Goal: Information Seeking & Learning: Check status

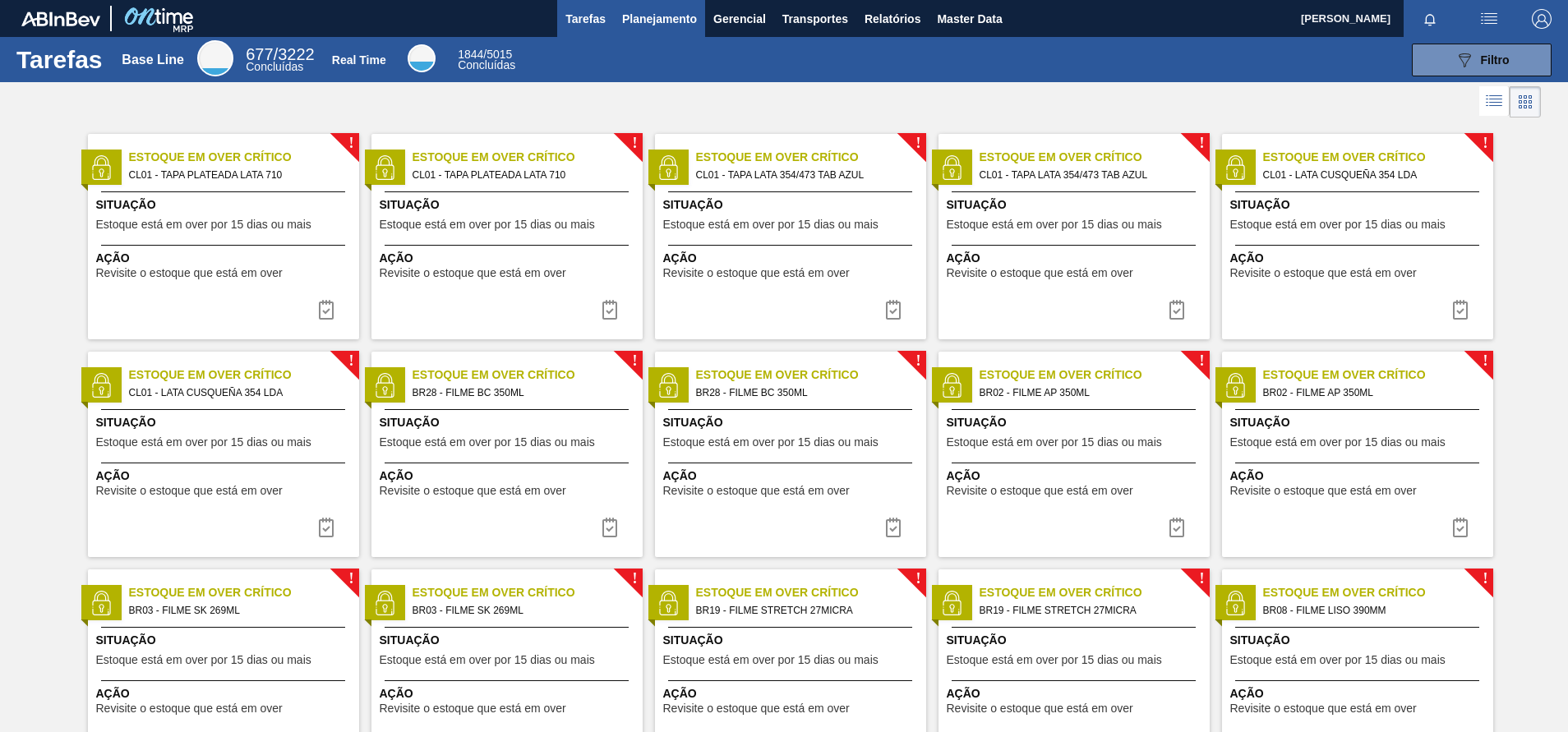
click at [689, 34] on button "Planejamento" at bounding box center [659, 18] width 91 height 37
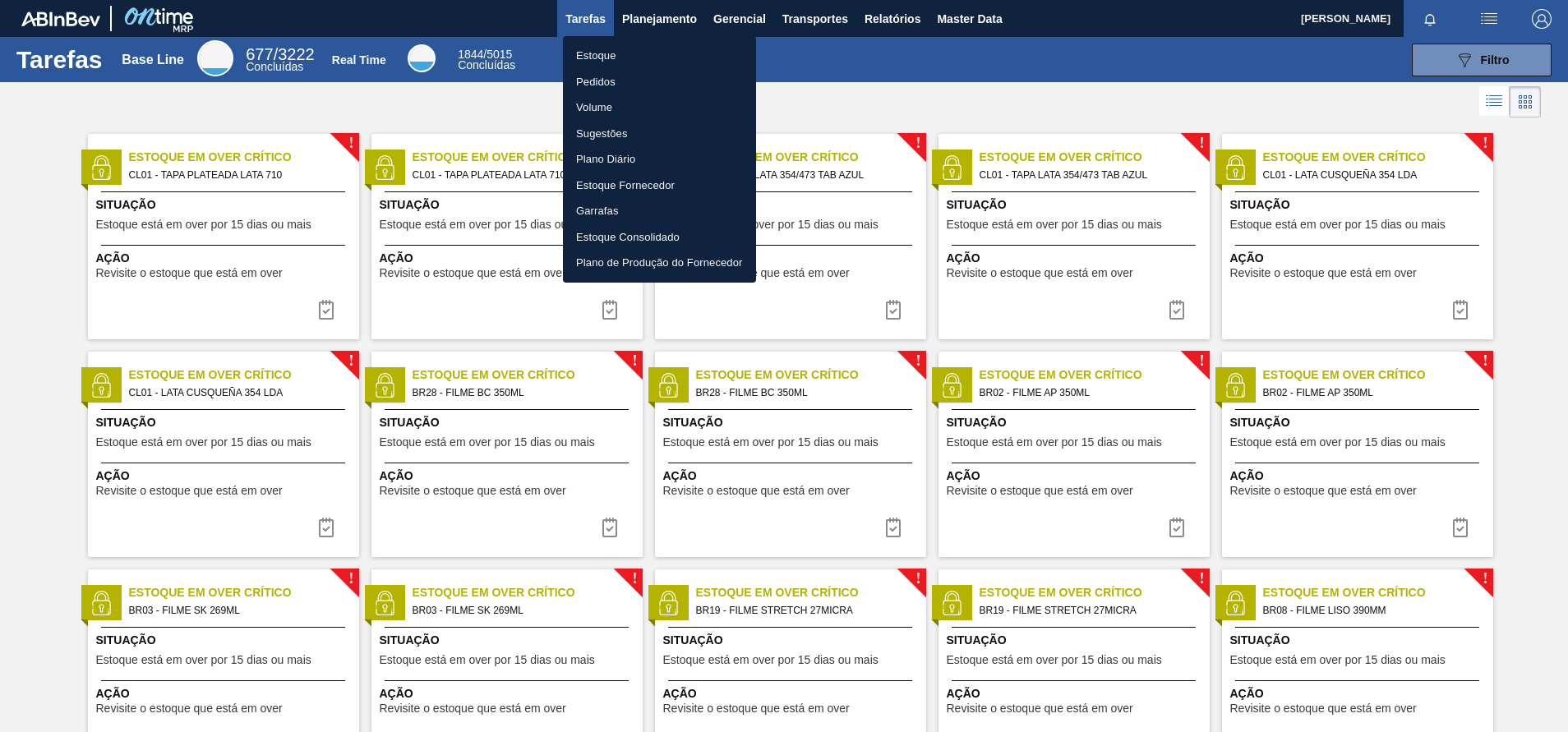
click at [585, 75] on li "Pedidos" at bounding box center [659, 82] width 193 height 26
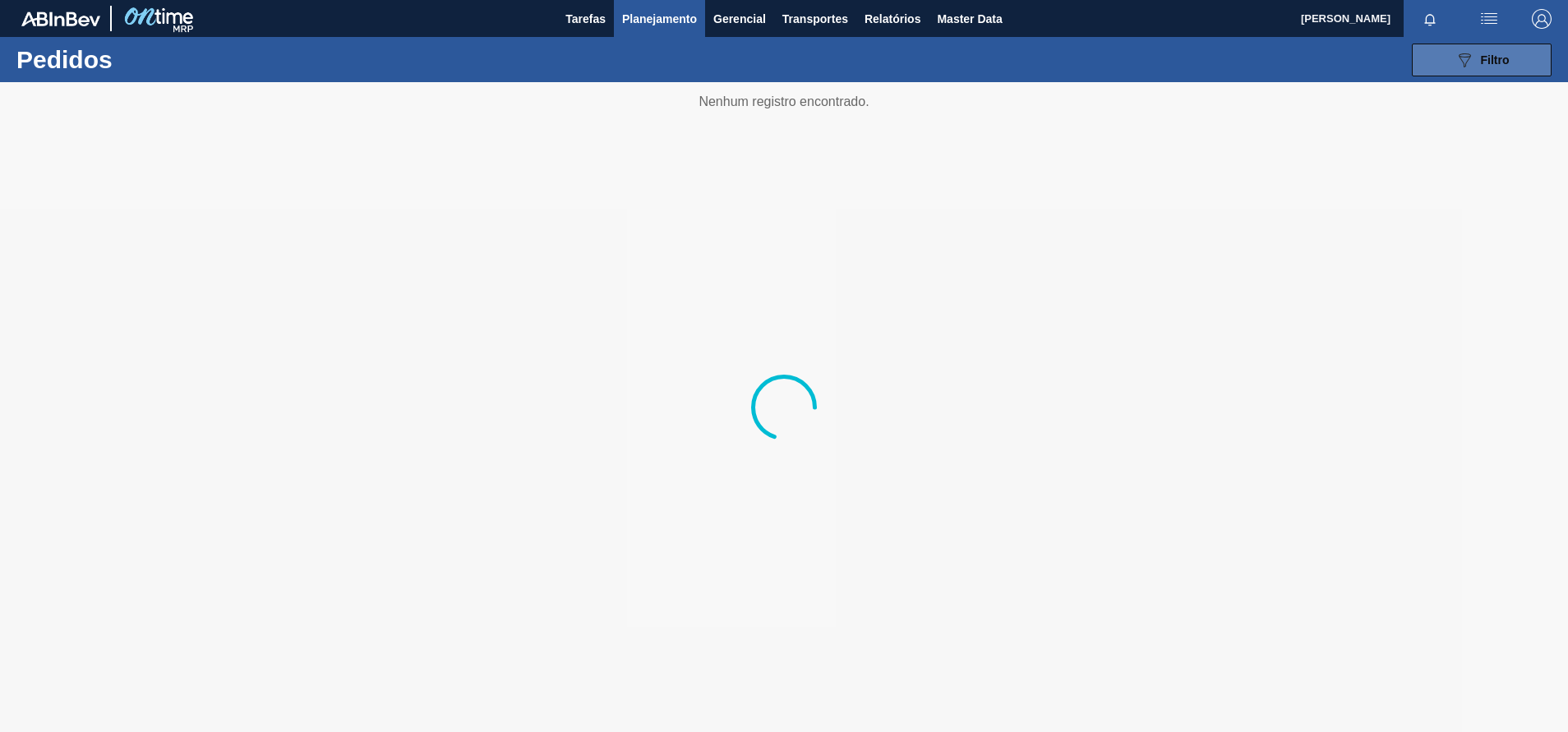
click at [1433, 64] on button "089F7B8B-B2A5-4AFE-B5C0-19BA573D28AC Filtro" at bounding box center [1481, 59] width 140 height 32
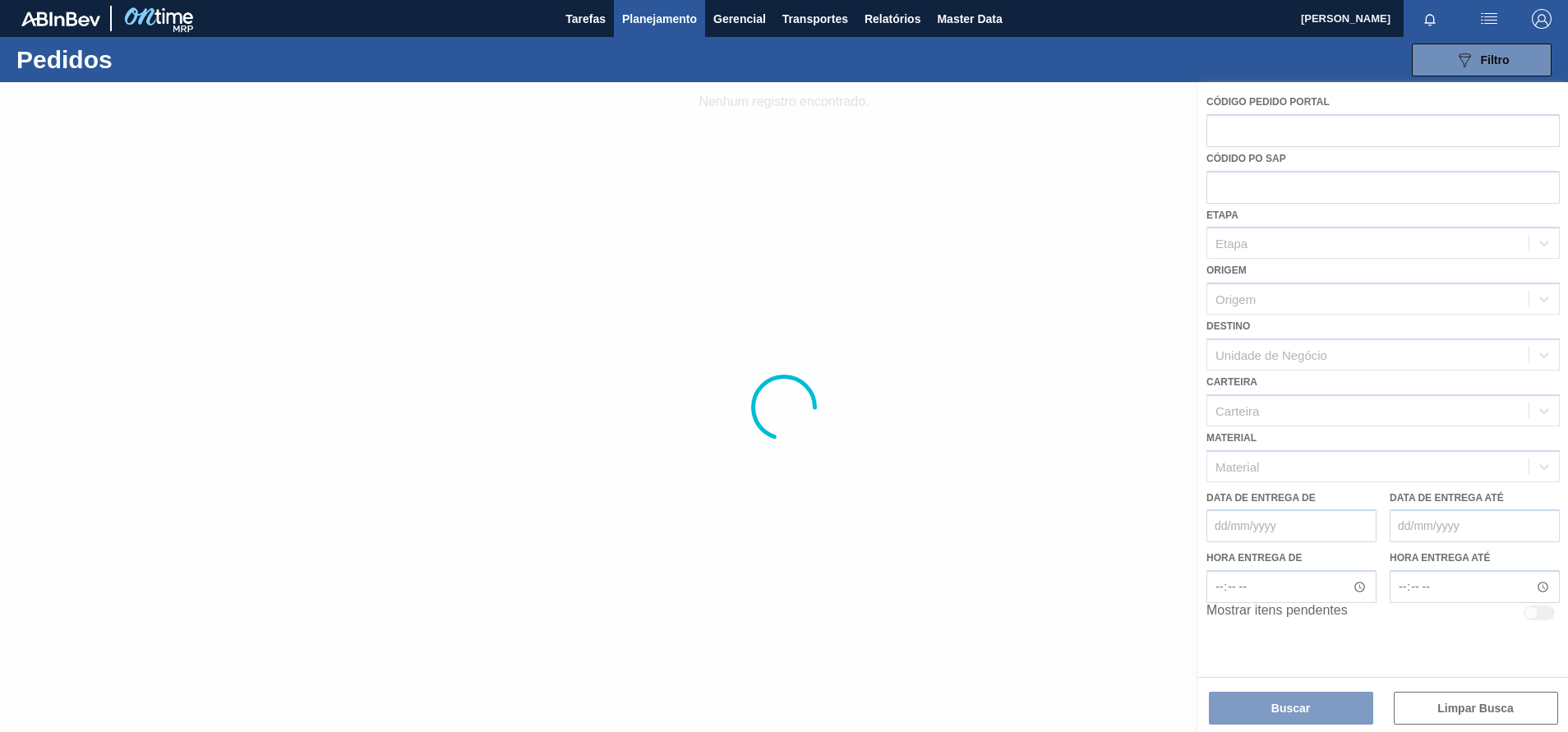
click at [1250, 463] on div at bounding box center [784, 407] width 1568 height 650
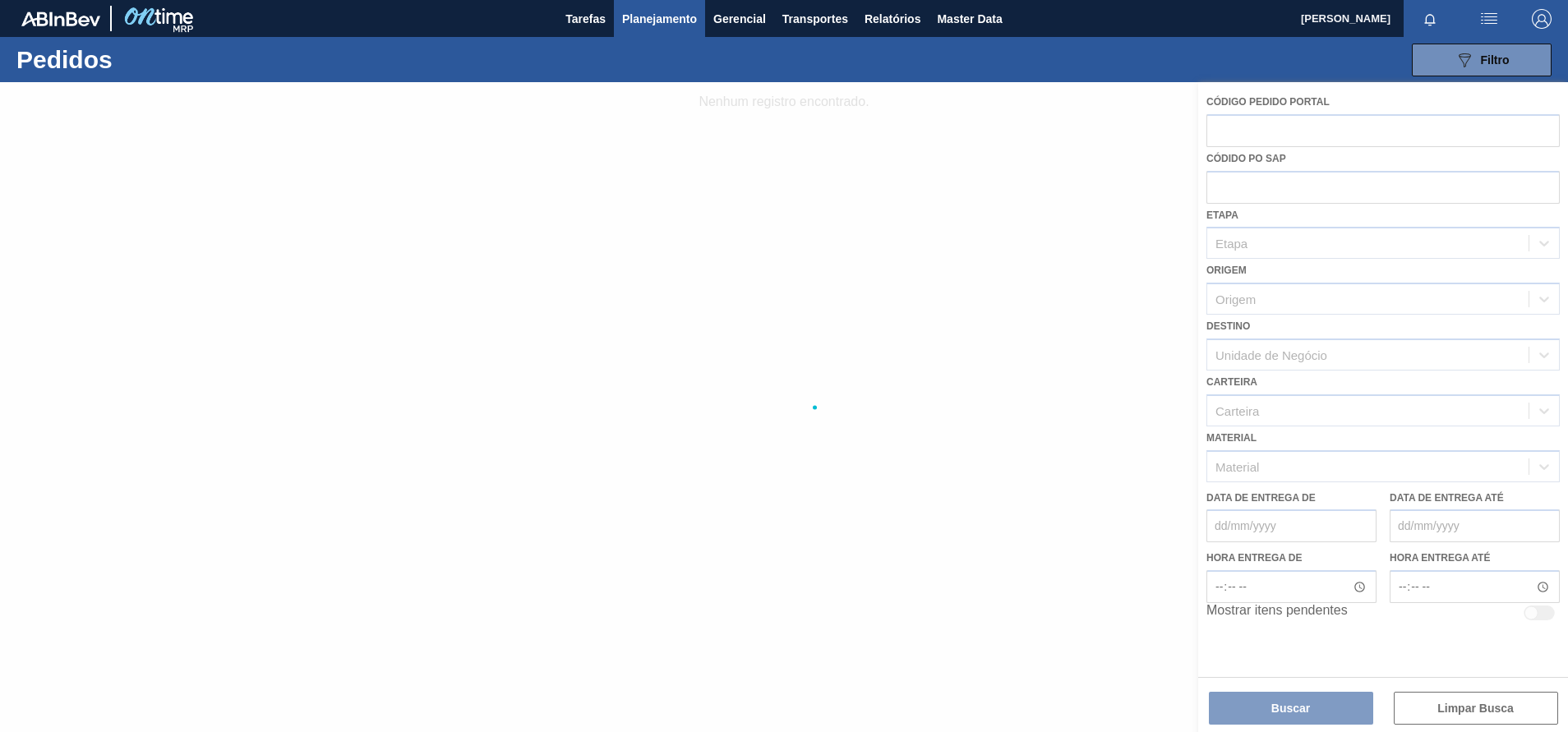
click at [1250, 463] on div at bounding box center [784, 407] width 1568 height 650
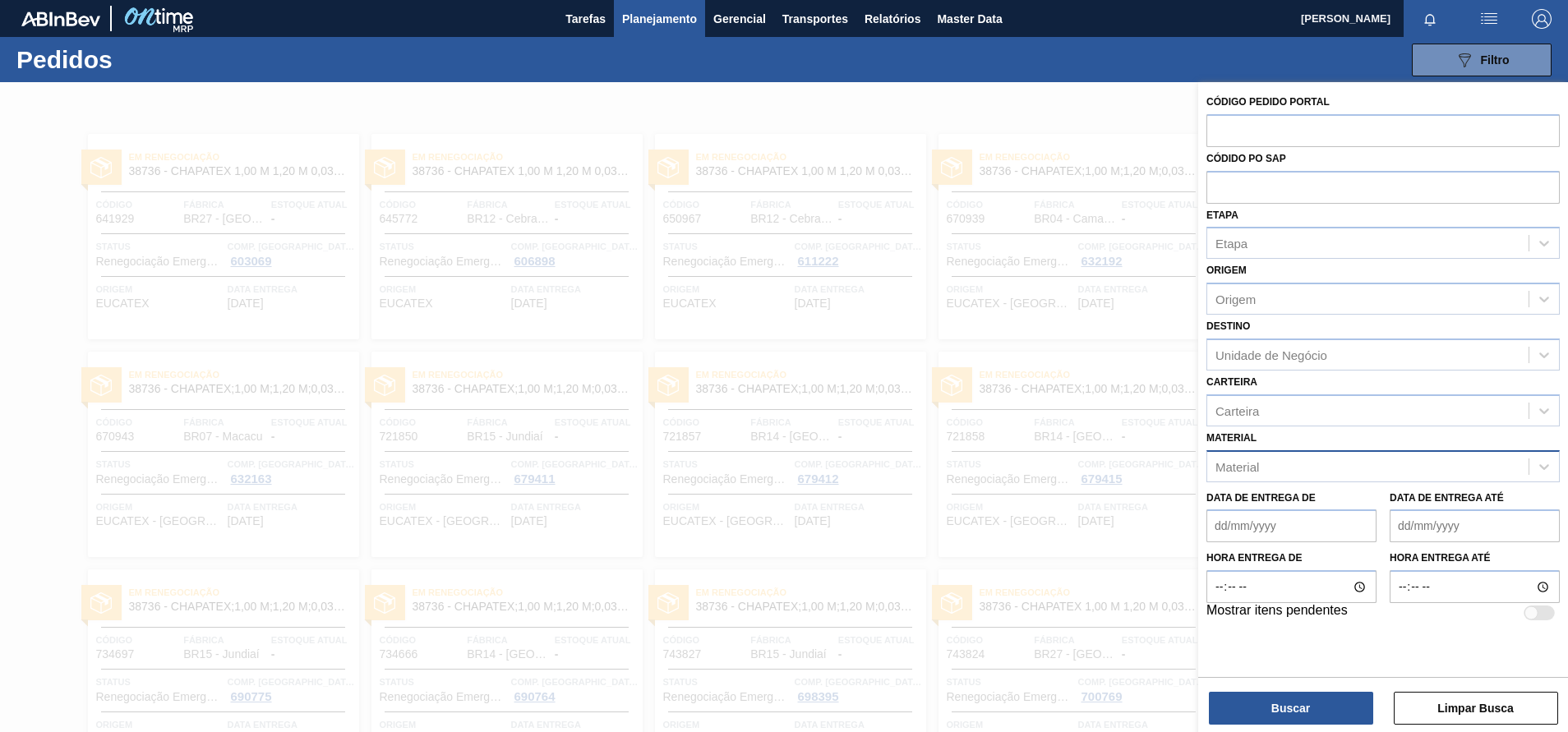
click at [1273, 456] on div "Material" at bounding box center [1367, 466] width 322 height 23
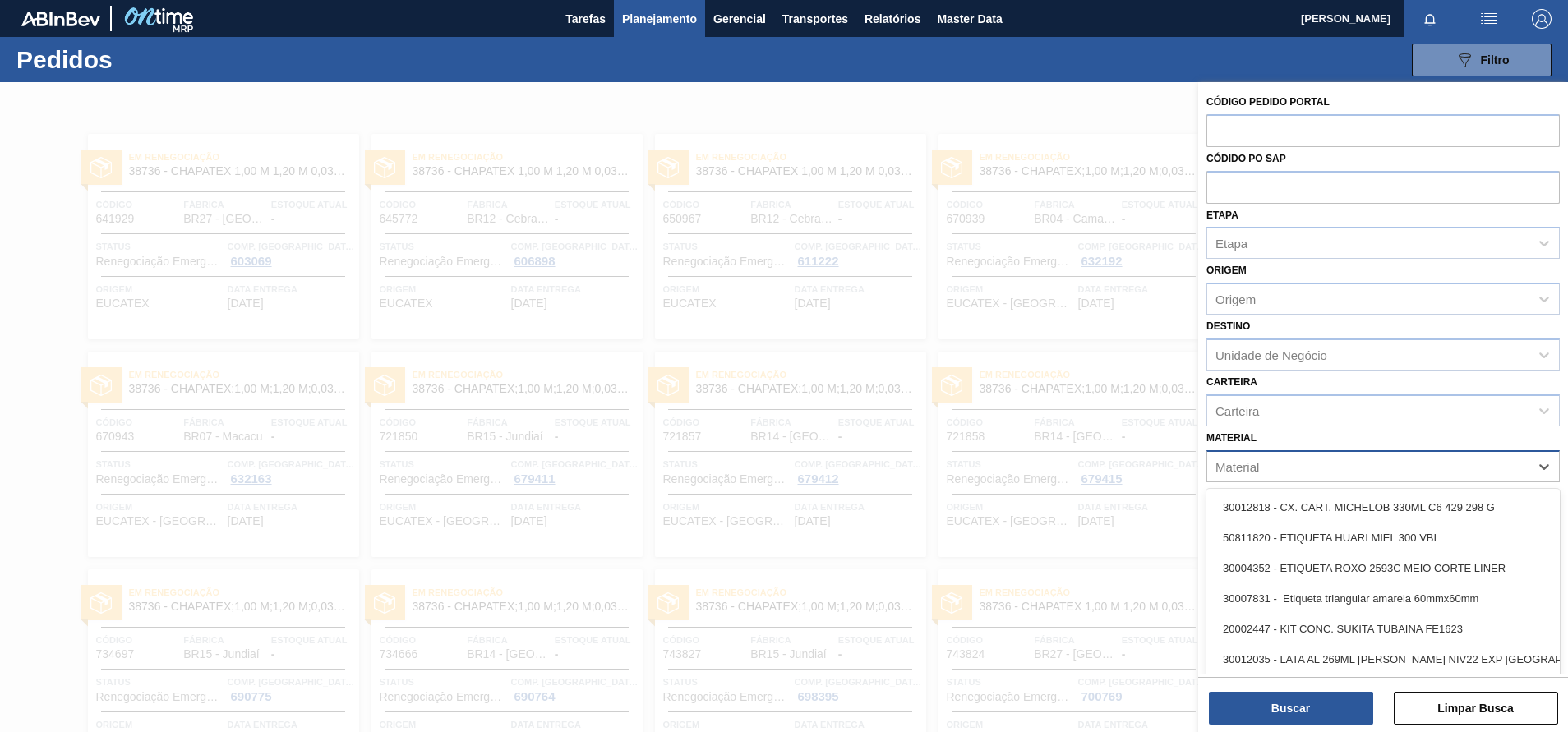
scroll to position [10, 0]
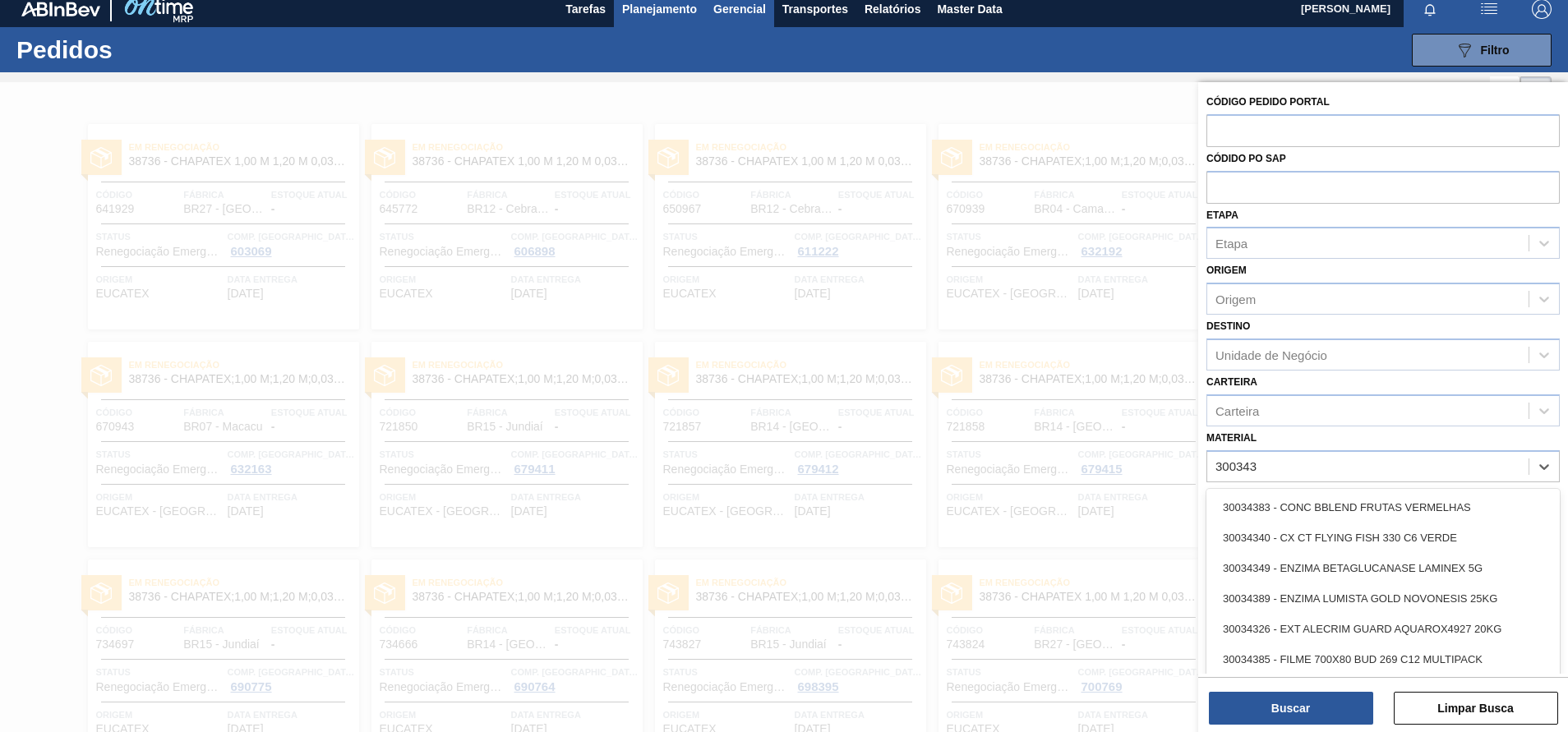
type input "300343"
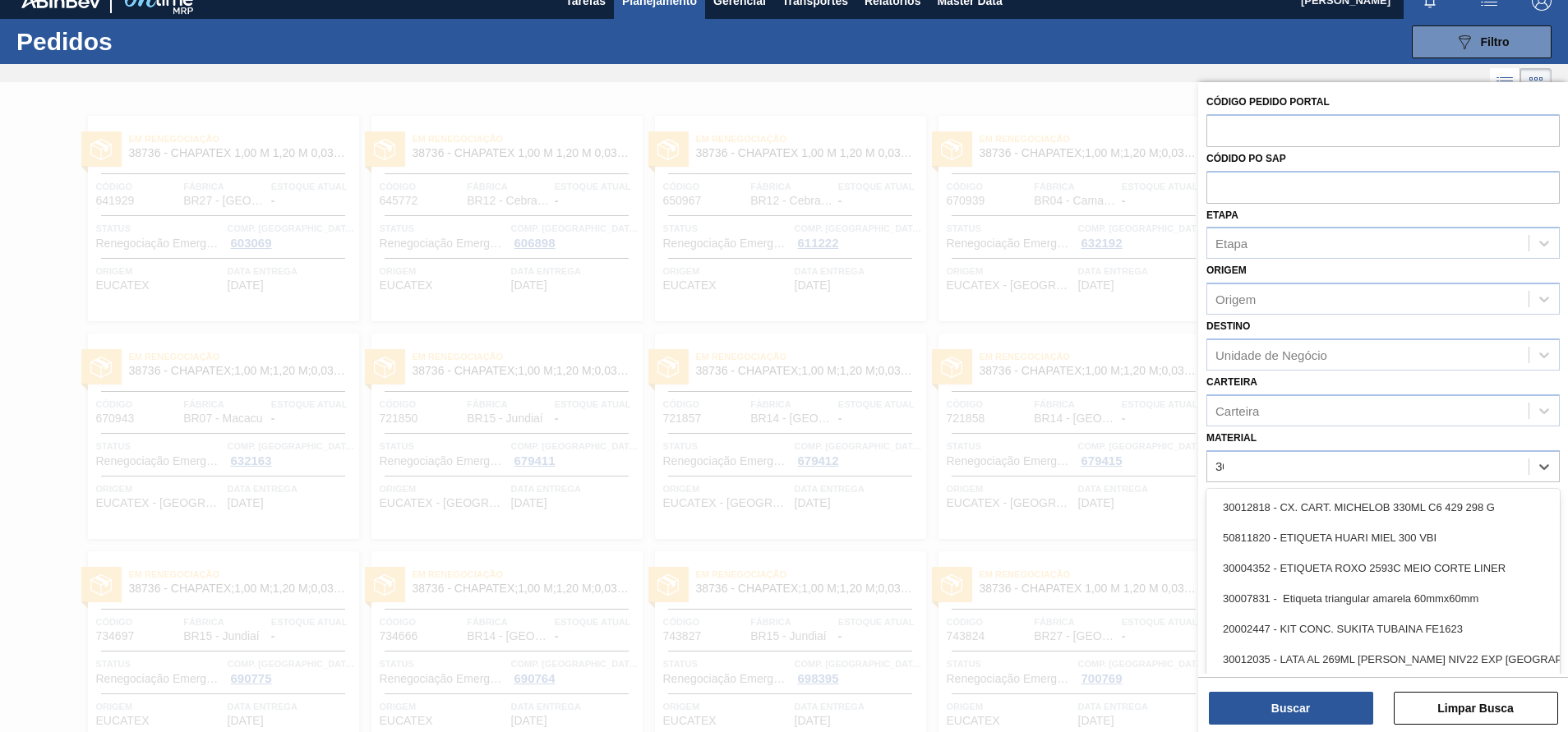
scroll to position [20, 0]
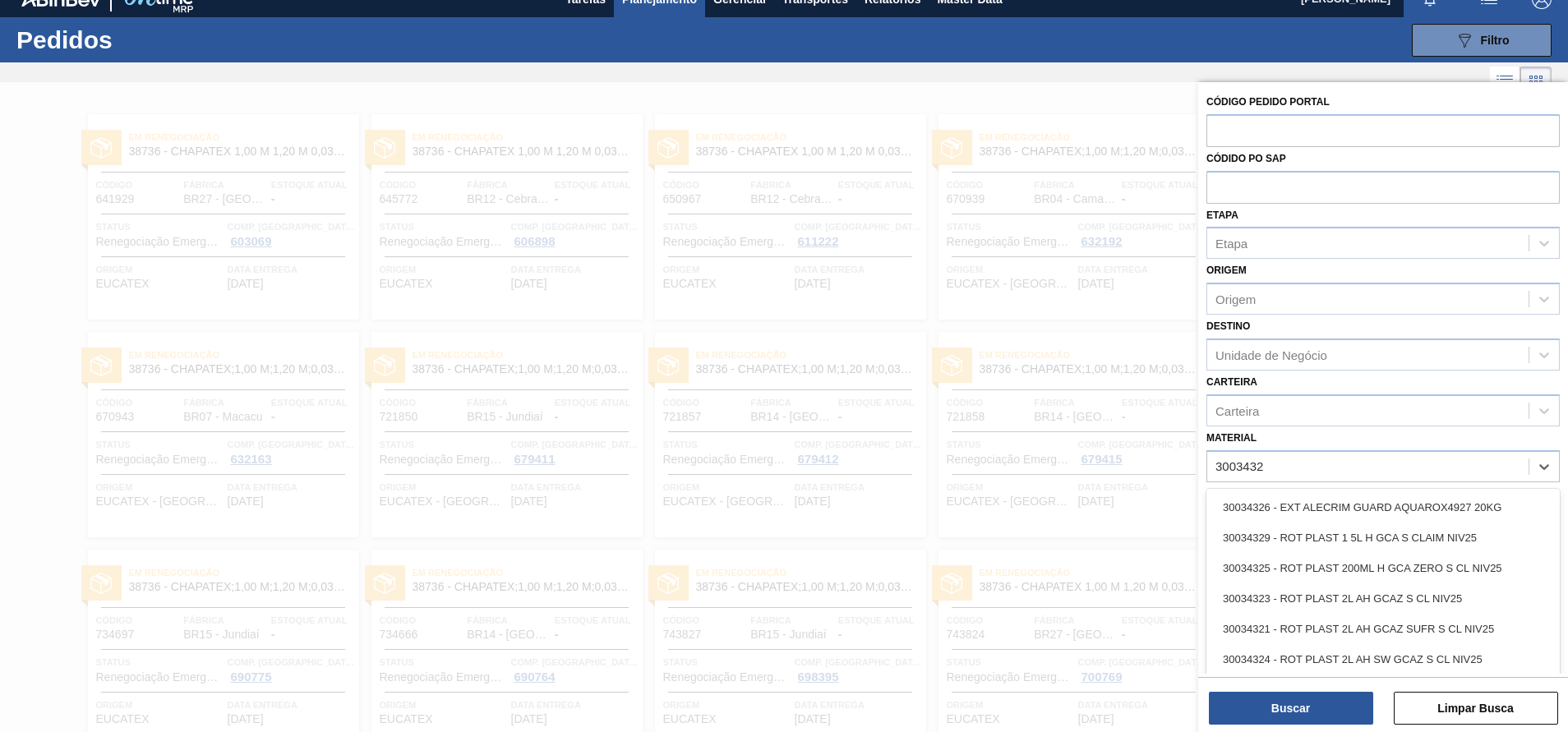
type input "30034325"
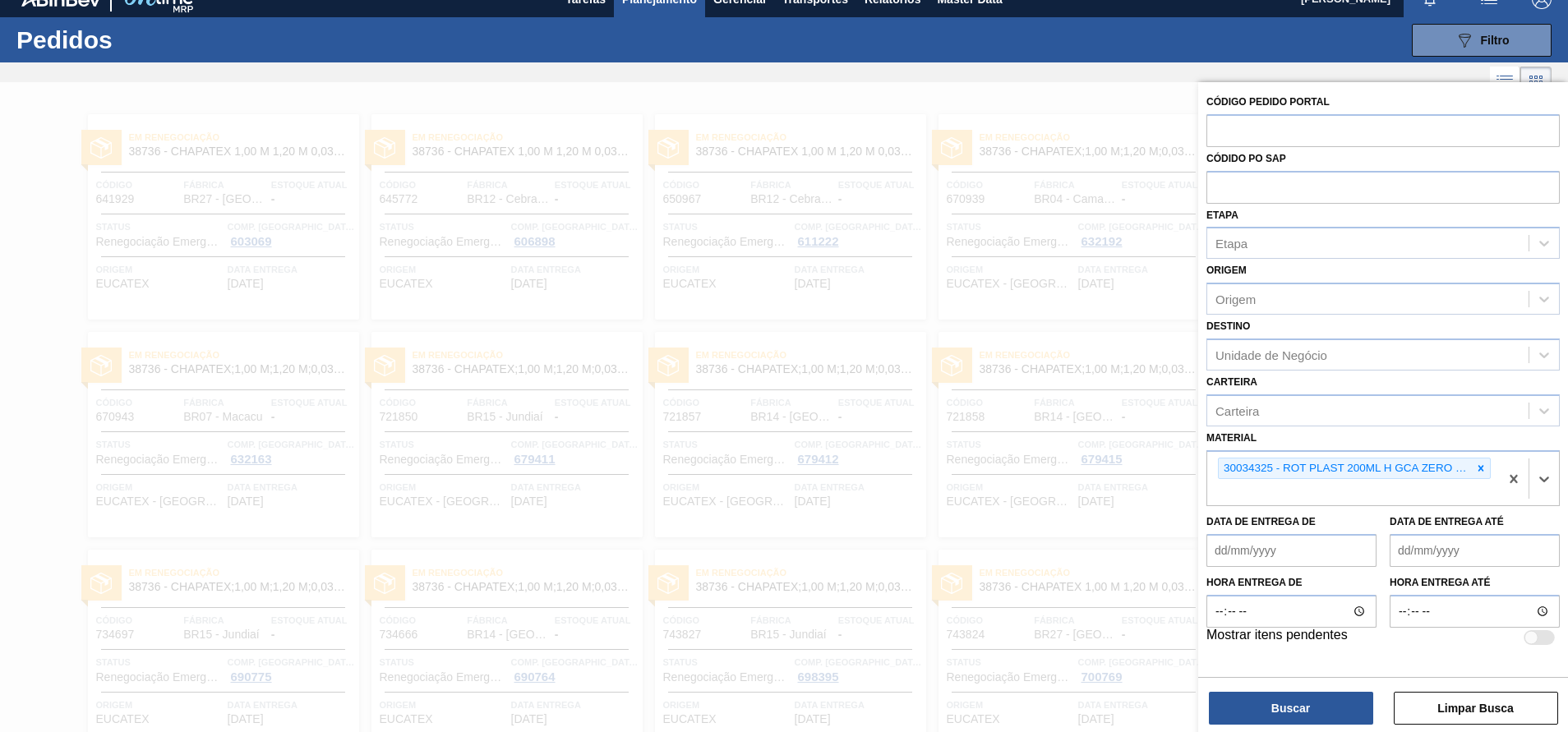
click at [1308, 315] on div "Destino Unidade de Negócio" at bounding box center [1382, 342] width 353 height 56
click at [1357, 298] on div "Origem" at bounding box center [1367, 299] width 322 height 23
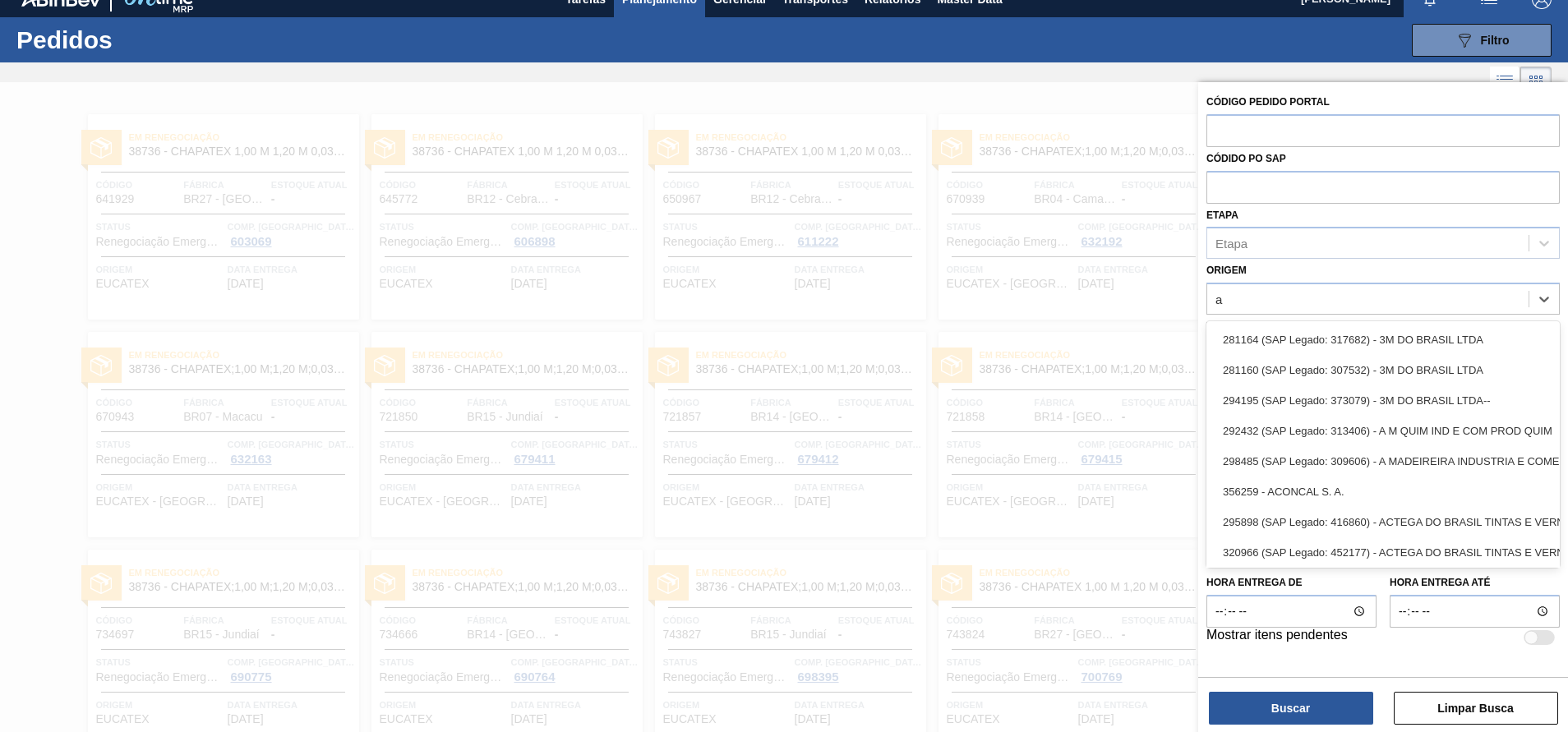
type input "a"
click at [1275, 263] on div "Origem option 281164 (SAP Legado: 317682) - 3M DO BRASIL LTDA focused, 1 of 101…" at bounding box center [1382, 286] width 353 height 56
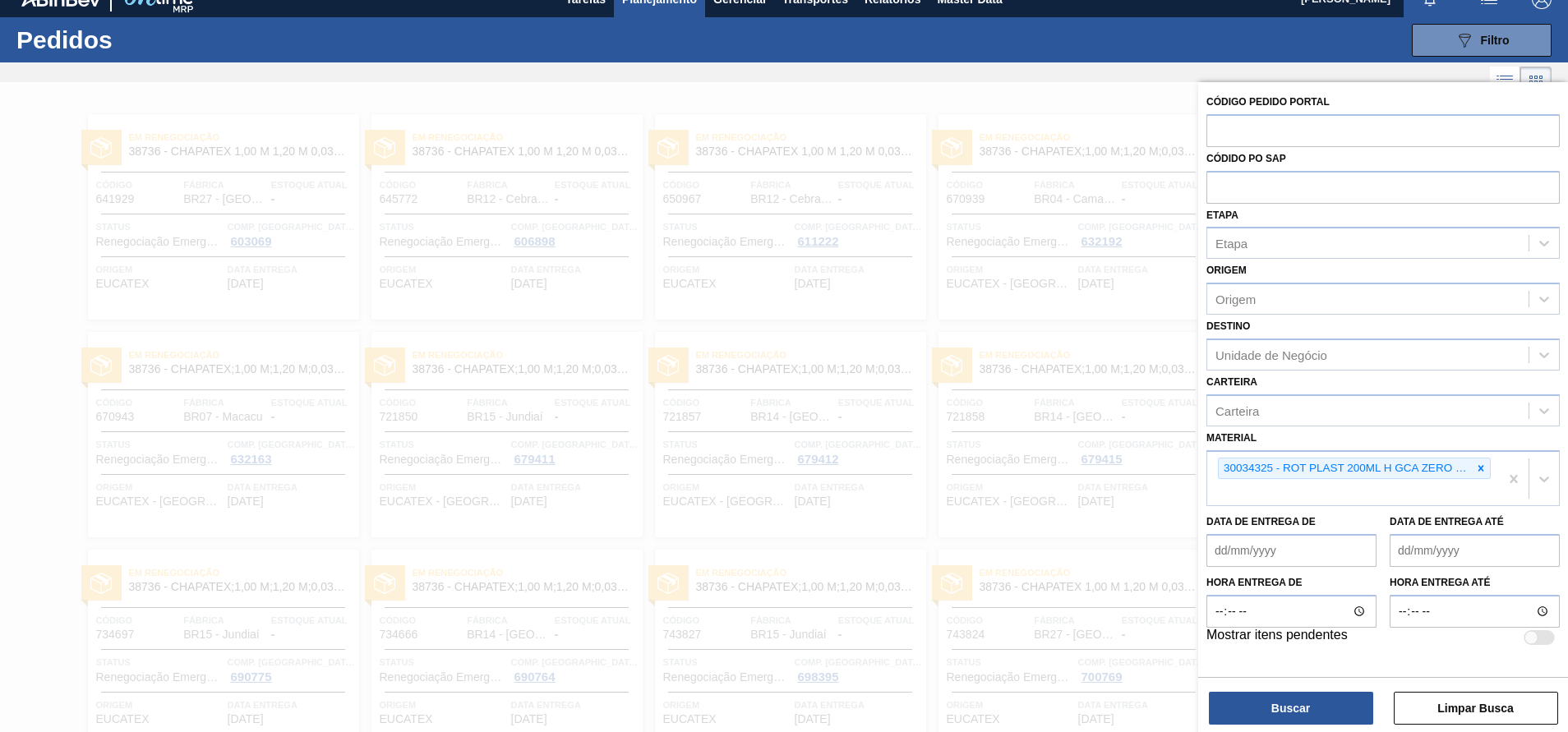
click at [1264, 331] on div "Destino Unidade de Negócio" at bounding box center [1382, 342] width 353 height 56
click at [1263, 336] on div "Destino Unidade de Negócio" at bounding box center [1382, 342] width 353 height 56
click at [1270, 341] on div "Unidade de Negócio" at bounding box center [1382, 355] width 353 height 32
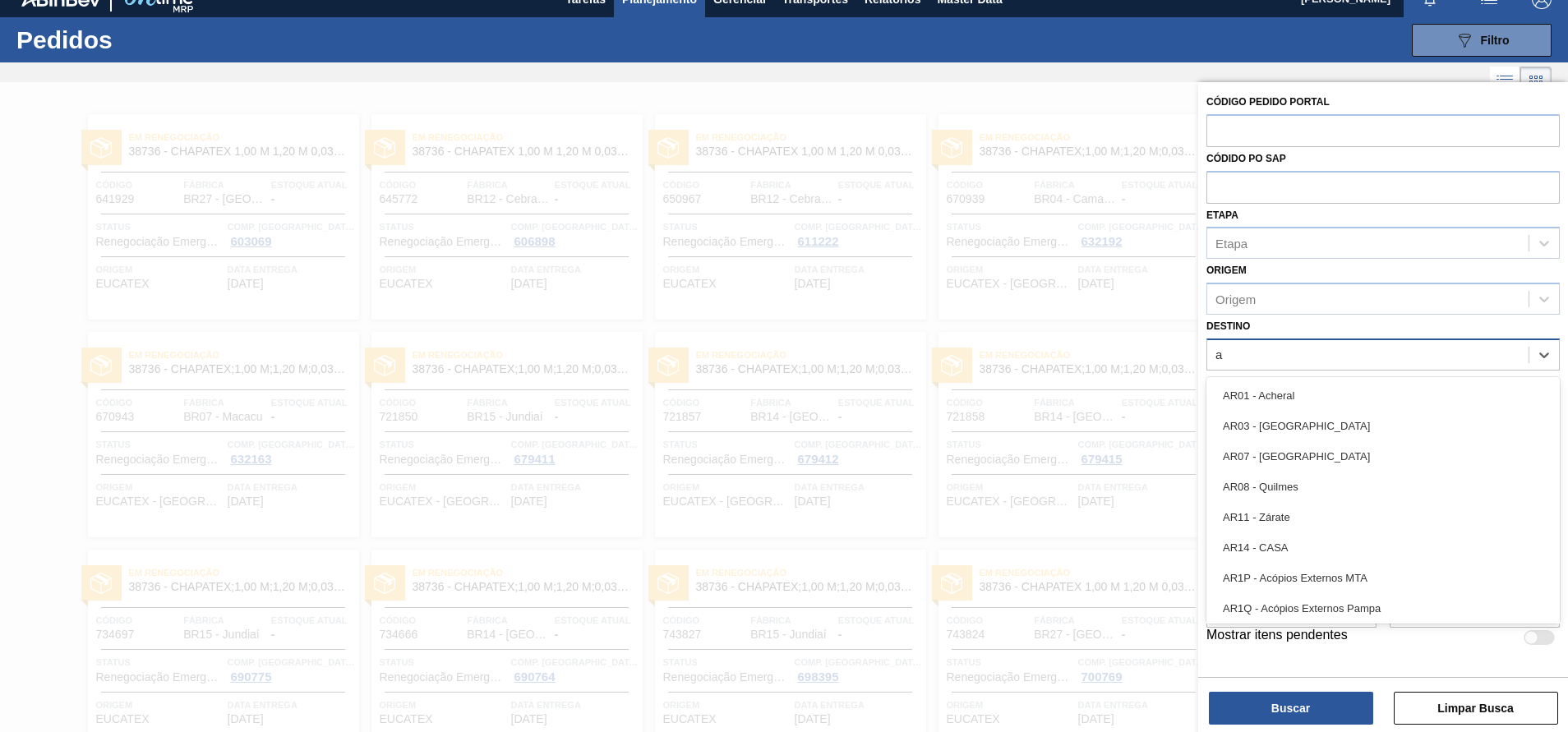
type input "aq"
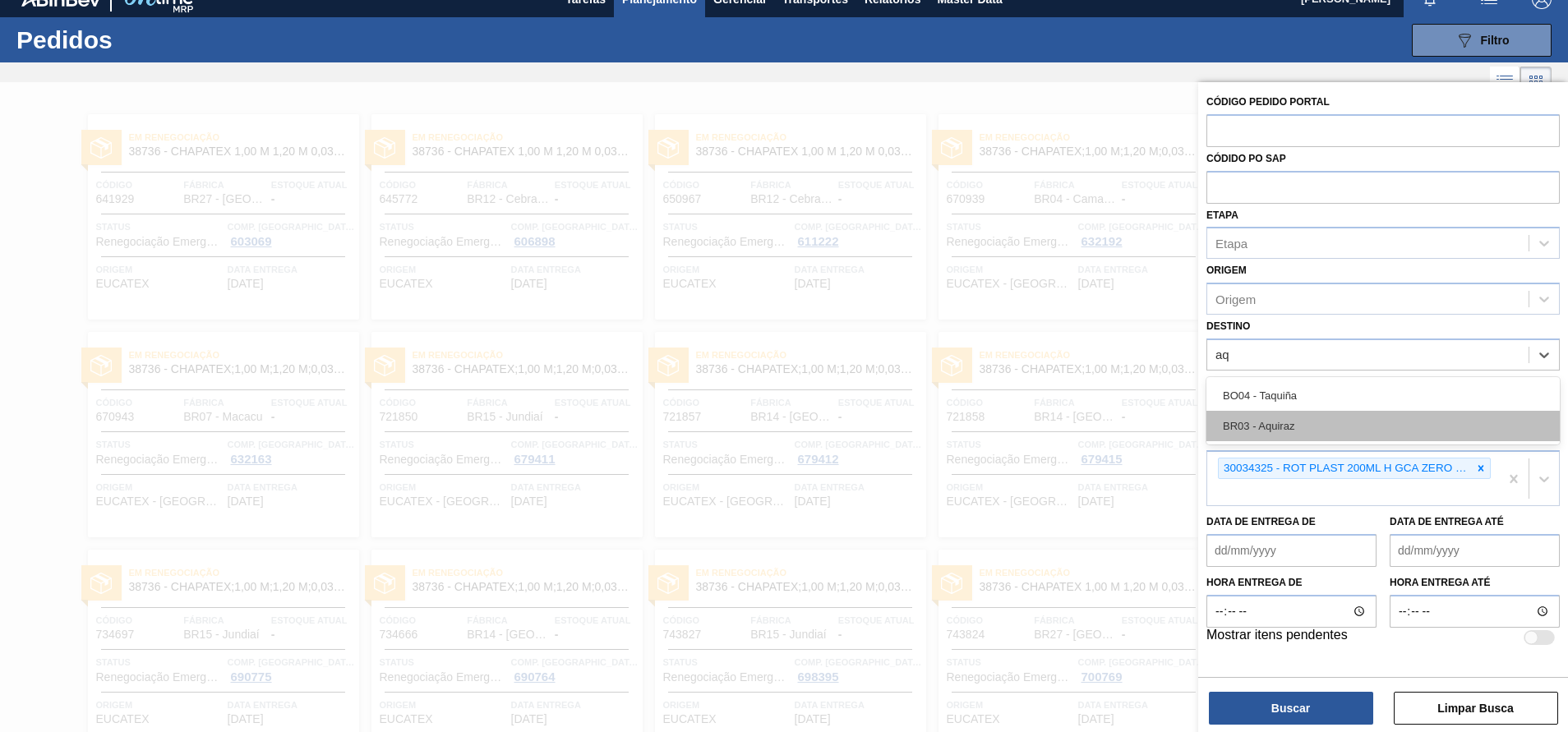
click at [1261, 427] on div "BR03 - Aquiraz" at bounding box center [1382, 426] width 353 height 31
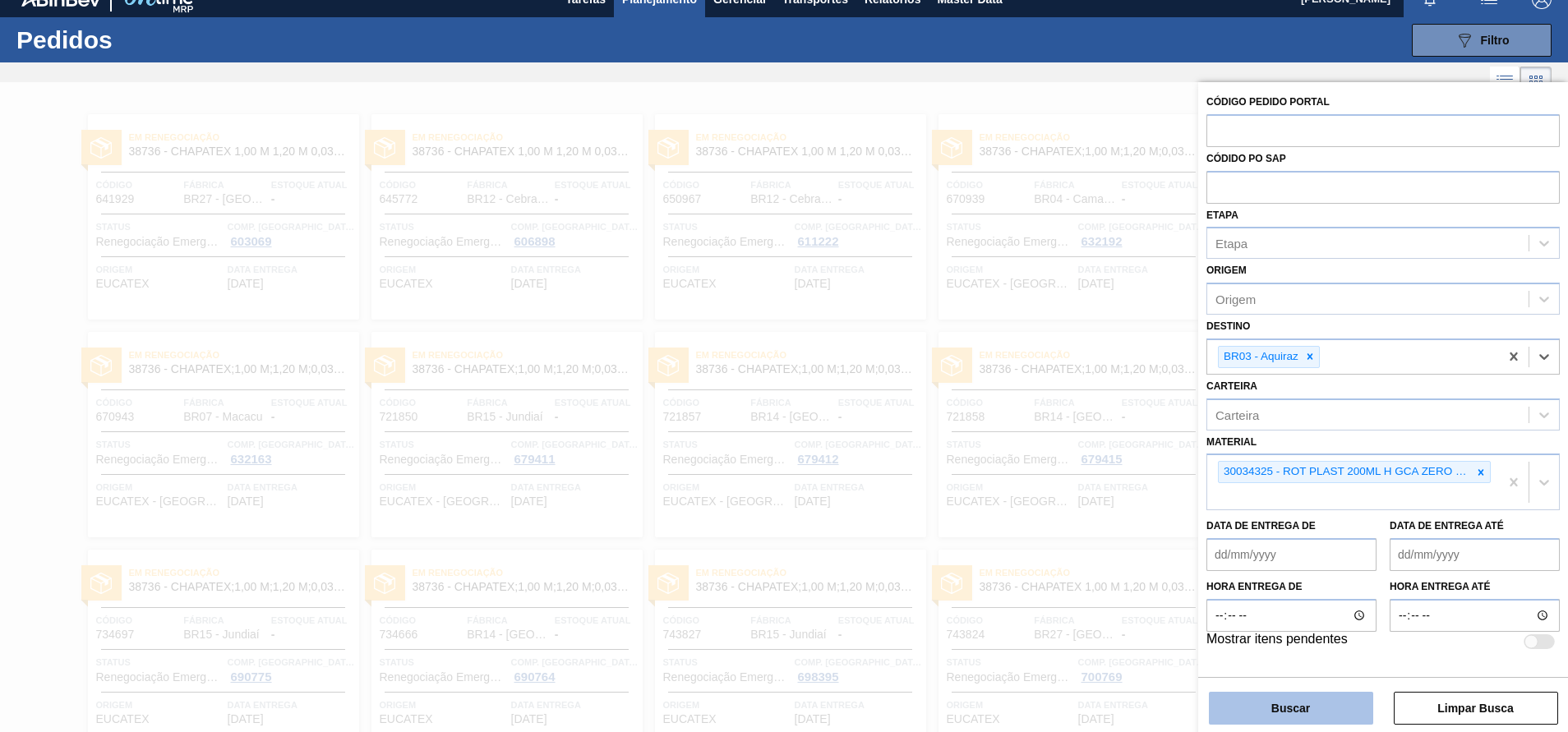
click at [1282, 706] on button "Buscar" at bounding box center [1291, 708] width 164 height 32
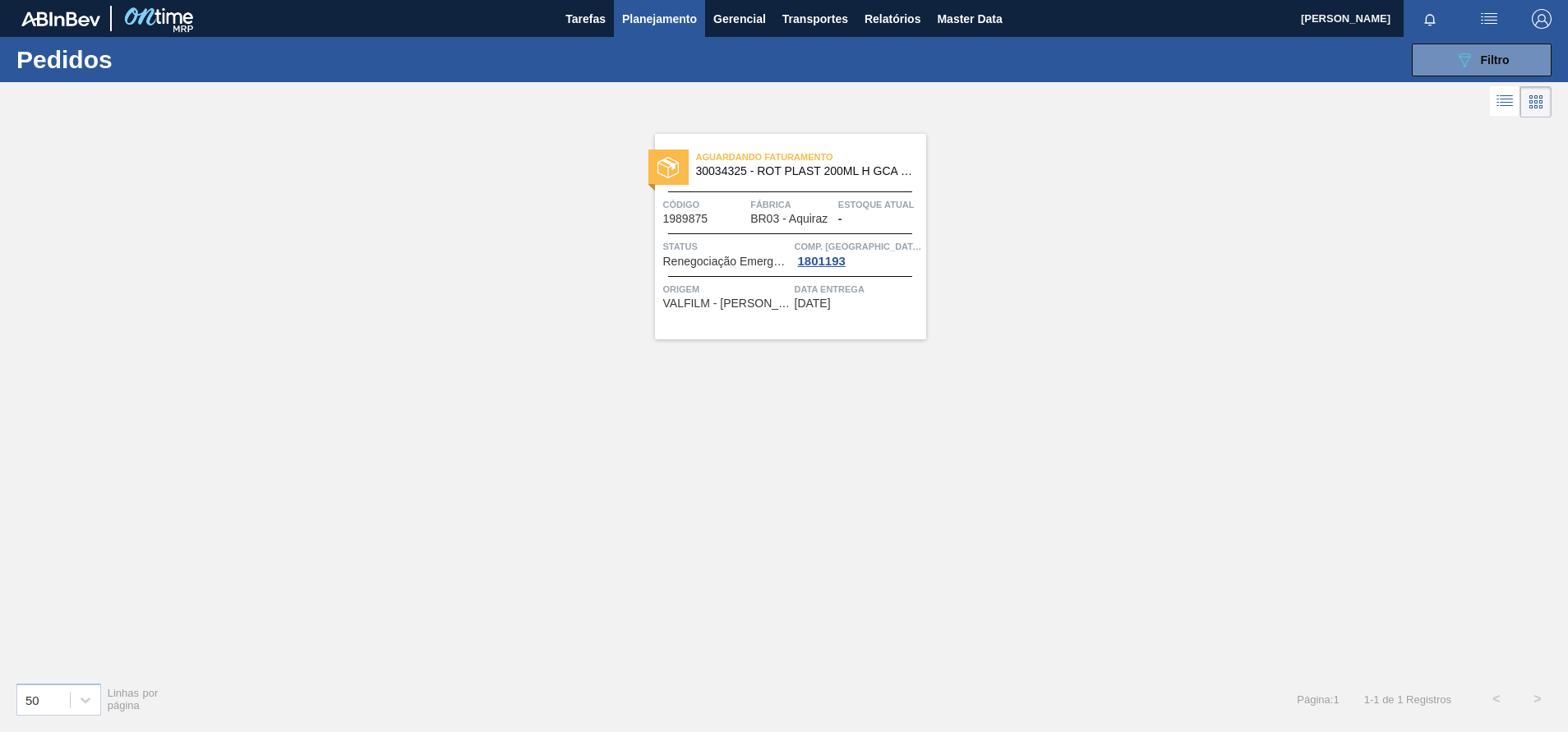
scroll to position [0, 0]
click at [802, 222] on span "BR03 - Aquiraz" at bounding box center [789, 219] width 77 height 13
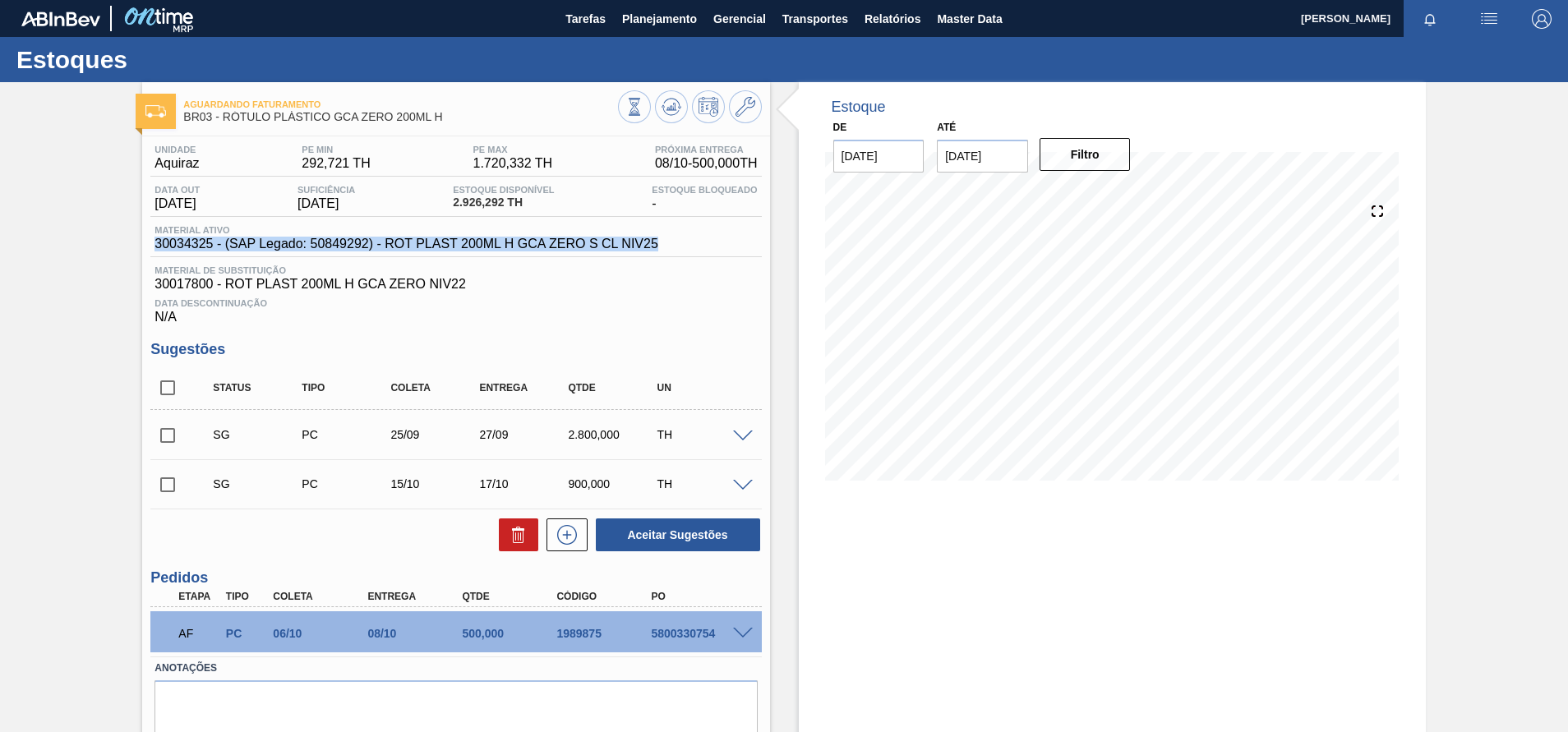
drag, startPoint x: 688, startPoint y: 249, endPoint x: 155, endPoint y: 244, distance: 533.0
click at [155, 244] on div "Material ativo 30034325 - (SAP Legado: 50849292) - ROT PLAST 200ML H GCA ZERO S…" at bounding box center [456, 241] width 611 height 32
copy span "30034325 - (SAP Legado: 50849292) - ROT PLAST 200ML H GCA ZERO S CL NIV25"
click at [684, 23] on span "Planejamento" at bounding box center [659, 19] width 75 height 20
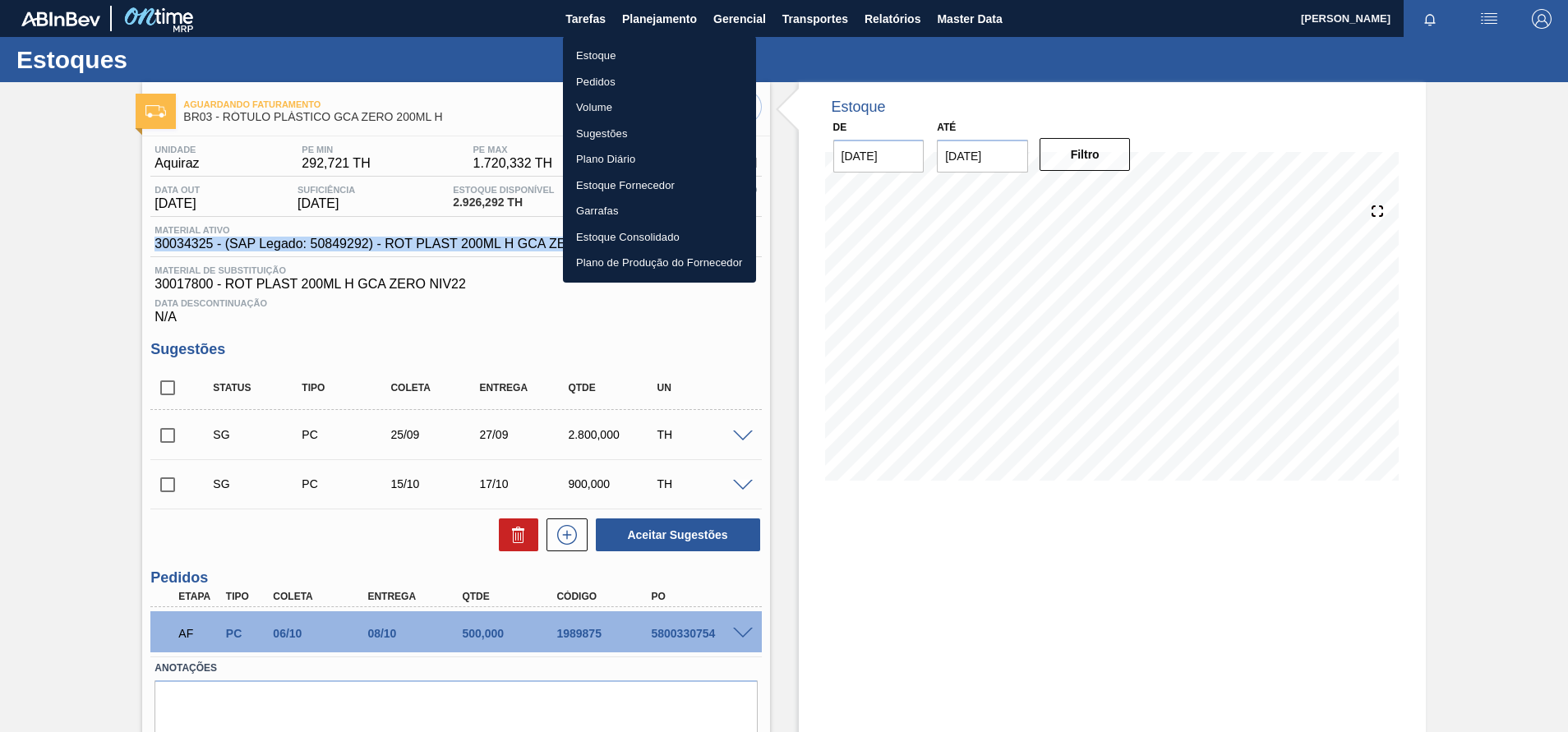
click at [600, 80] on li "Pedidos" at bounding box center [659, 82] width 193 height 26
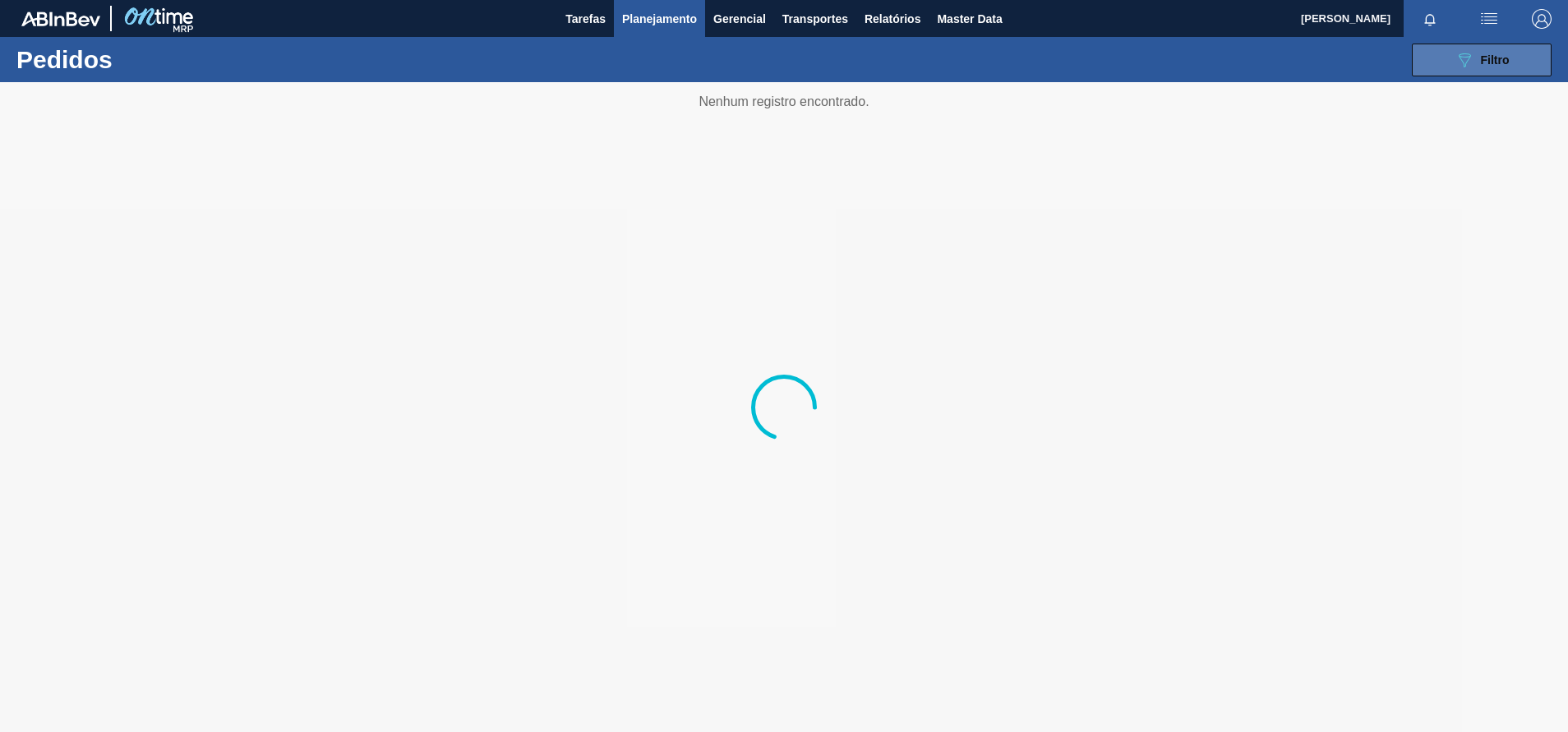
click at [1492, 60] on span "Filtro" at bounding box center [1495, 59] width 29 height 14
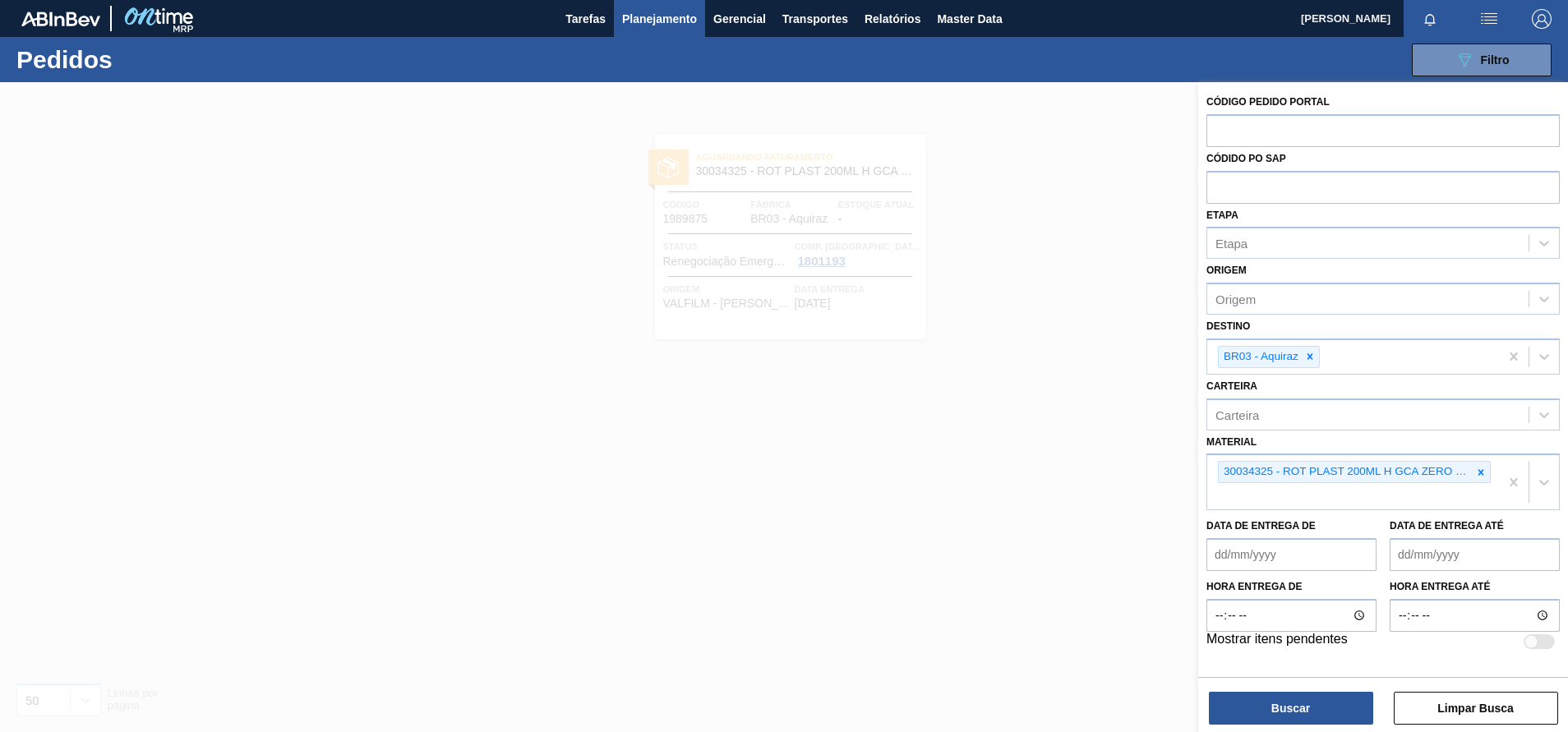
click at [1483, 474] on icon at bounding box center [1481, 472] width 12 height 12
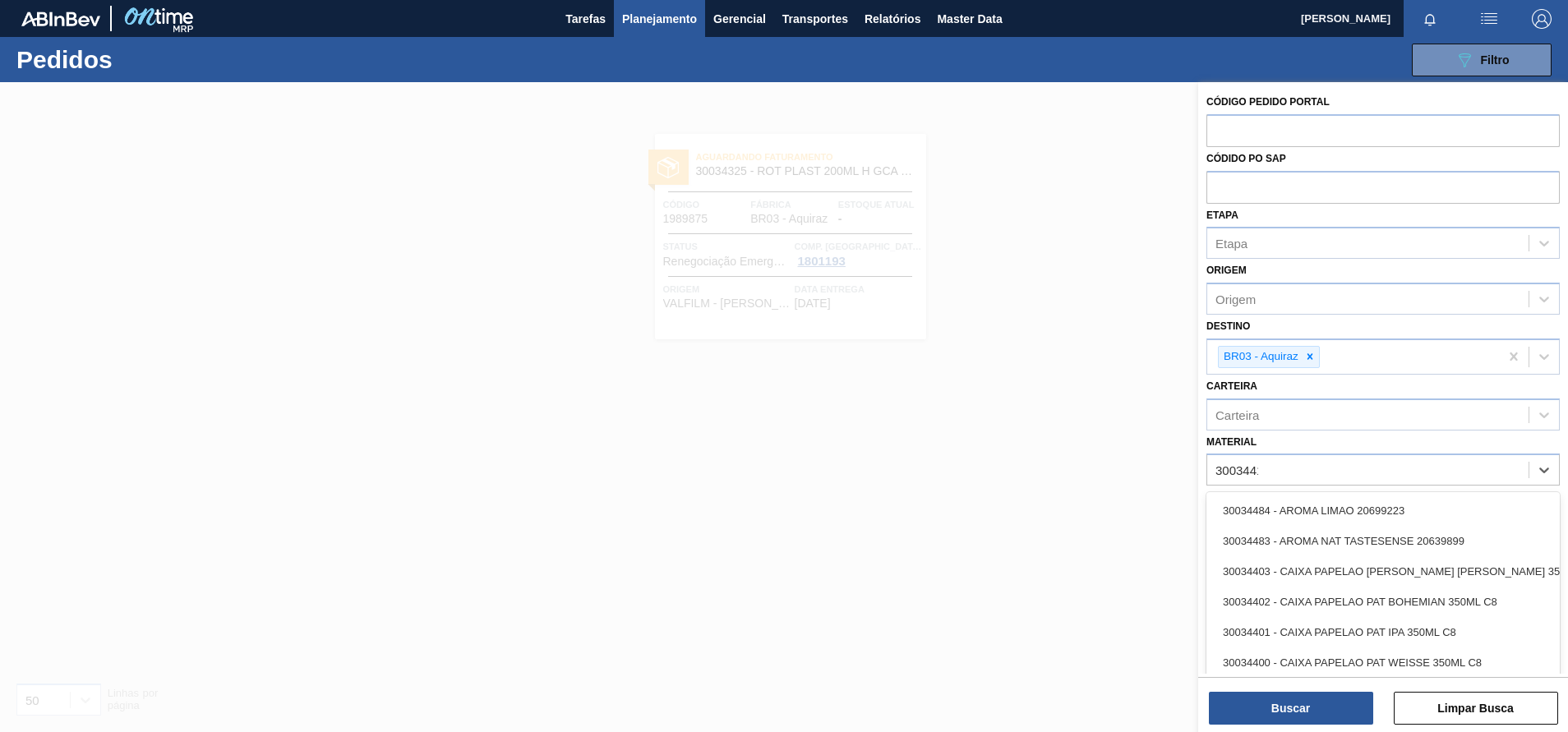
type input "30034410"
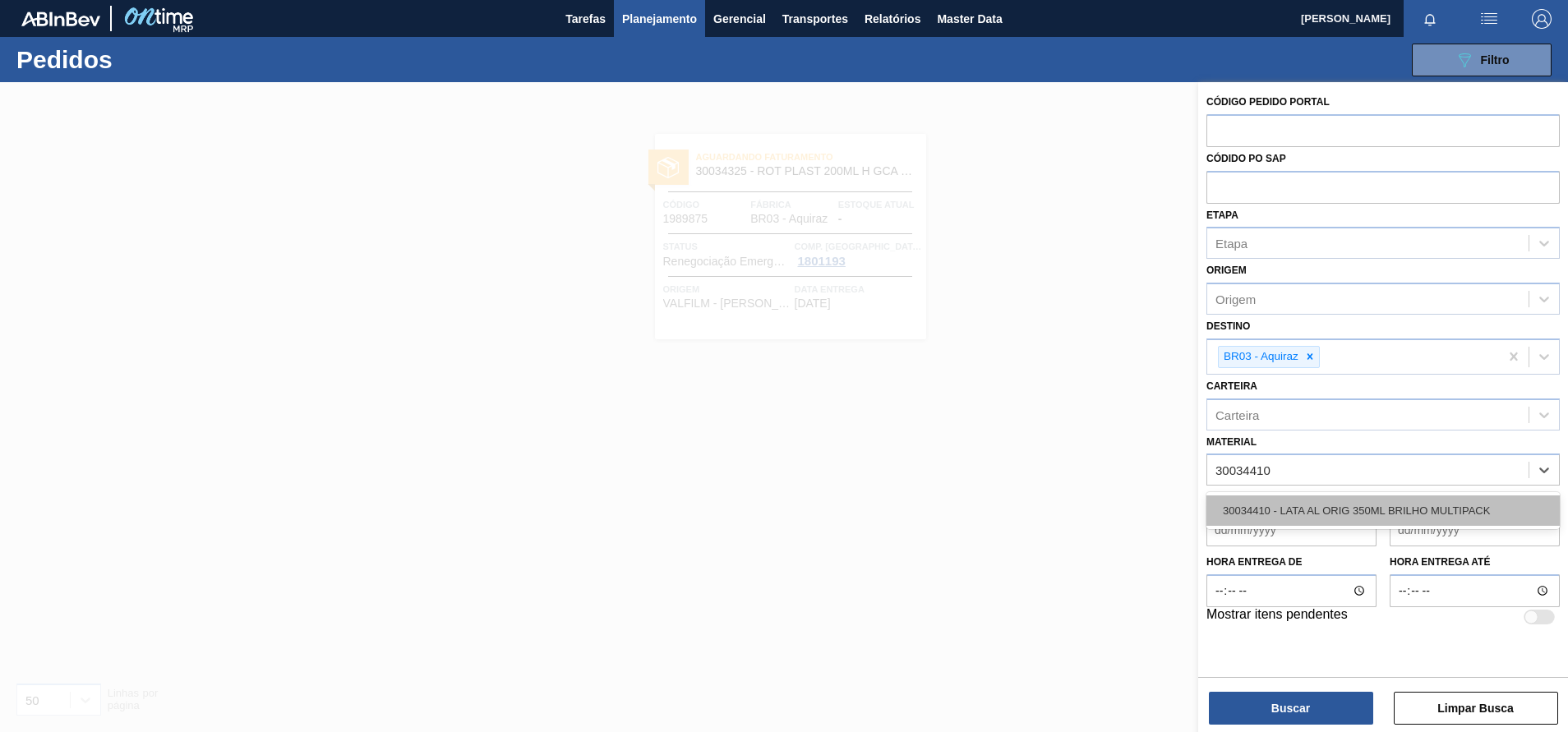
click at [1419, 499] on div "30034410 - LATA AL ORIG 350ML BRILHO MULTIPACK" at bounding box center [1382, 511] width 353 height 31
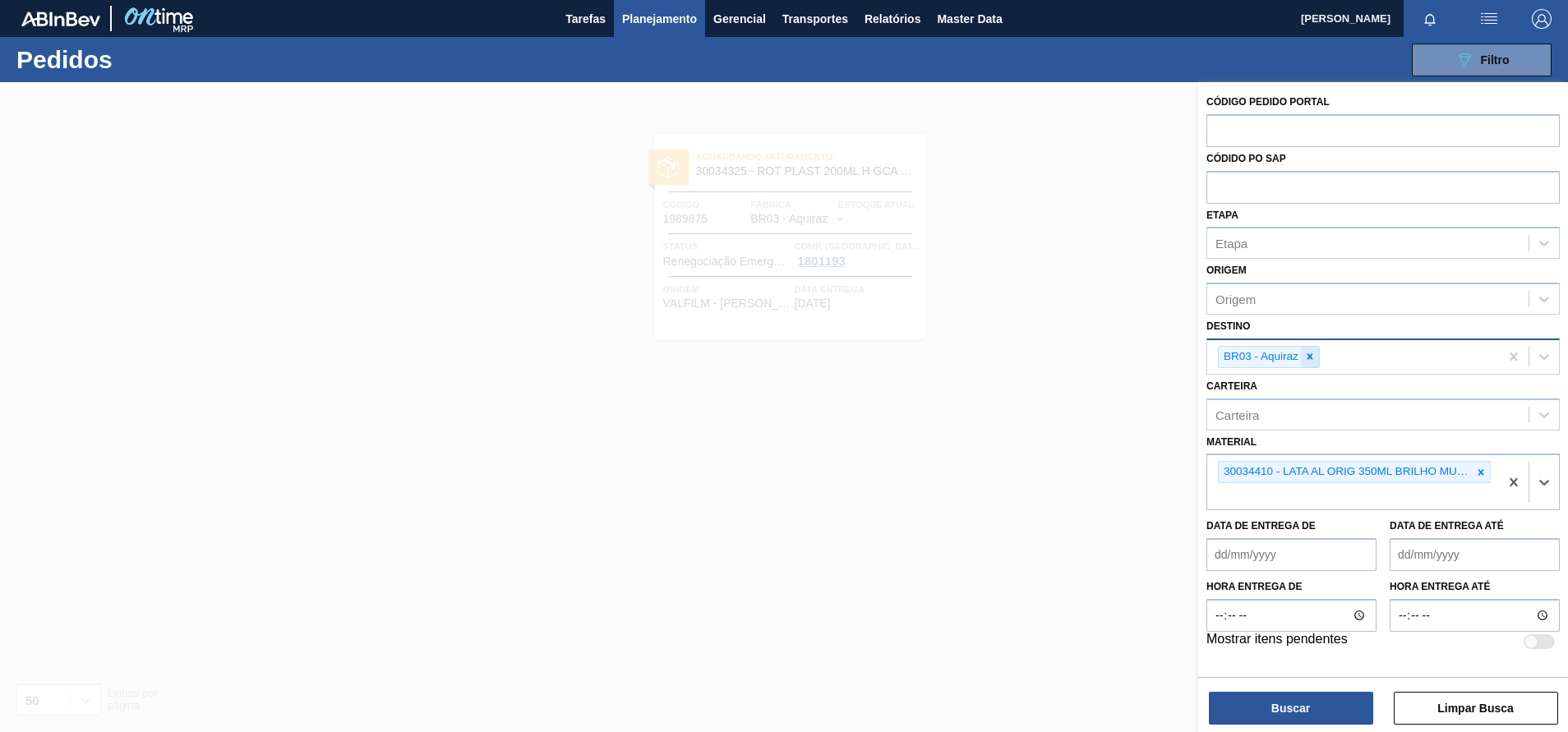
click at [1315, 354] on icon at bounding box center [1310, 357] width 12 height 12
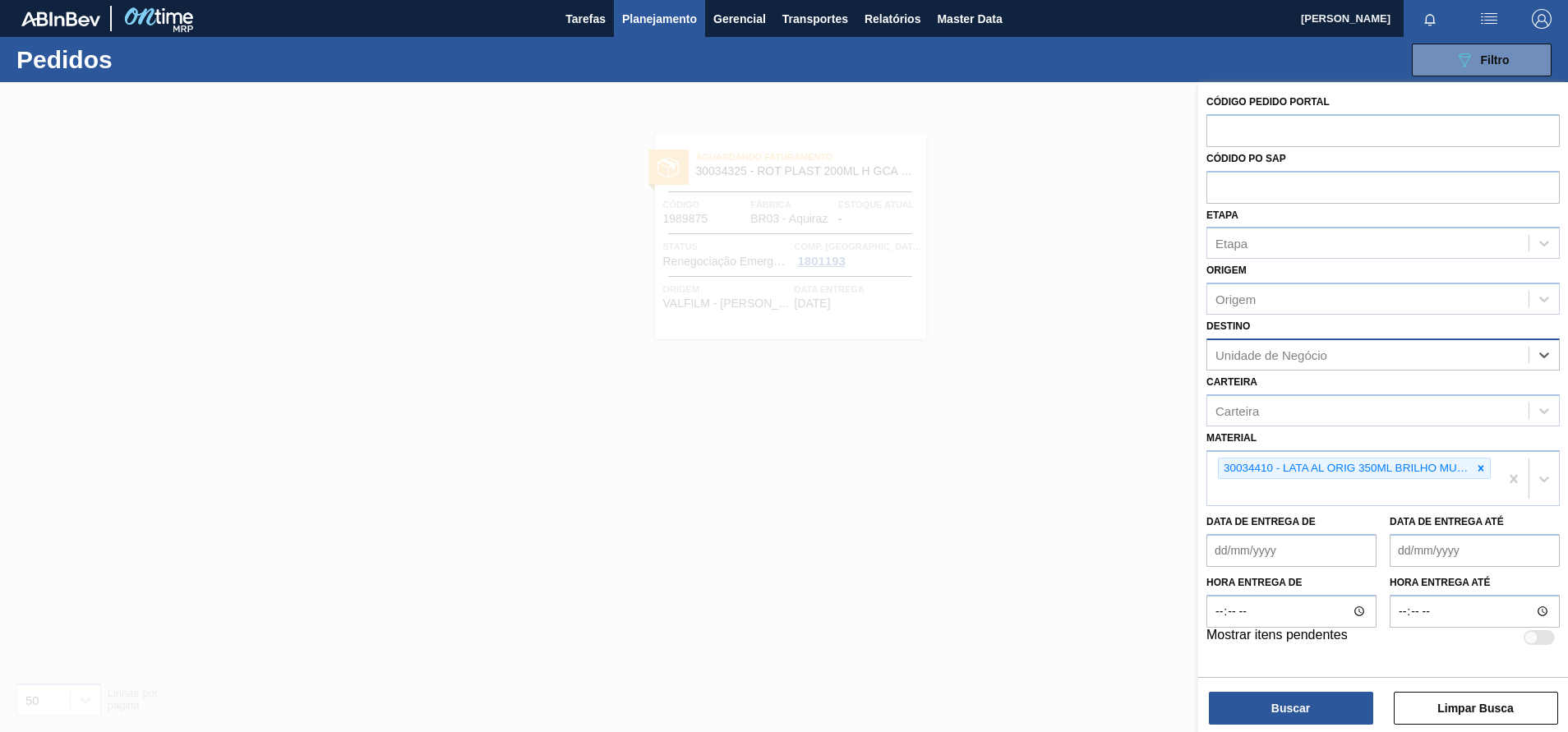
click at [1315, 354] on div "Unidade de Negócio" at bounding box center [1271, 355] width 112 height 14
type input "lages"
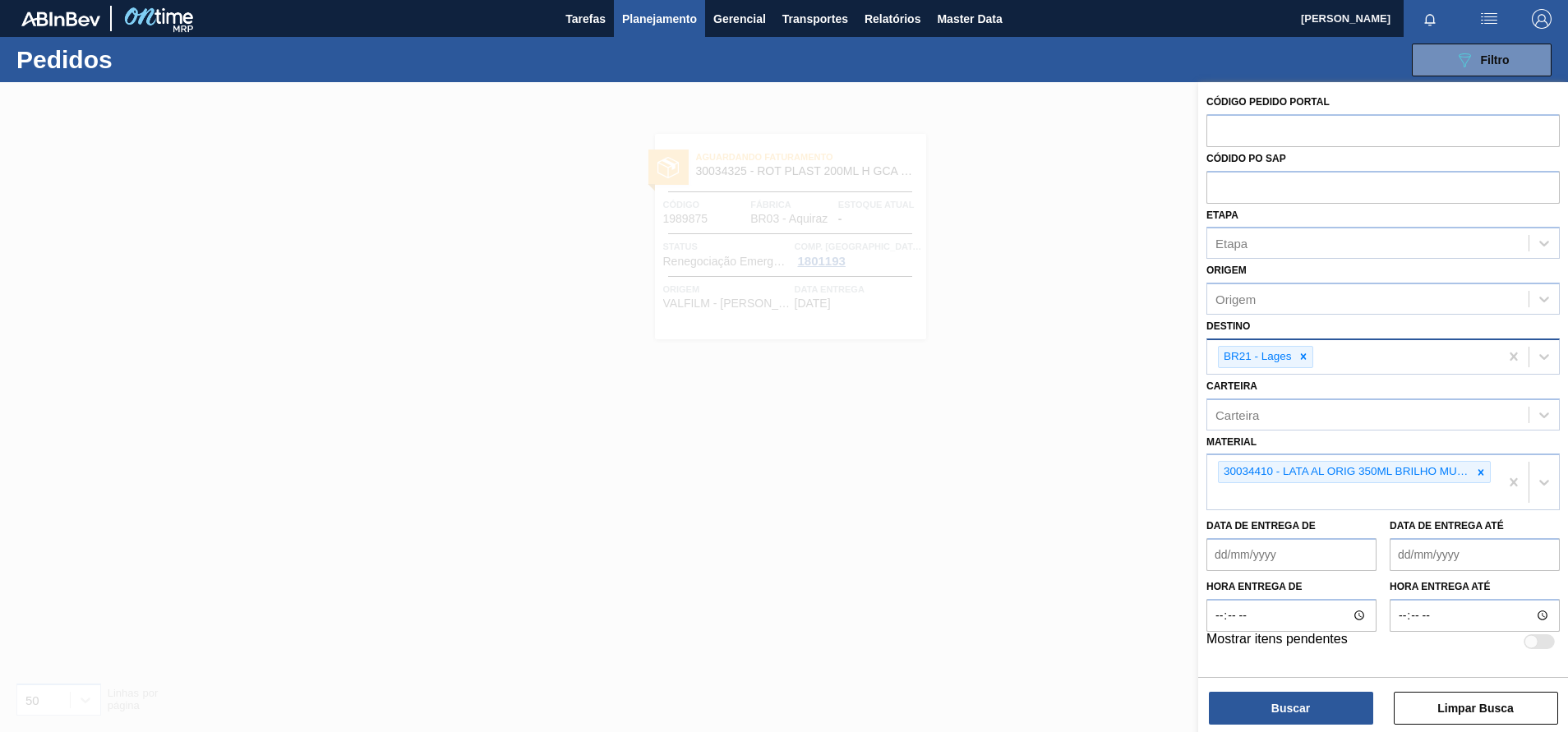
click at [1255, 689] on div "Buscar Limpar Busca" at bounding box center [1382, 700] width 370 height 46
click at [1245, 699] on button "Buscar" at bounding box center [1291, 708] width 164 height 32
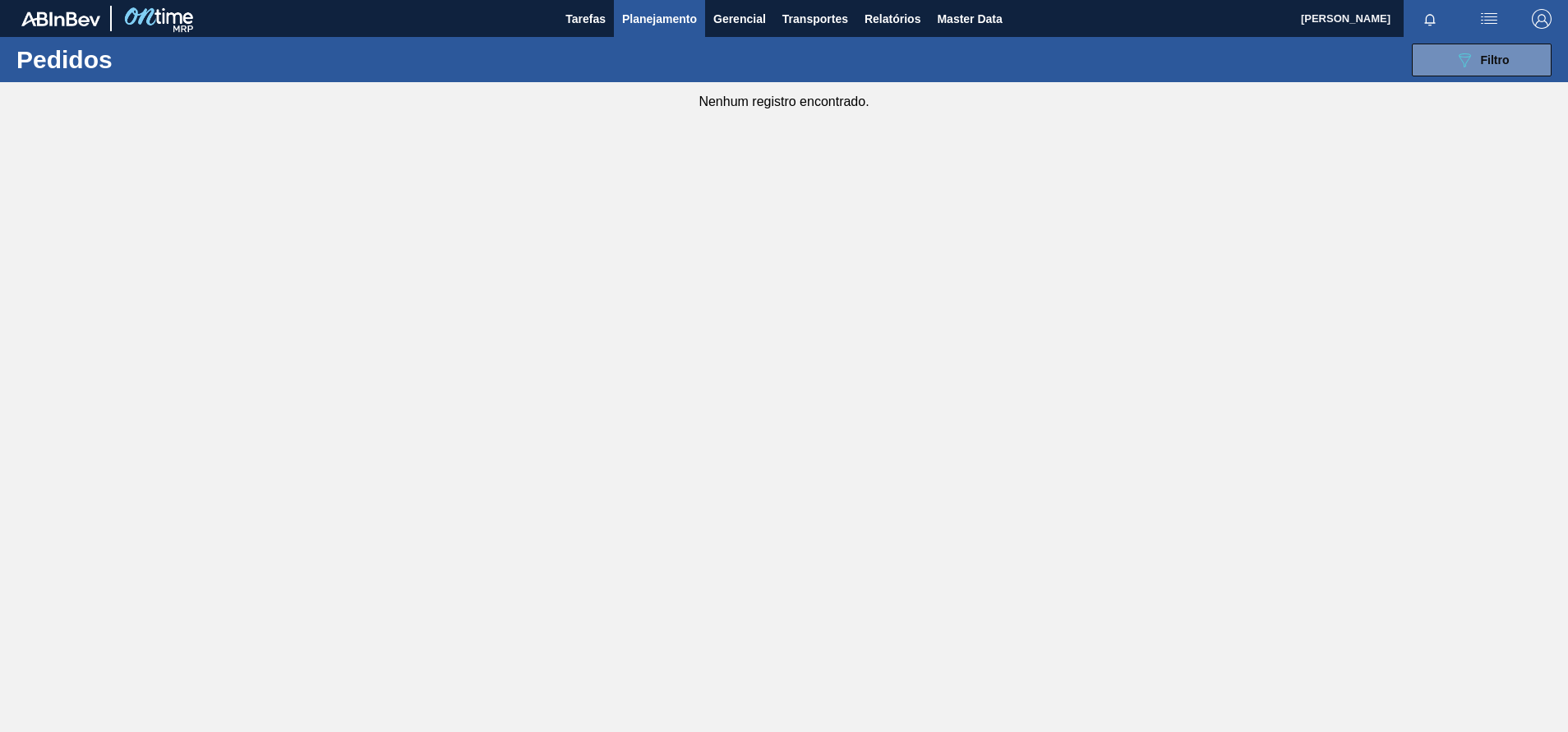
click at [671, 18] on span "Planejamento" at bounding box center [659, 19] width 75 height 20
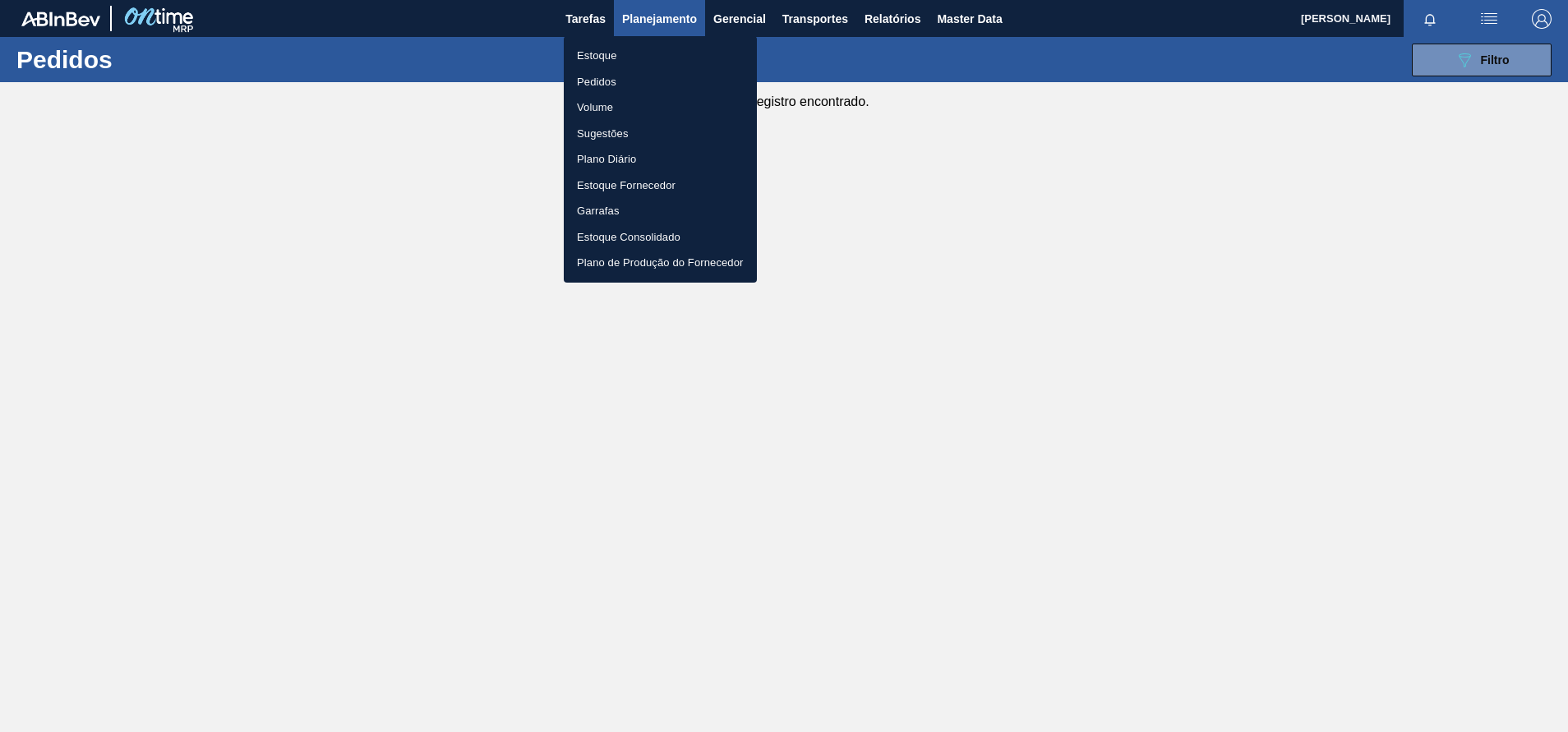
click at [598, 52] on li "Estoque" at bounding box center [660, 55] width 193 height 26
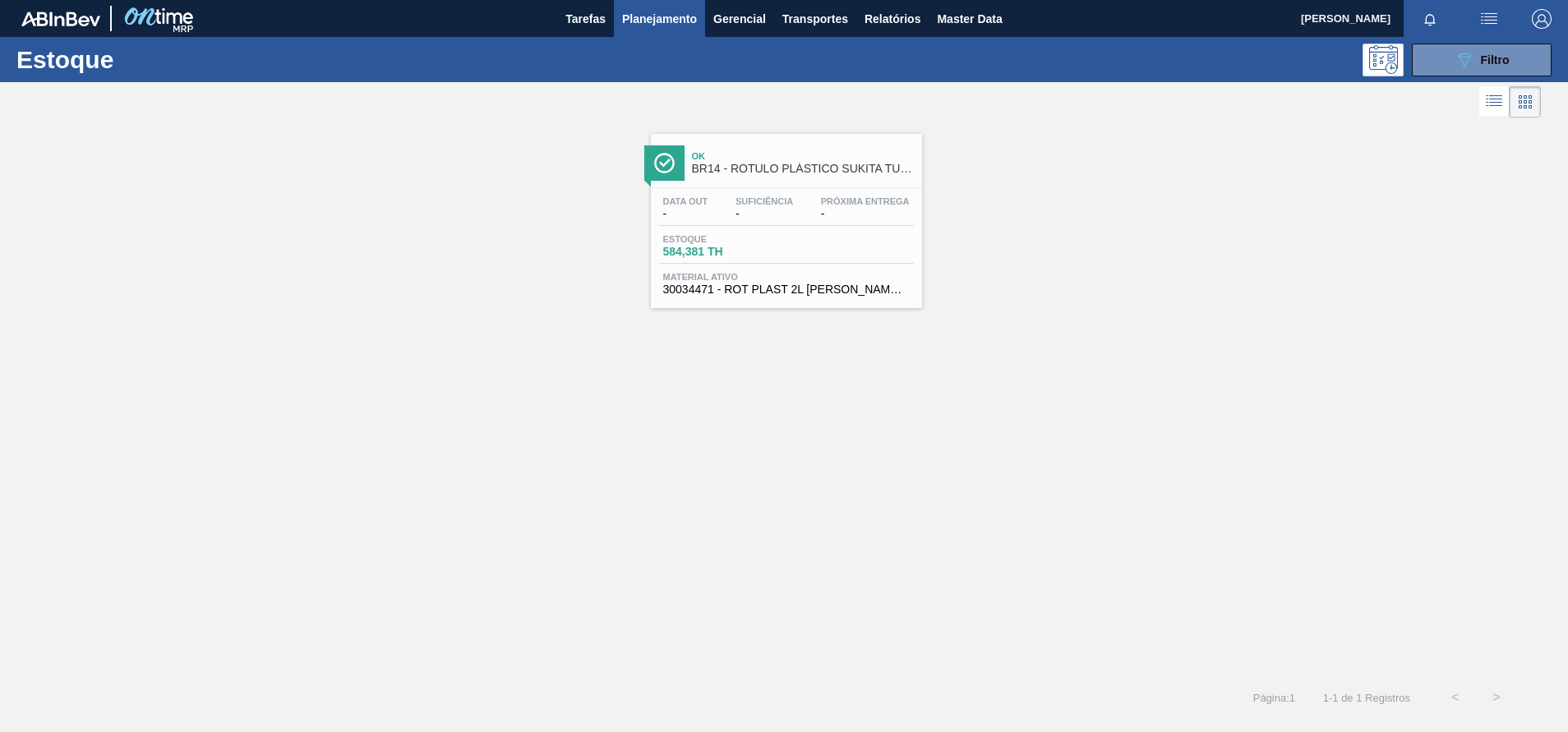
click at [866, 176] on div "Ok BR14 - RÓTULO PLÁSTICO SUKITA TUBAINA 2L AH" at bounding box center [802, 163] width 222 height 37
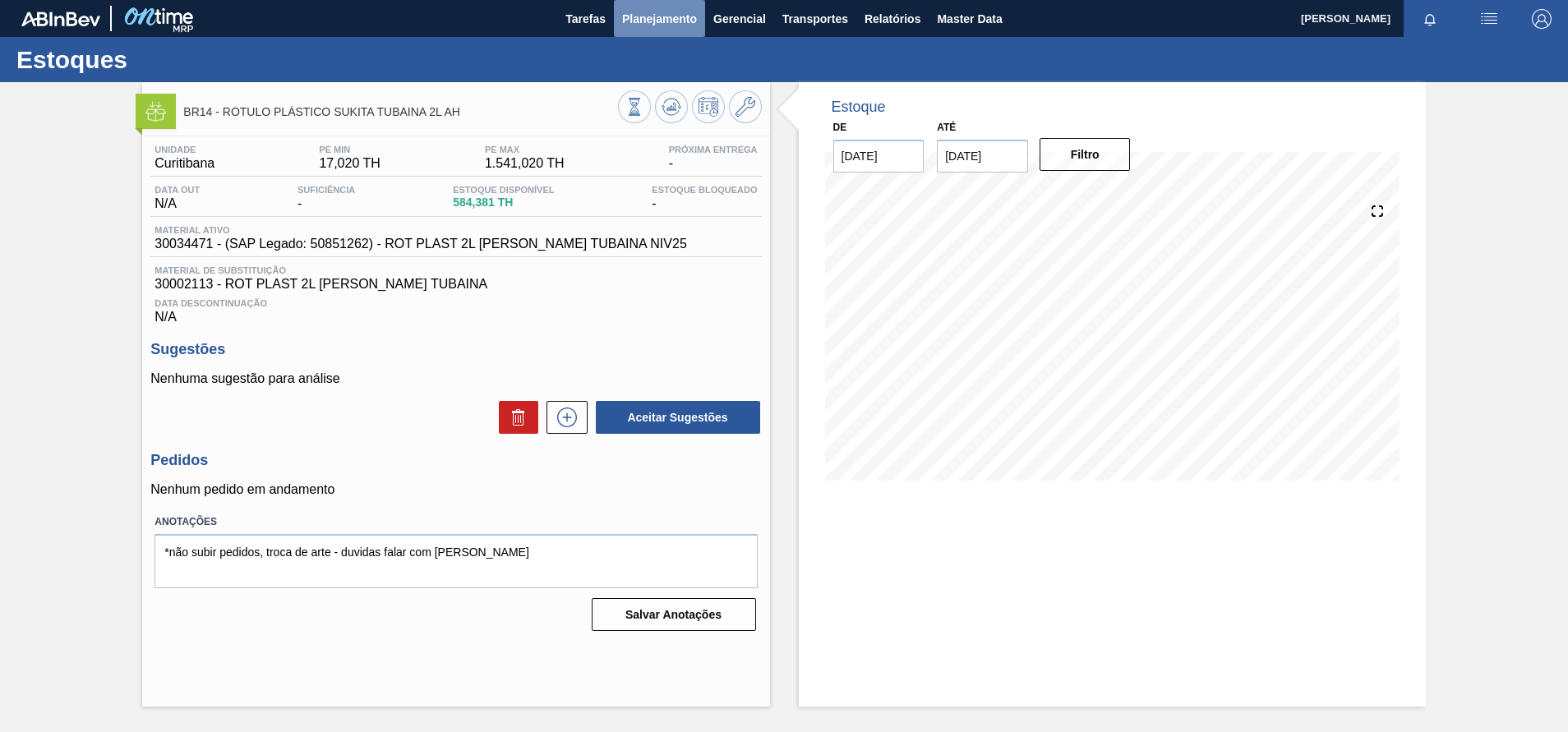
click at [685, 6] on button "Planejamento" at bounding box center [659, 18] width 91 height 37
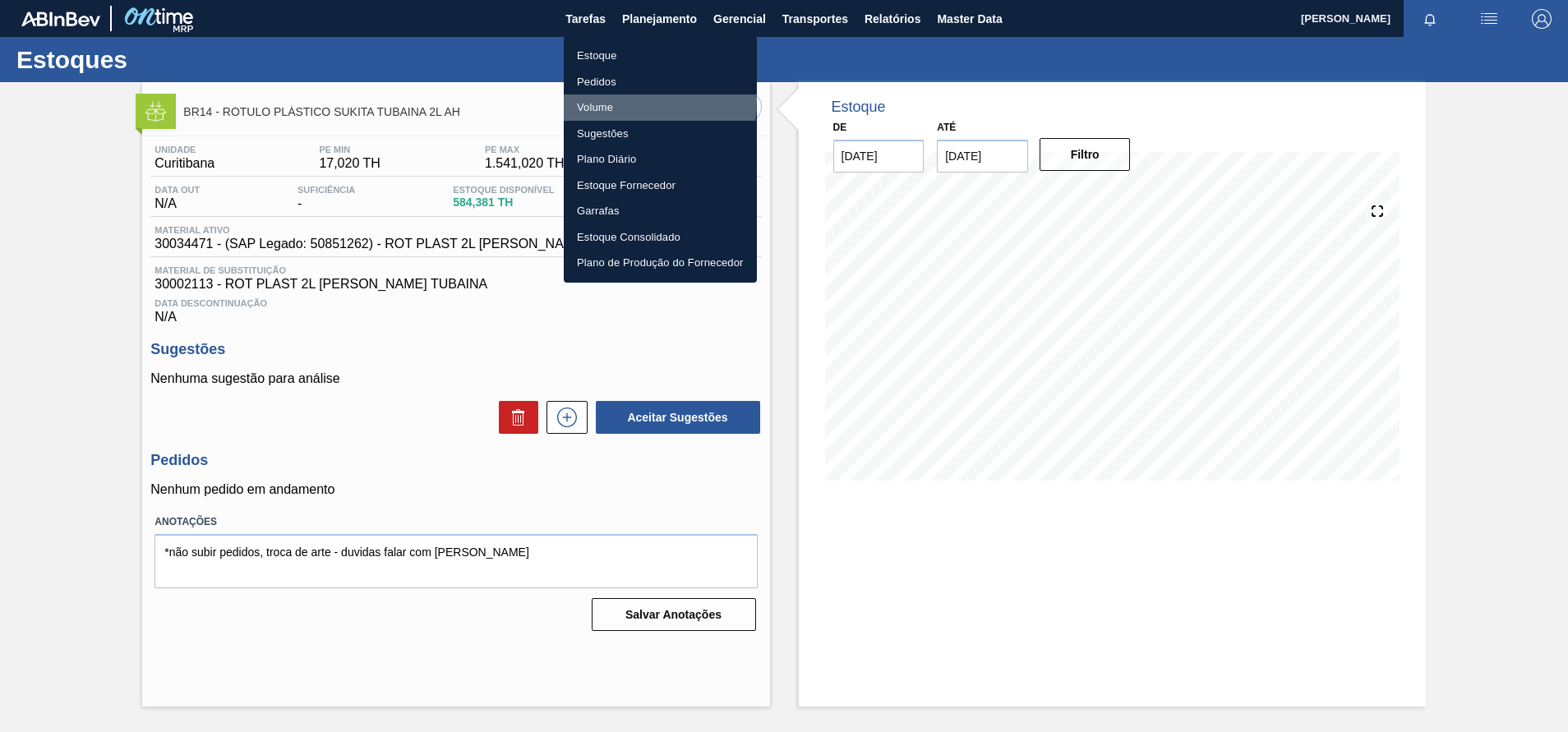
click at [608, 100] on li "Volume" at bounding box center [660, 107] width 193 height 26
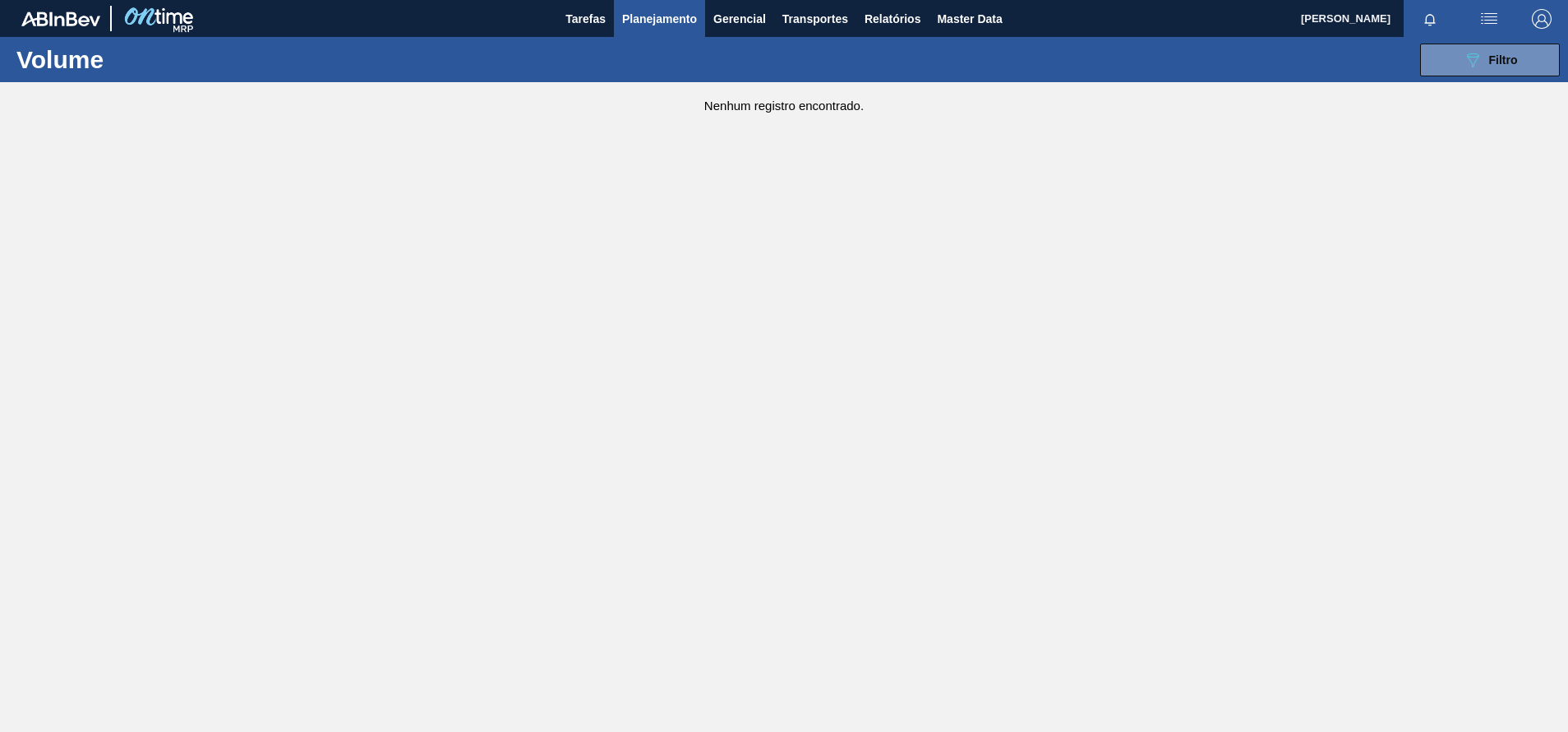
click at [677, 14] on span "Planejamento" at bounding box center [659, 19] width 75 height 20
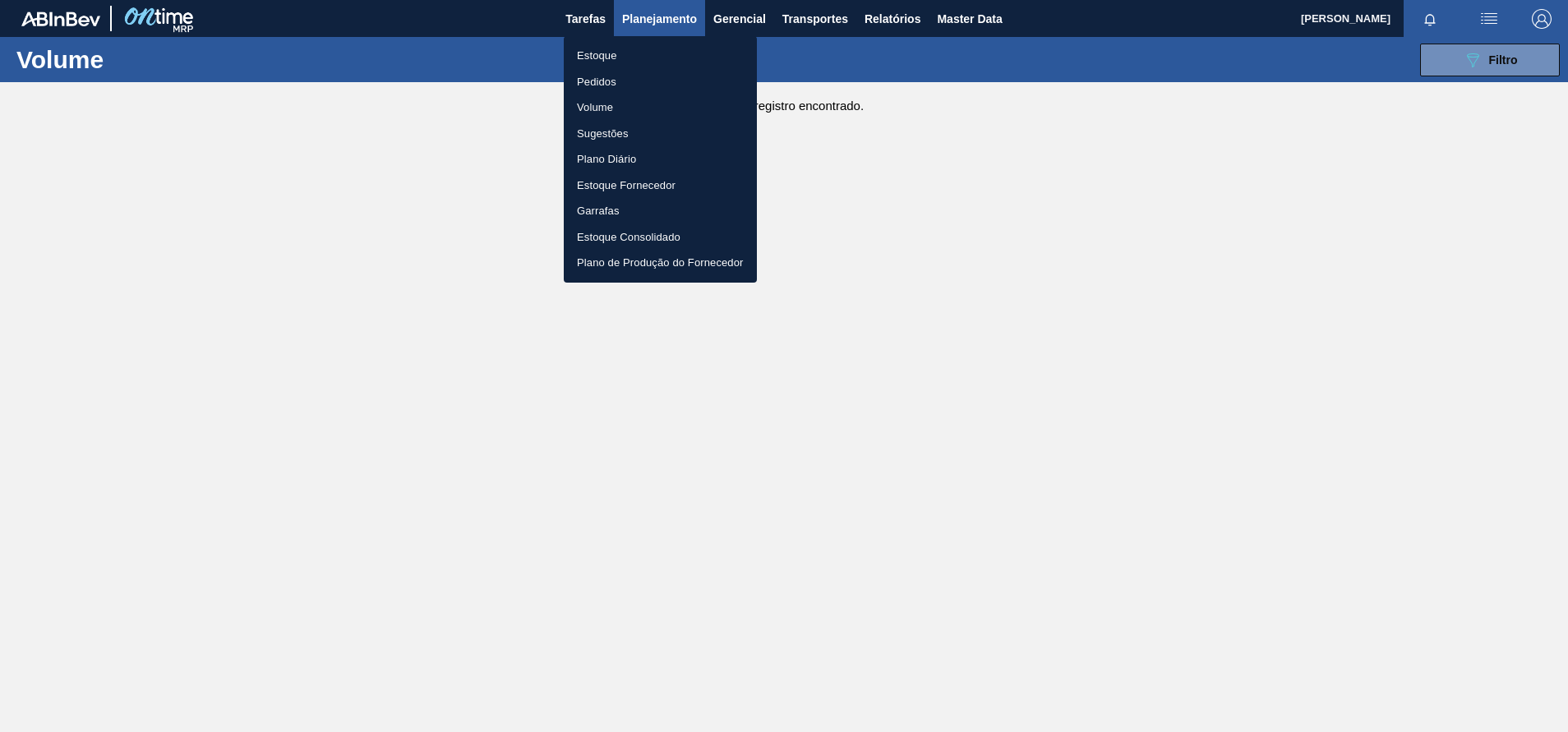
click at [592, 80] on li "Pedidos" at bounding box center [660, 82] width 193 height 26
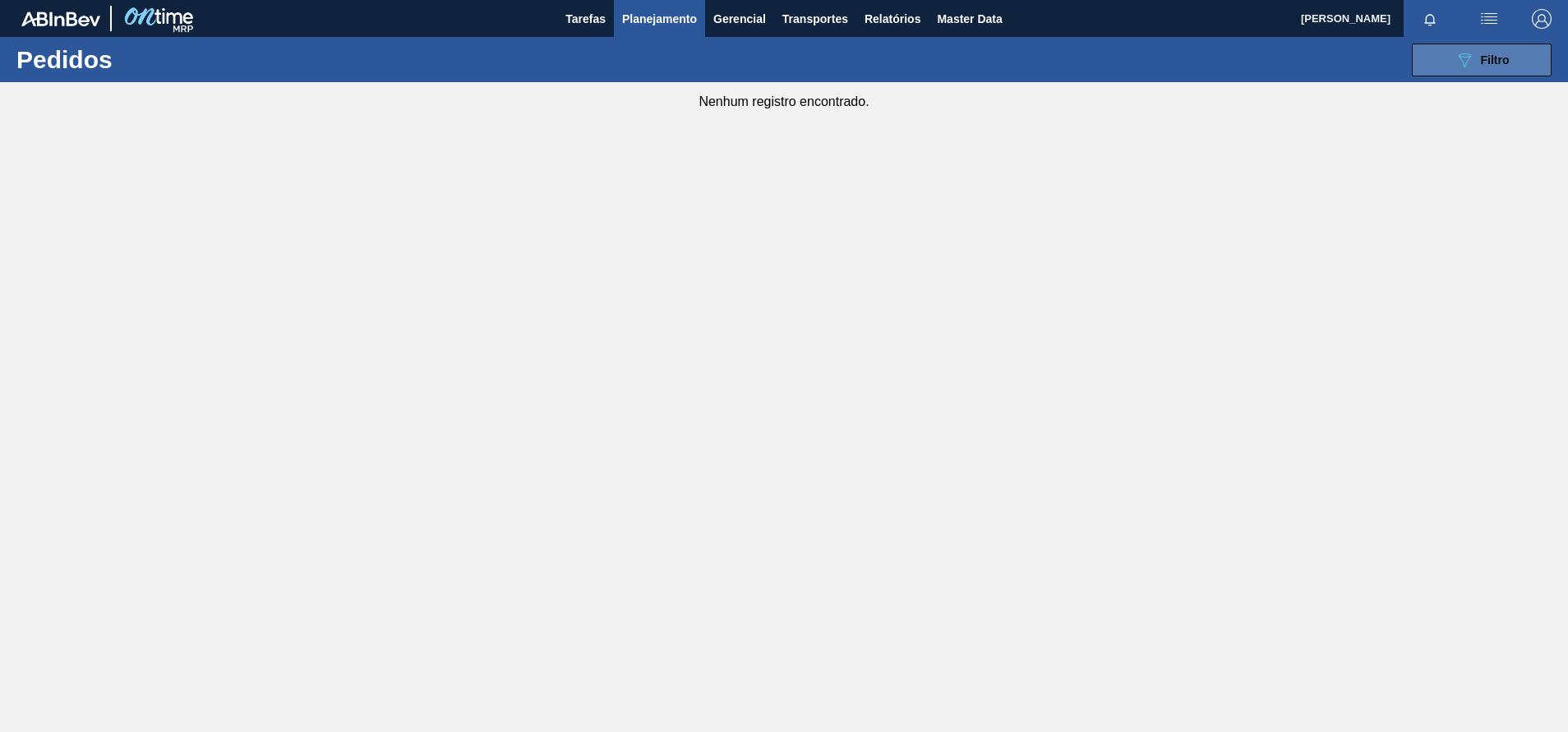
click at [1453, 69] on button "089F7B8B-B2A5-4AFE-B5C0-19BA573D28AC Filtro" at bounding box center [1481, 59] width 140 height 32
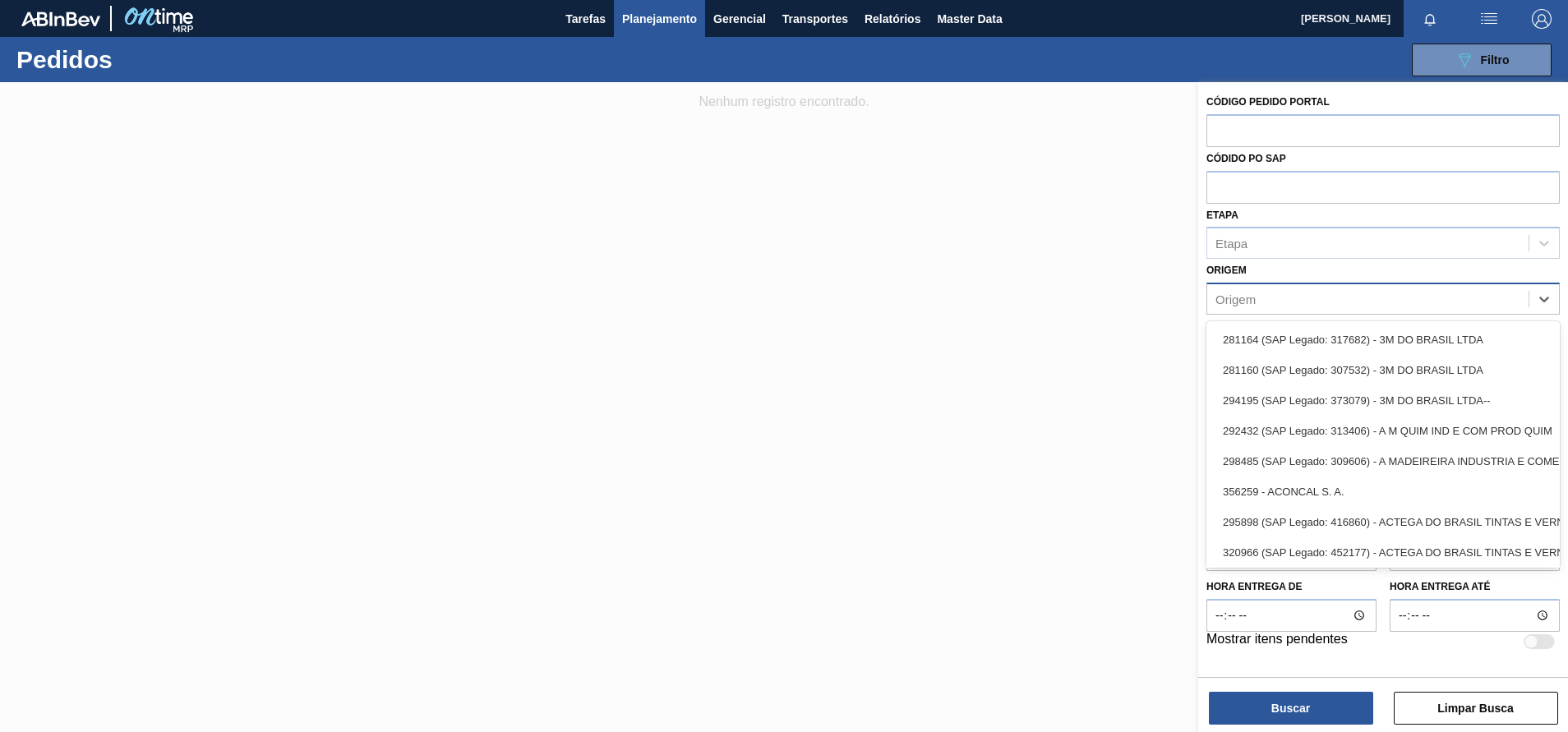
click at [1374, 307] on div "Origem" at bounding box center [1367, 299] width 322 height 23
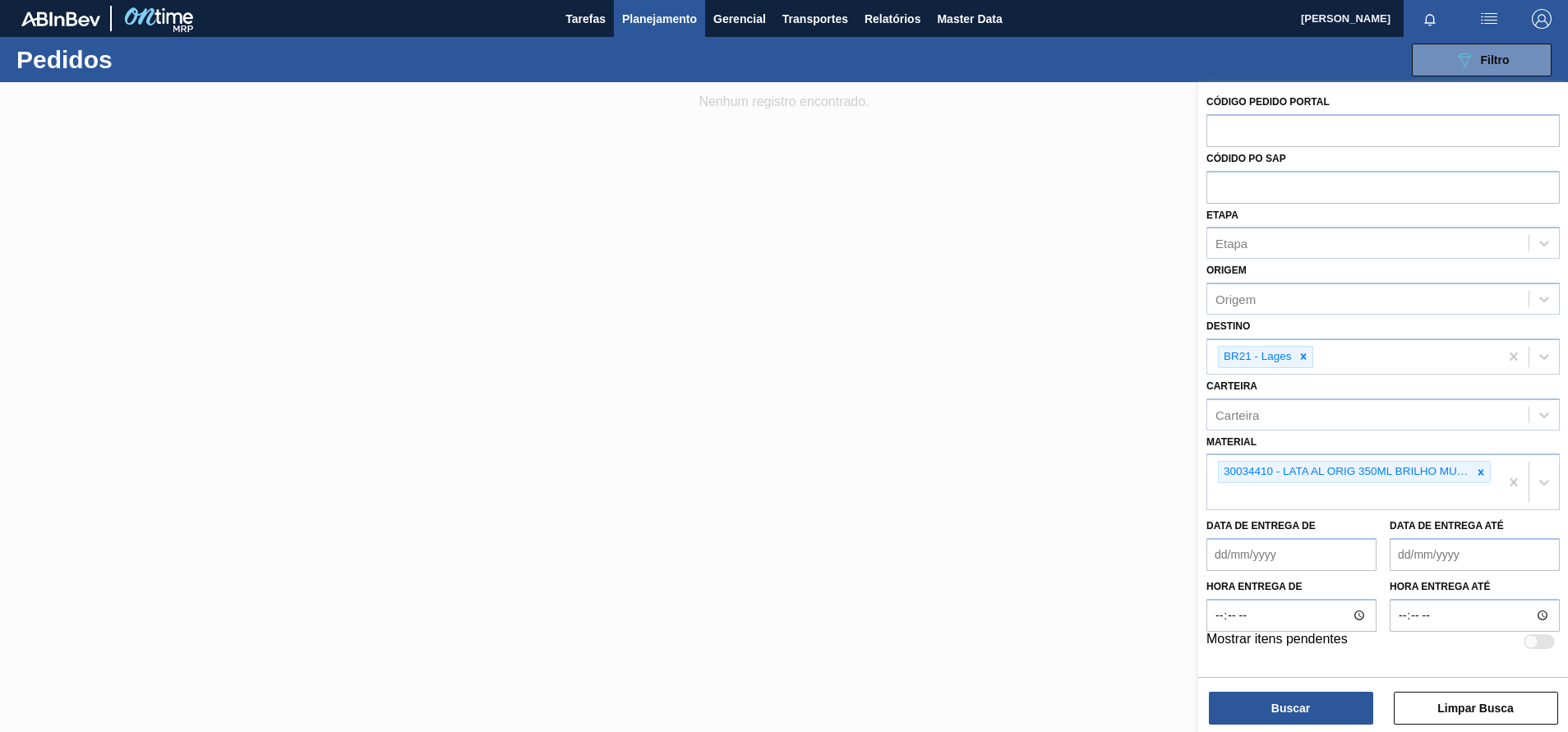
click at [1211, 262] on div "Origem Origem" at bounding box center [1382, 286] width 353 height 56
click at [1303, 352] on icon at bounding box center [1303, 357] width 12 height 12
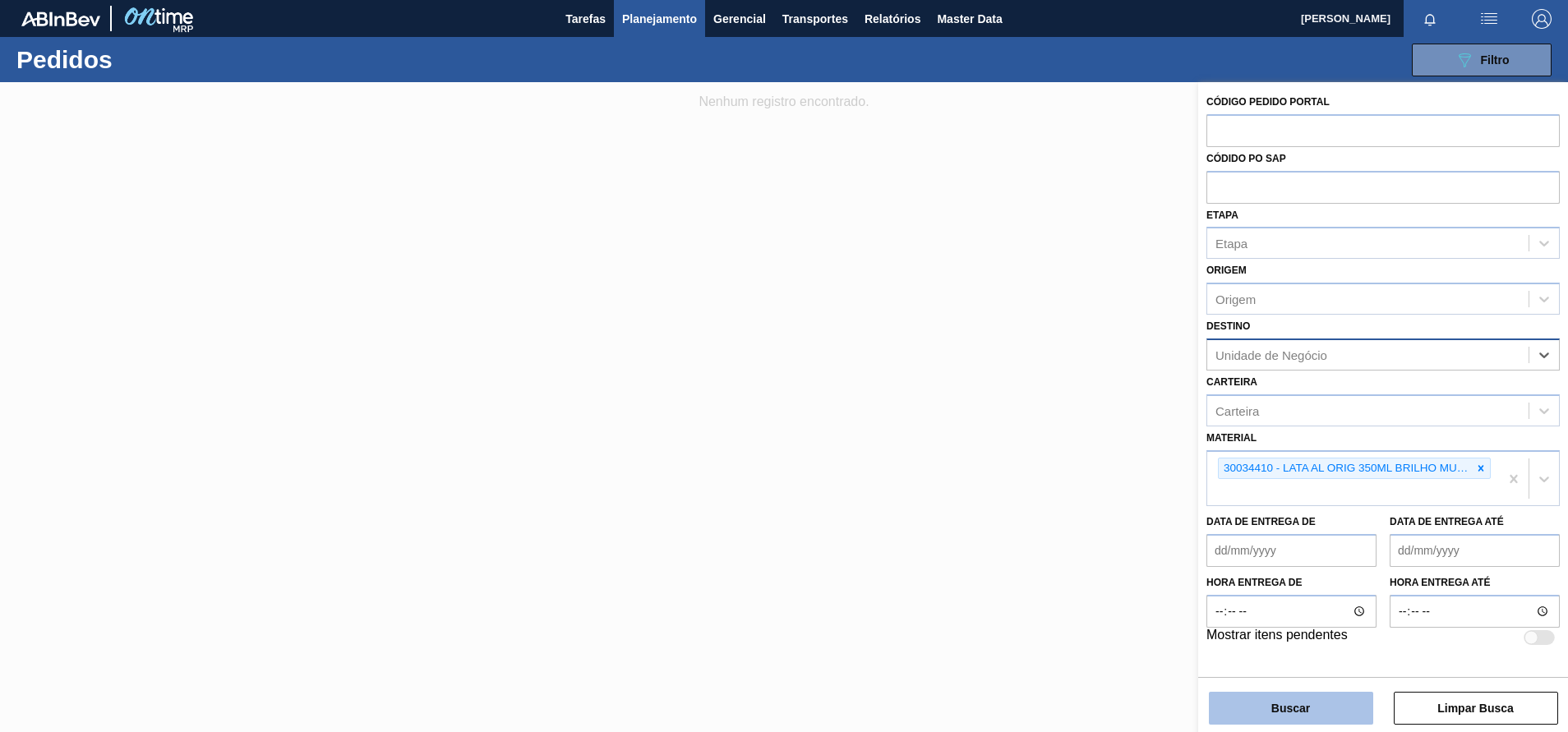
click at [1258, 700] on button "Buscar" at bounding box center [1291, 708] width 164 height 32
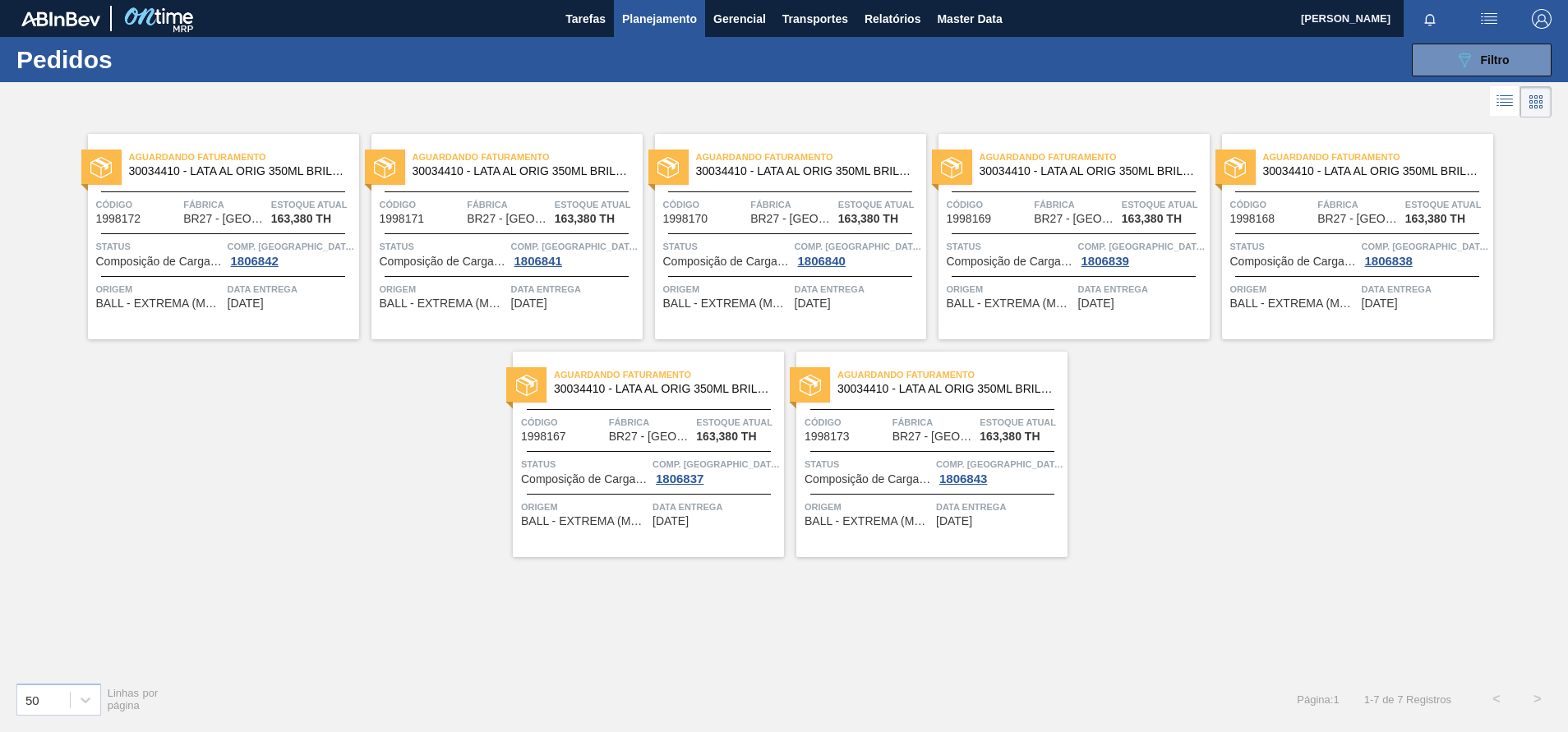
click at [1318, 291] on span "Origem" at bounding box center [1293, 289] width 127 height 16
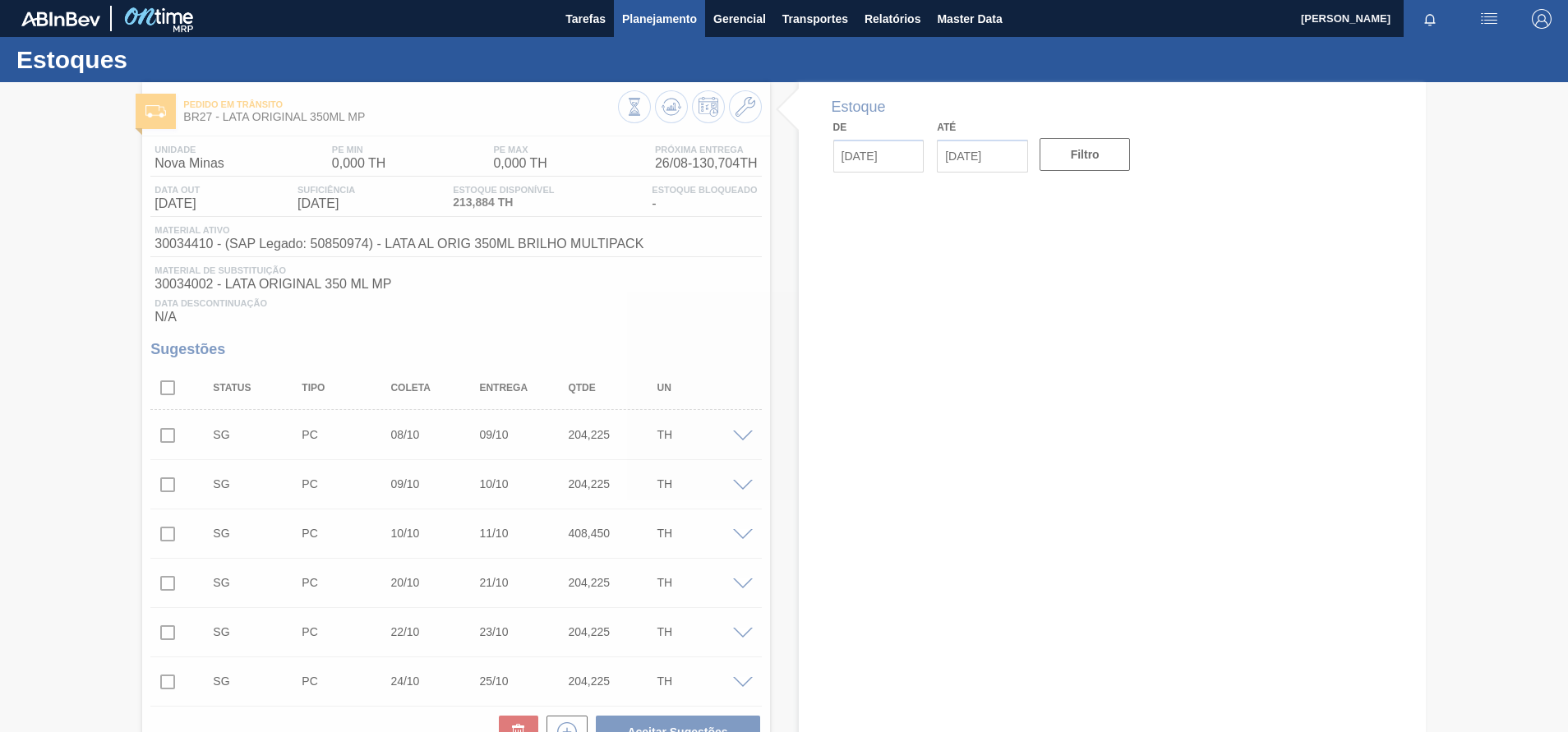
type input "[DATE]"
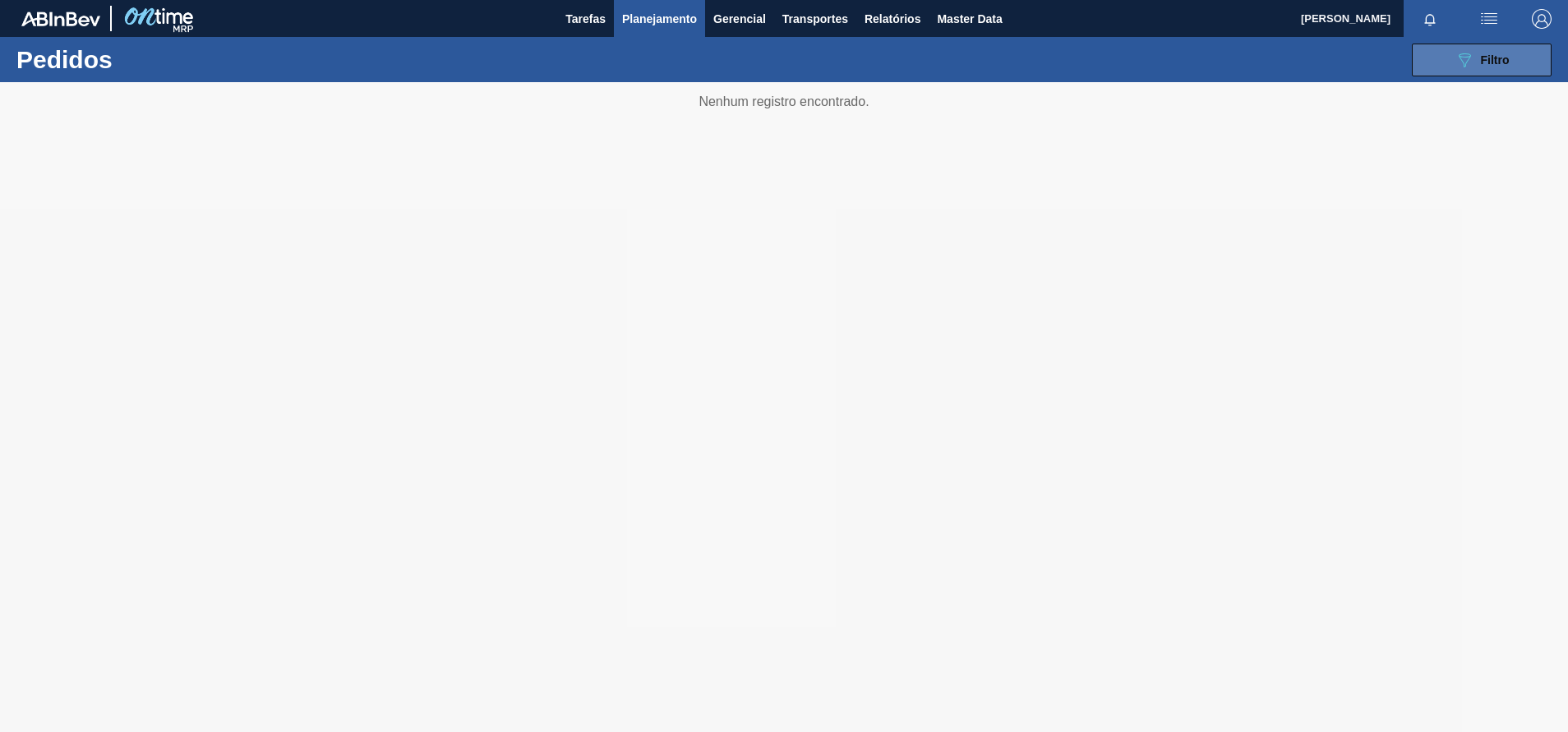
click at [1527, 70] on button "089F7B8B-B2A5-4AFE-B5C0-19BA573D28AC Filtro" at bounding box center [1481, 59] width 140 height 32
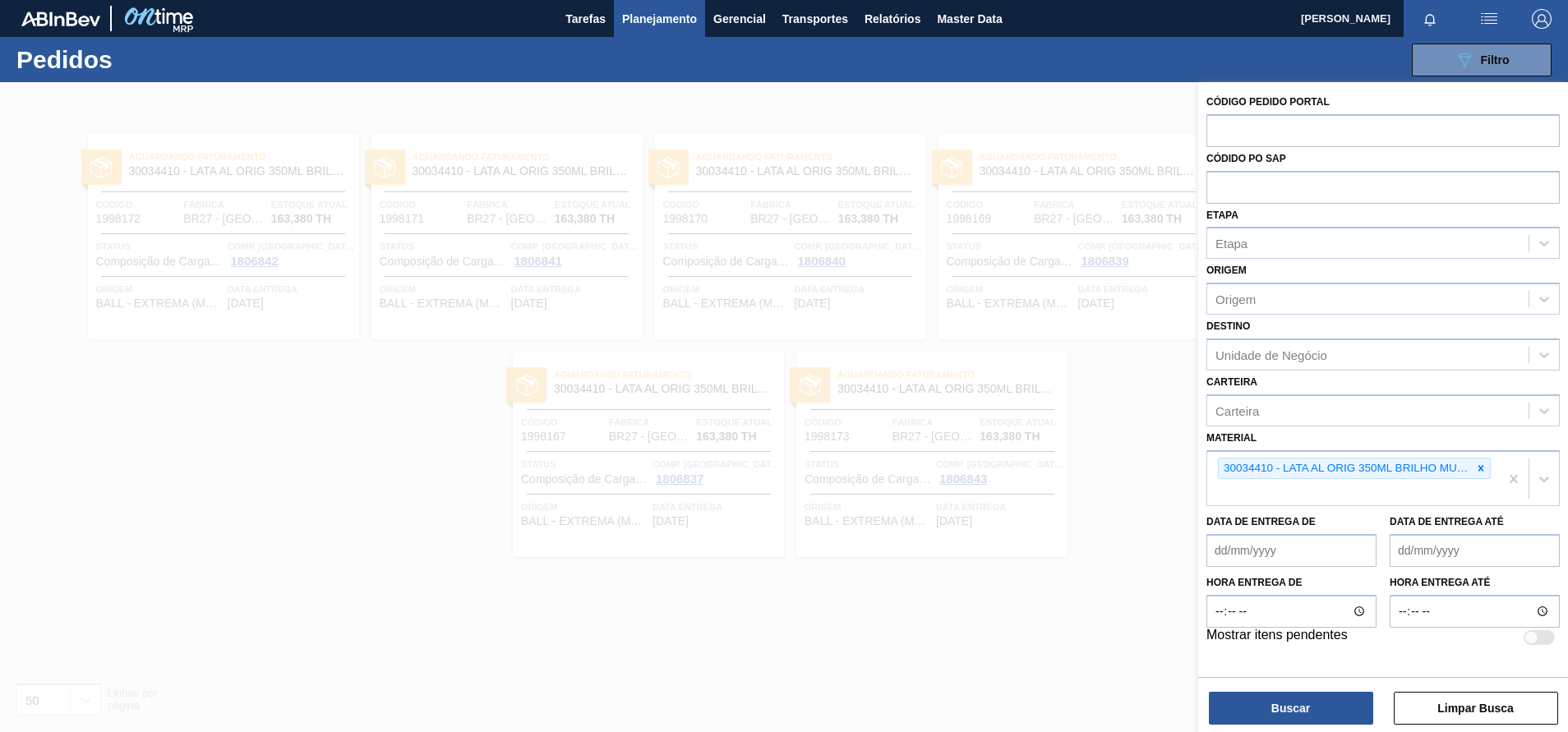
click at [1485, 465] on icon at bounding box center [1481, 468] width 12 height 12
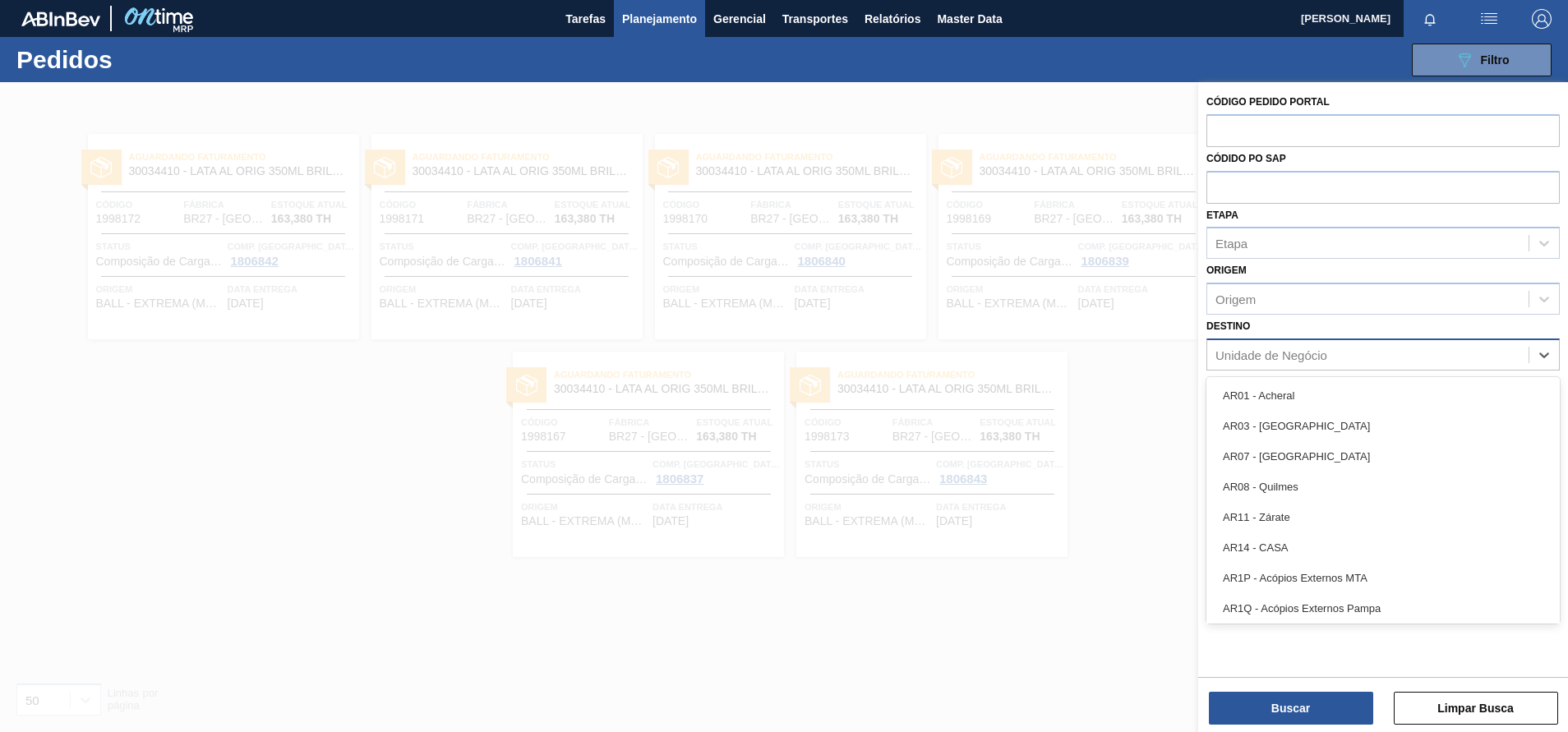
click at [1300, 357] on div "Unidade de Negócio" at bounding box center [1271, 355] width 112 height 14
click at [1339, 324] on div "Destino option AR01 - Acheral focused, 1 of 92. 92 results available. Use Up an…" at bounding box center [1382, 342] width 353 height 56
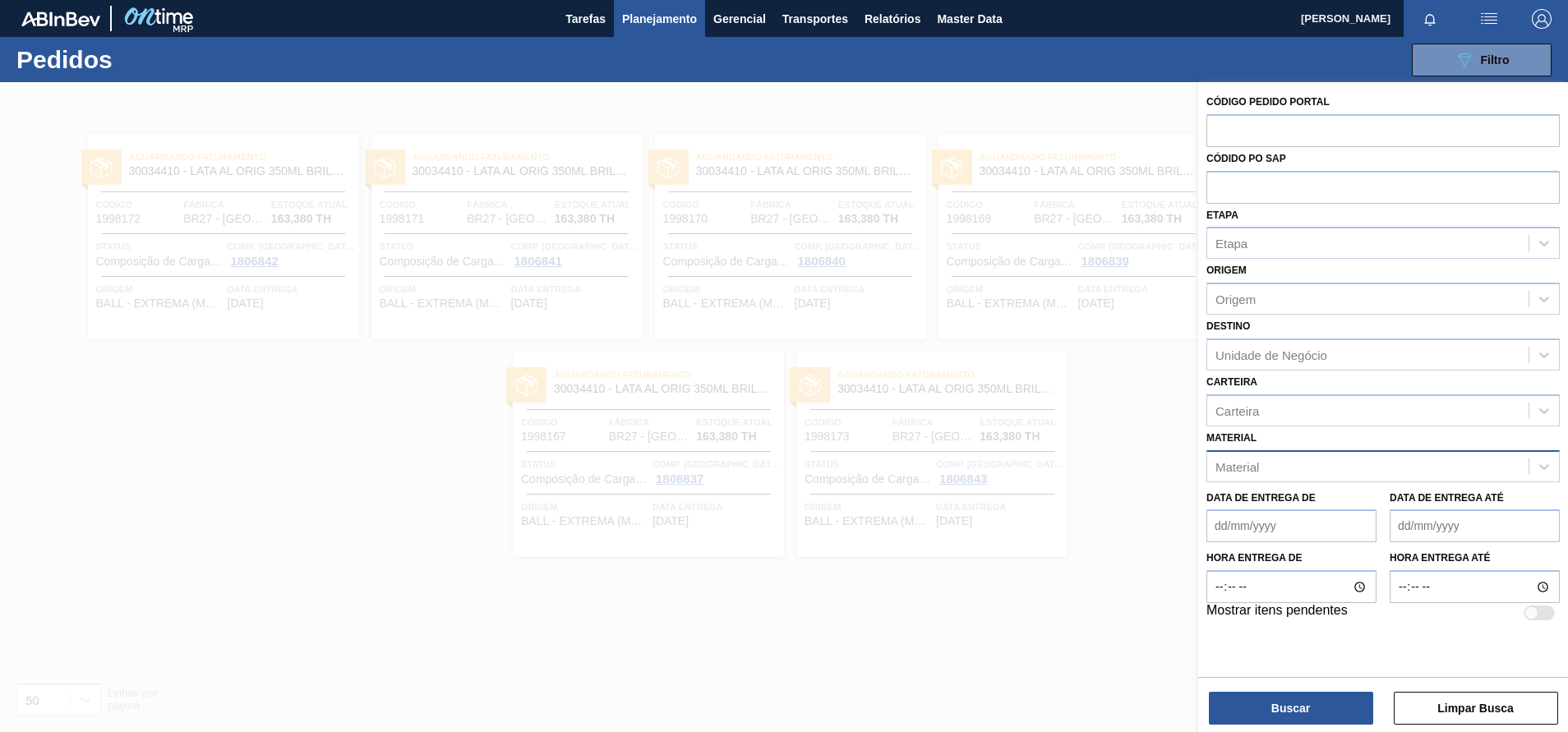
click at [1271, 460] on div "Material" at bounding box center [1367, 466] width 322 height 23
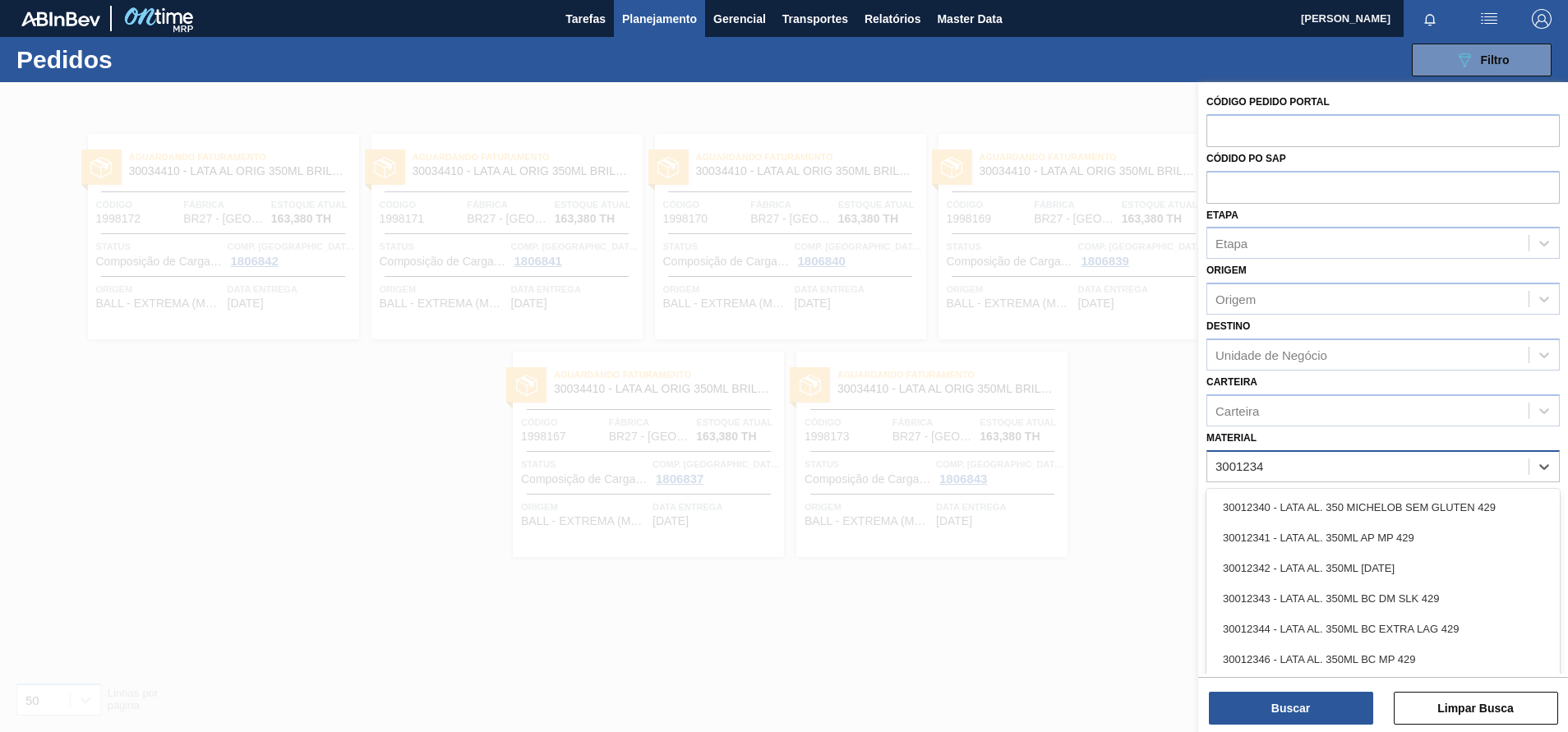
type input "30012342"
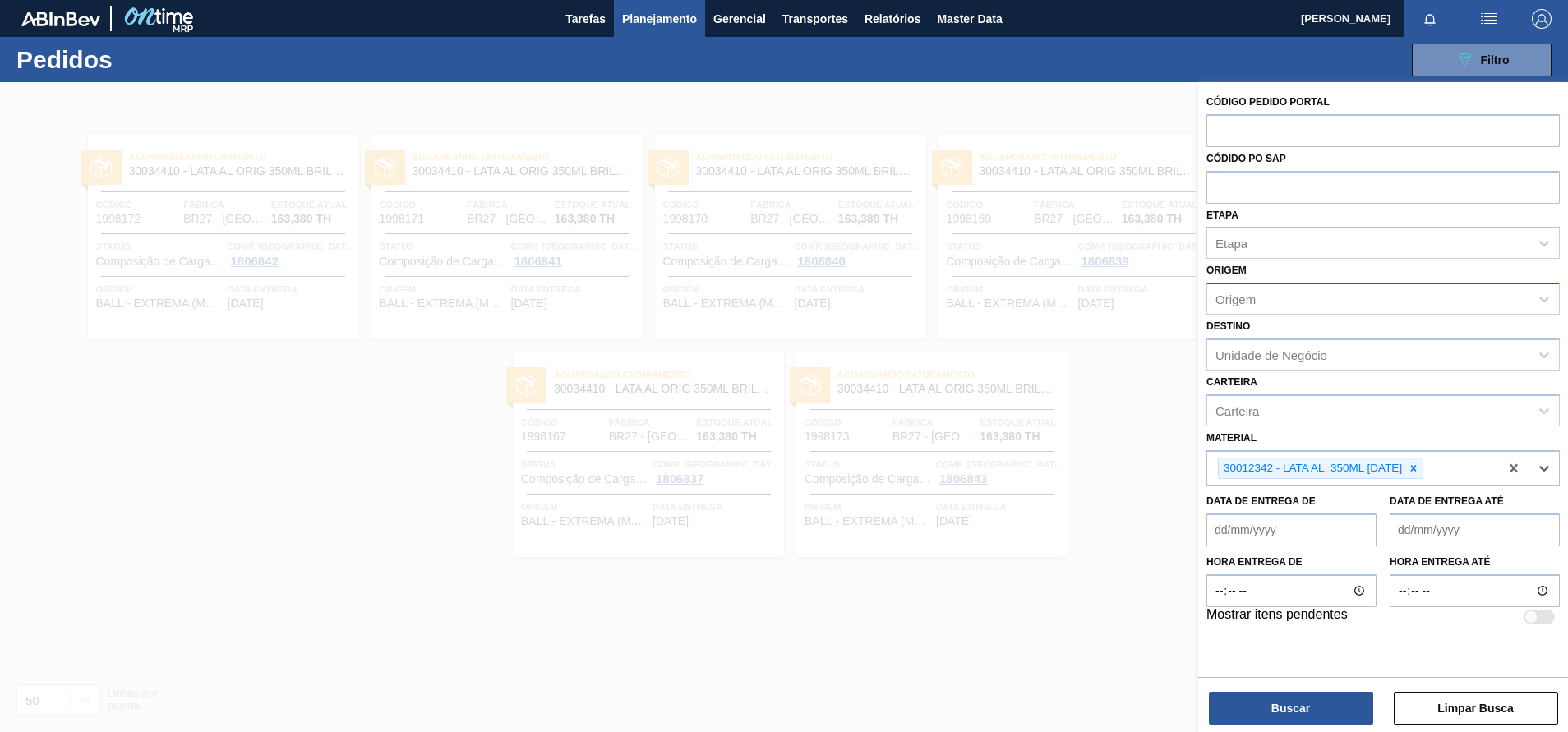
click at [1248, 304] on div "Origem" at bounding box center [1235, 300] width 41 height 14
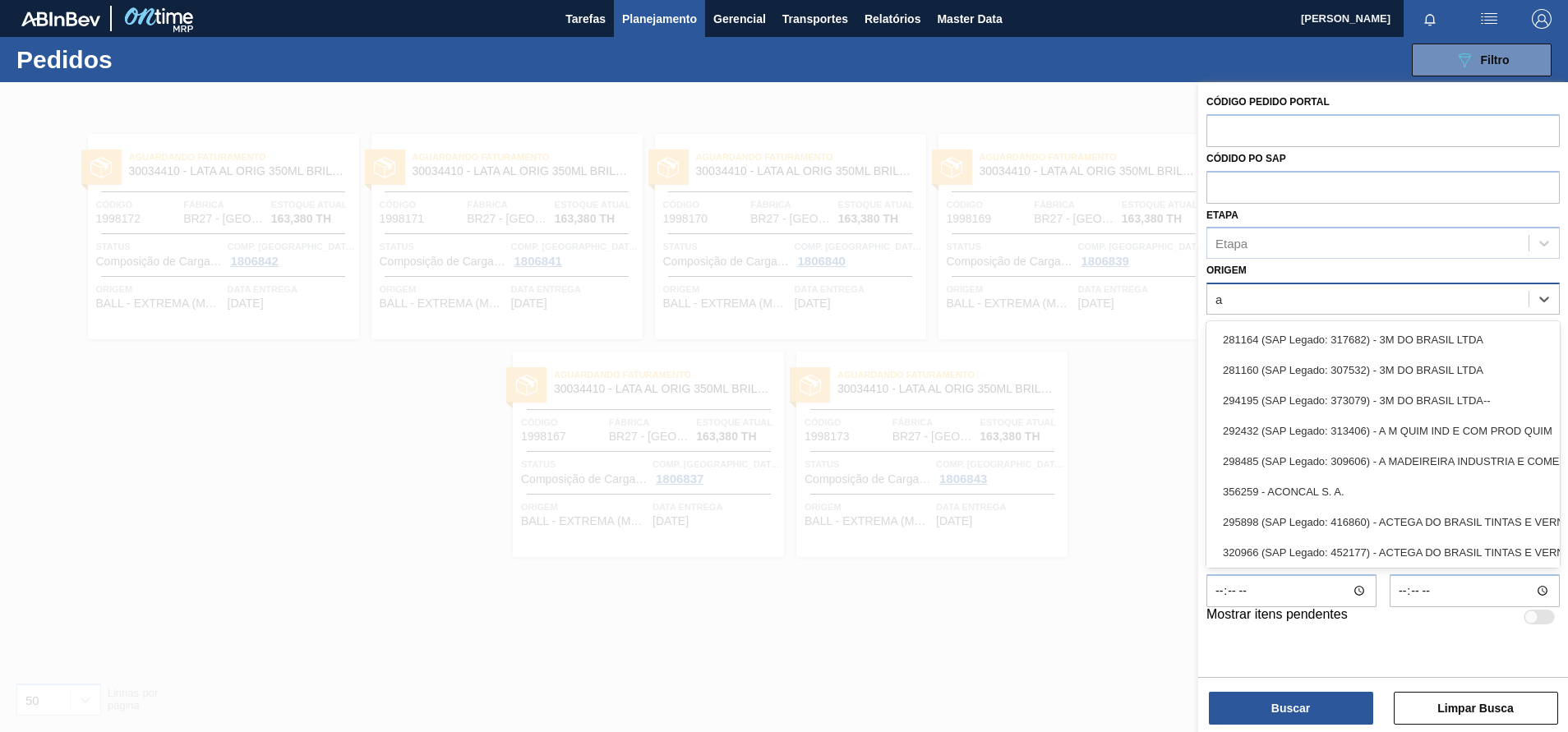
type input "ag"
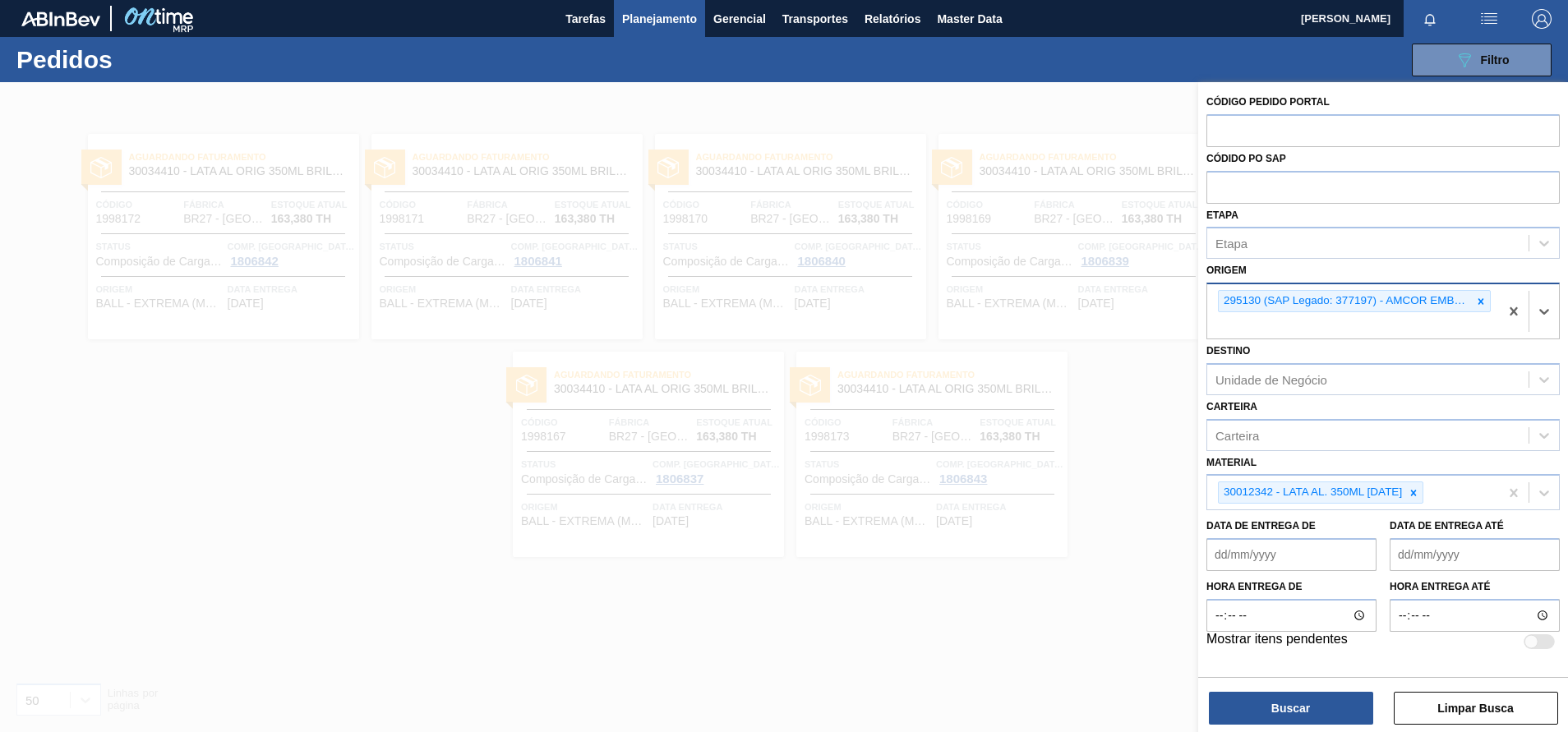
click at [1248, 304] on div "295130 (SAP Legado: 377197) - AMCOR EMBALAGENS DA AMAZONIA SA" at bounding box center [1345, 301] width 253 height 21
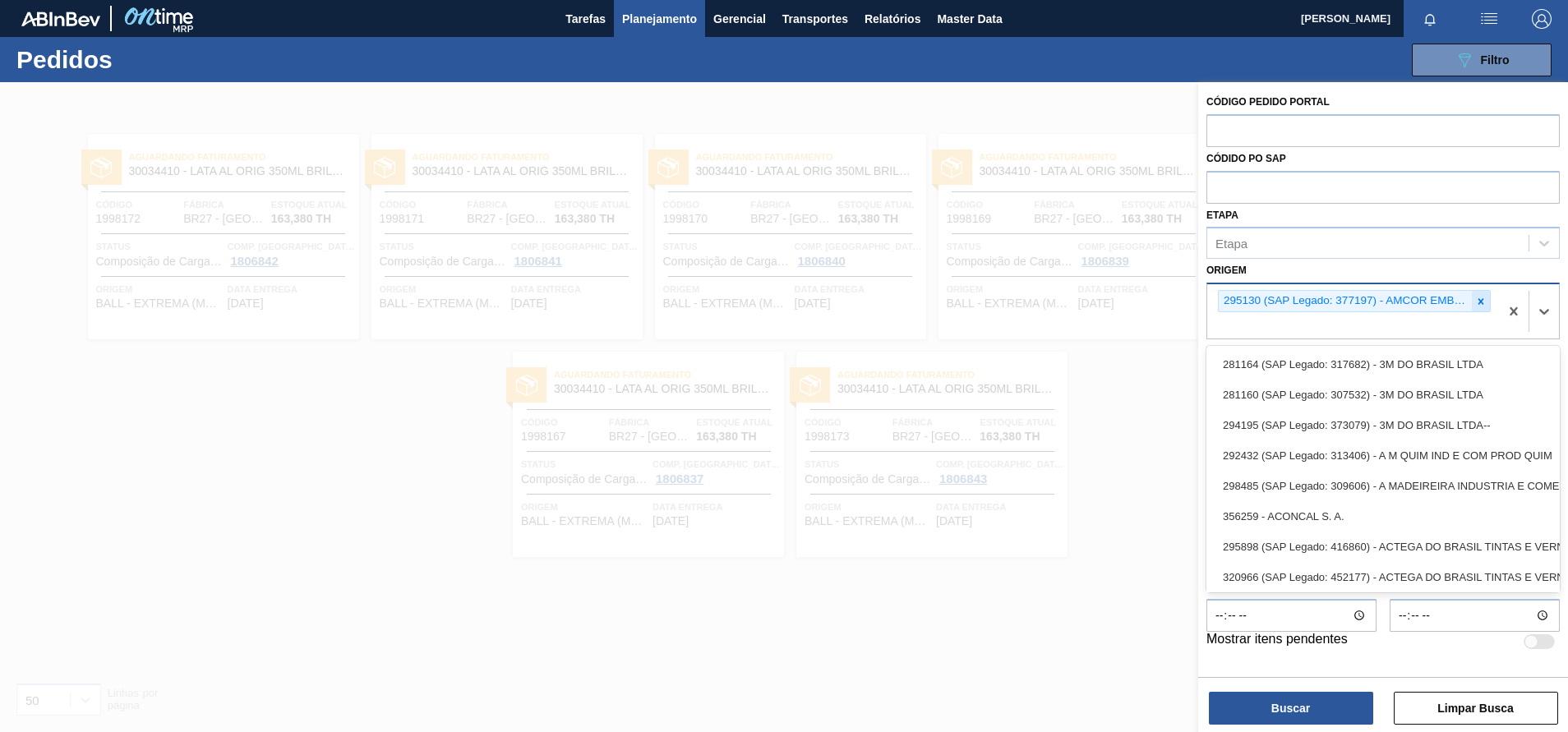
click at [1487, 292] on div at bounding box center [1481, 301] width 18 height 21
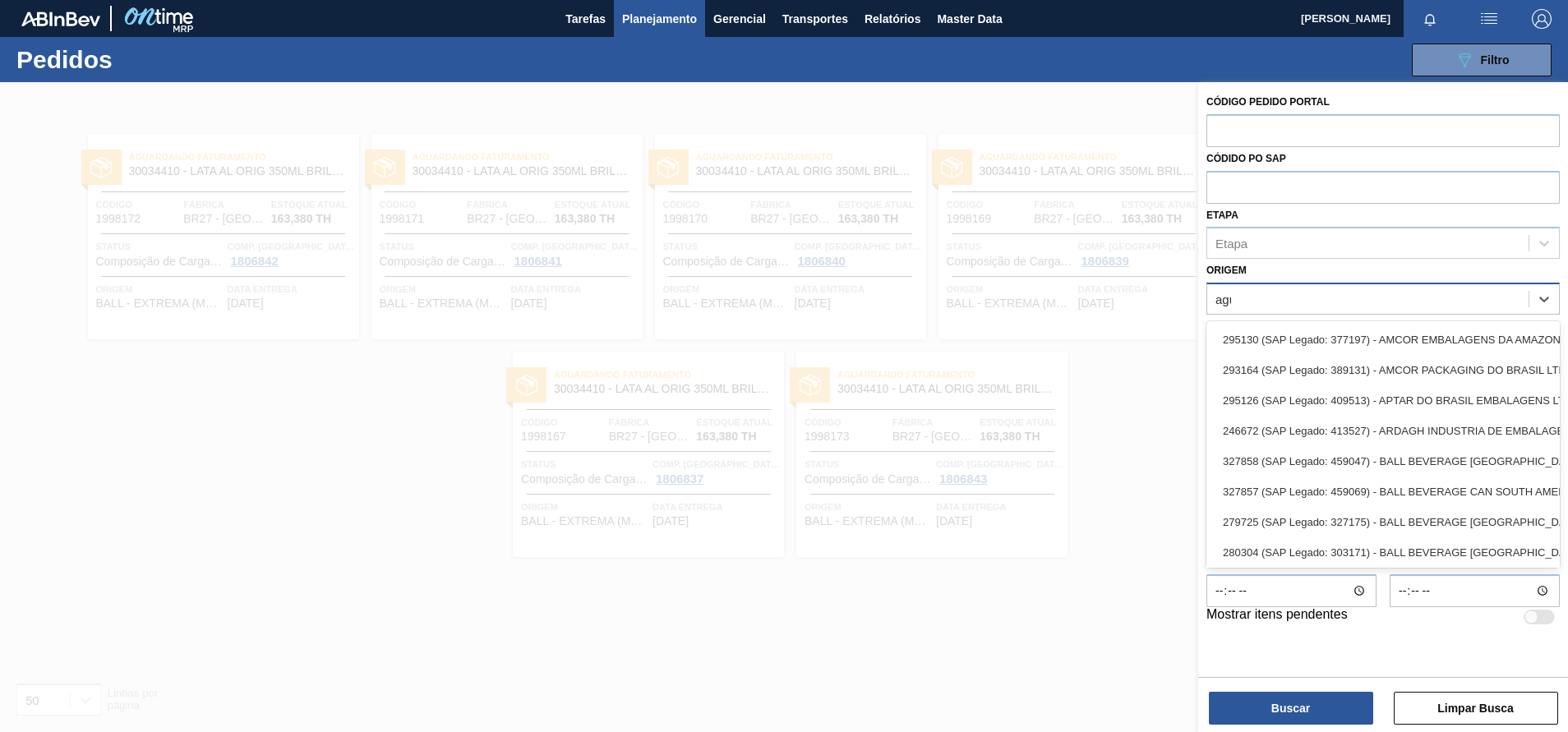
type input "agud"
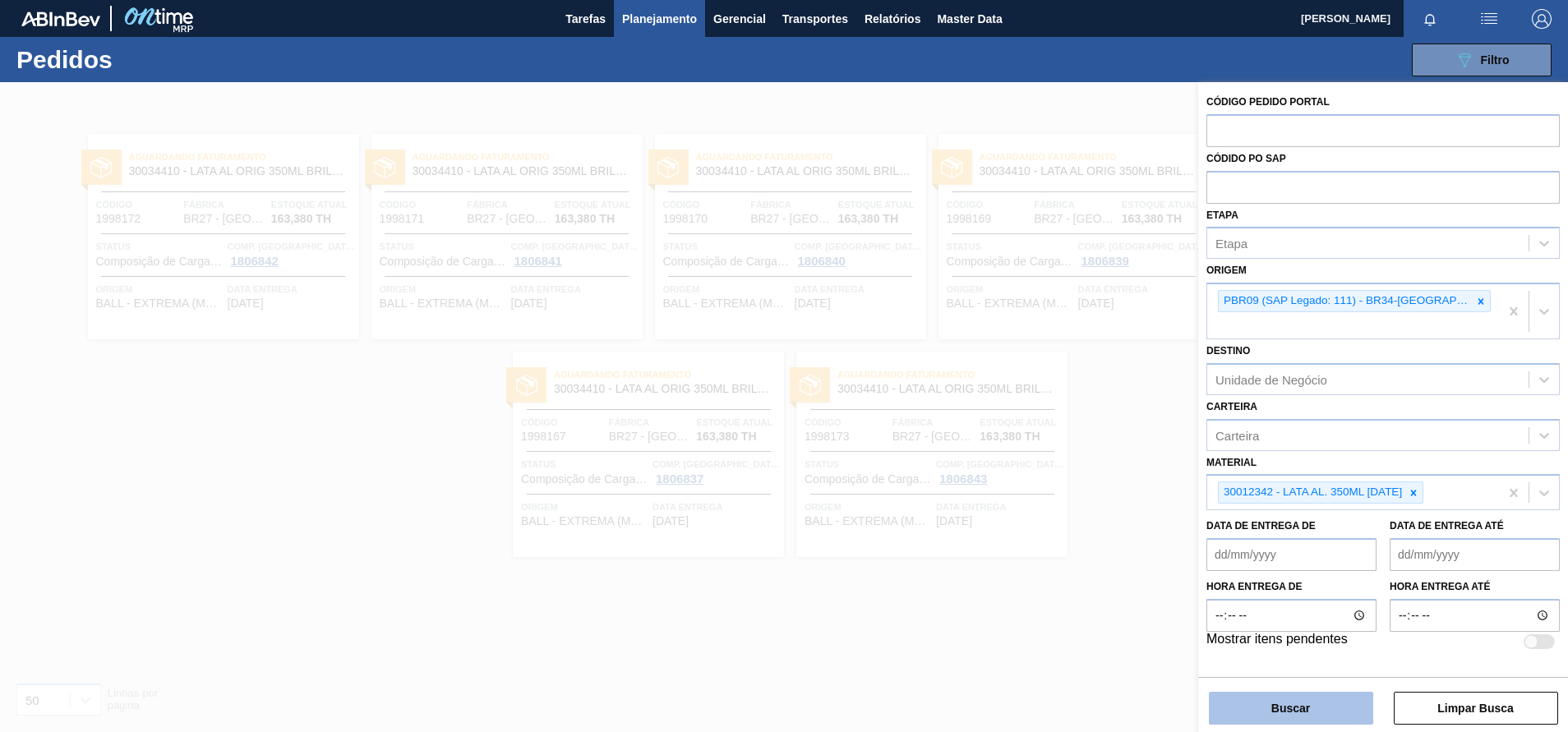
click at [1319, 713] on button "Buscar" at bounding box center [1291, 708] width 164 height 32
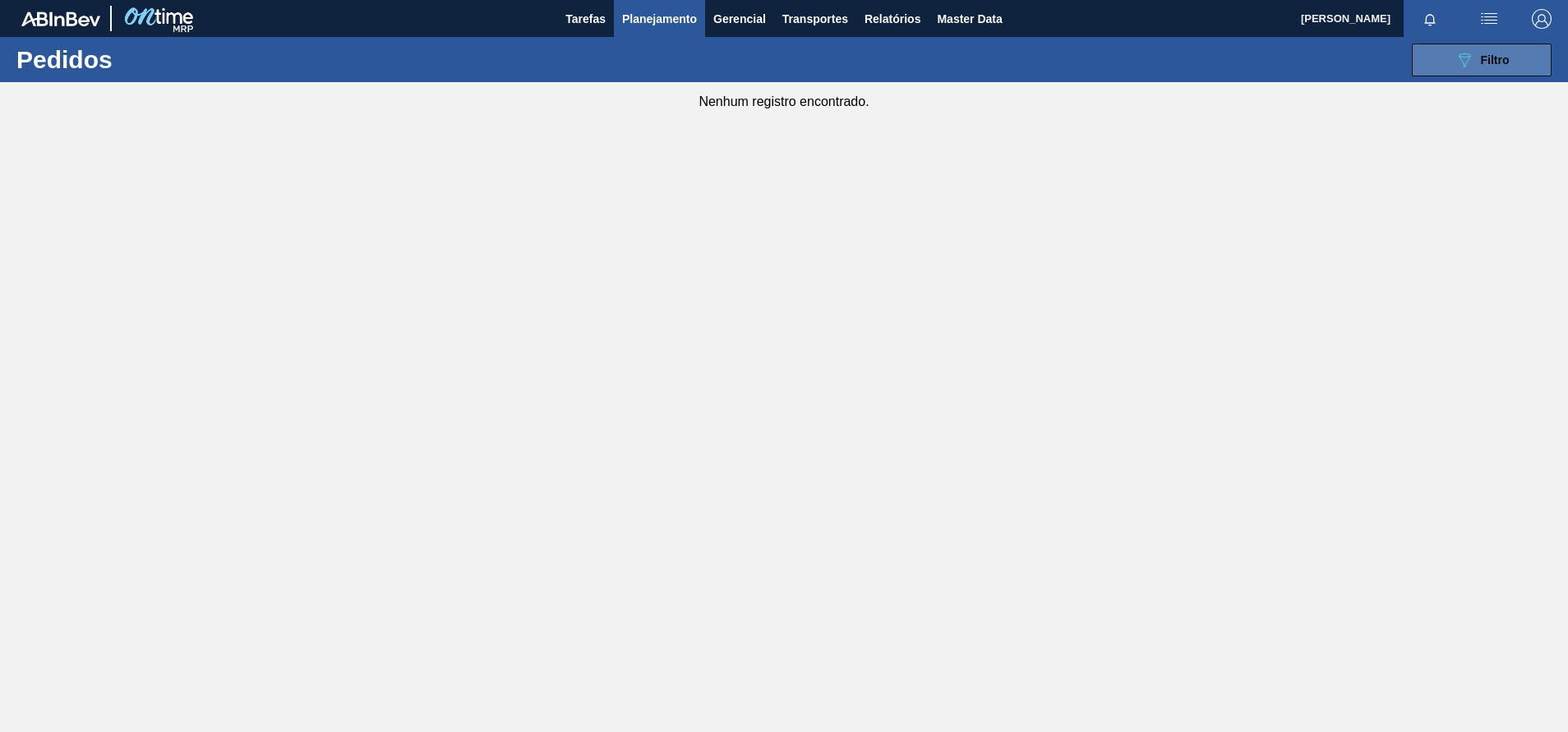
click at [1511, 61] on button "089F7B8B-B2A5-4AFE-B5C0-19BA573D28AC Filtro" at bounding box center [1481, 59] width 140 height 32
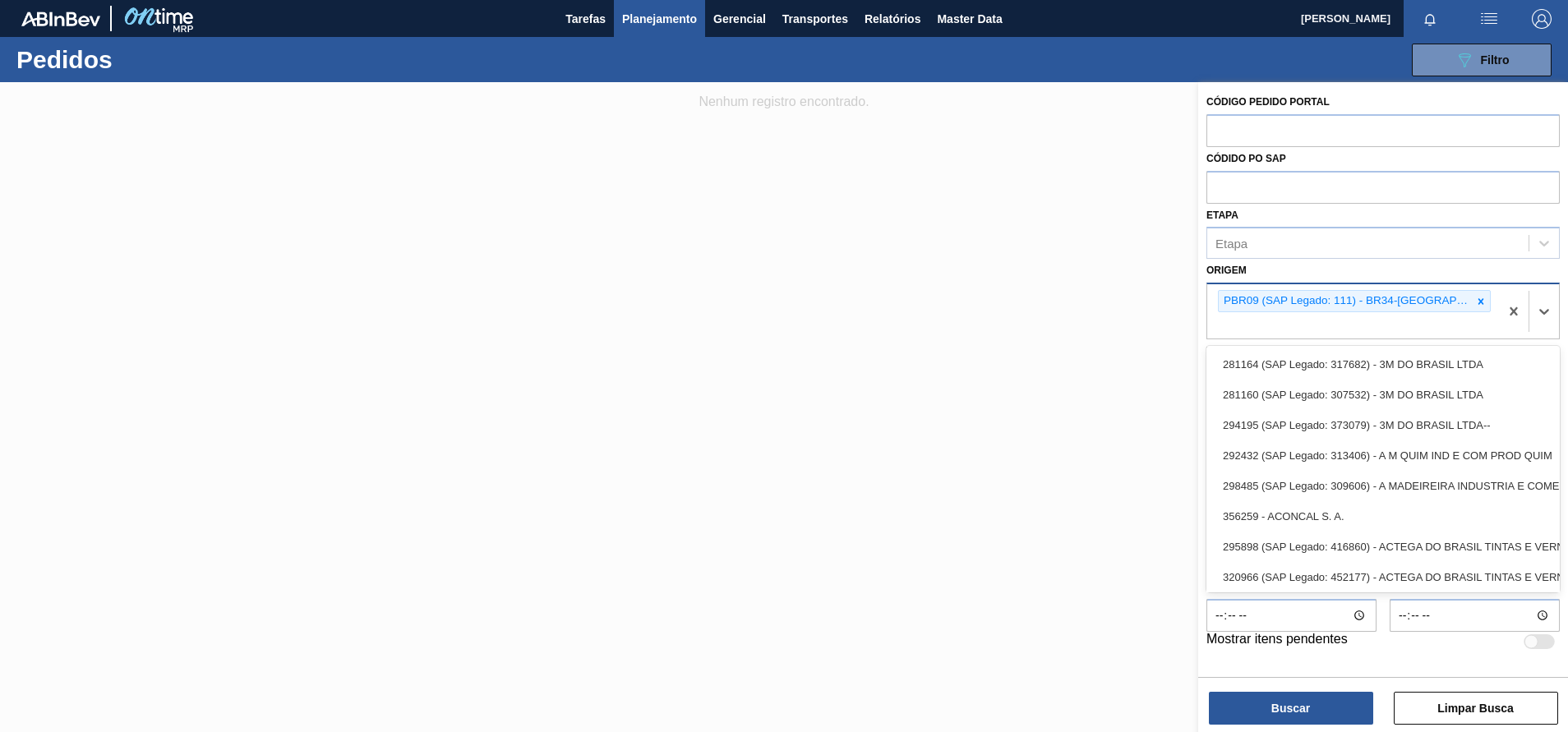
click at [1443, 312] on div "PBR09 (SAP Legado: 111) - BR34-[GEOGRAPHIC_DATA]" at bounding box center [1354, 301] width 273 height 23
click at [1478, 299] on icon at bounding box center [1481, 301] width 5 height 5
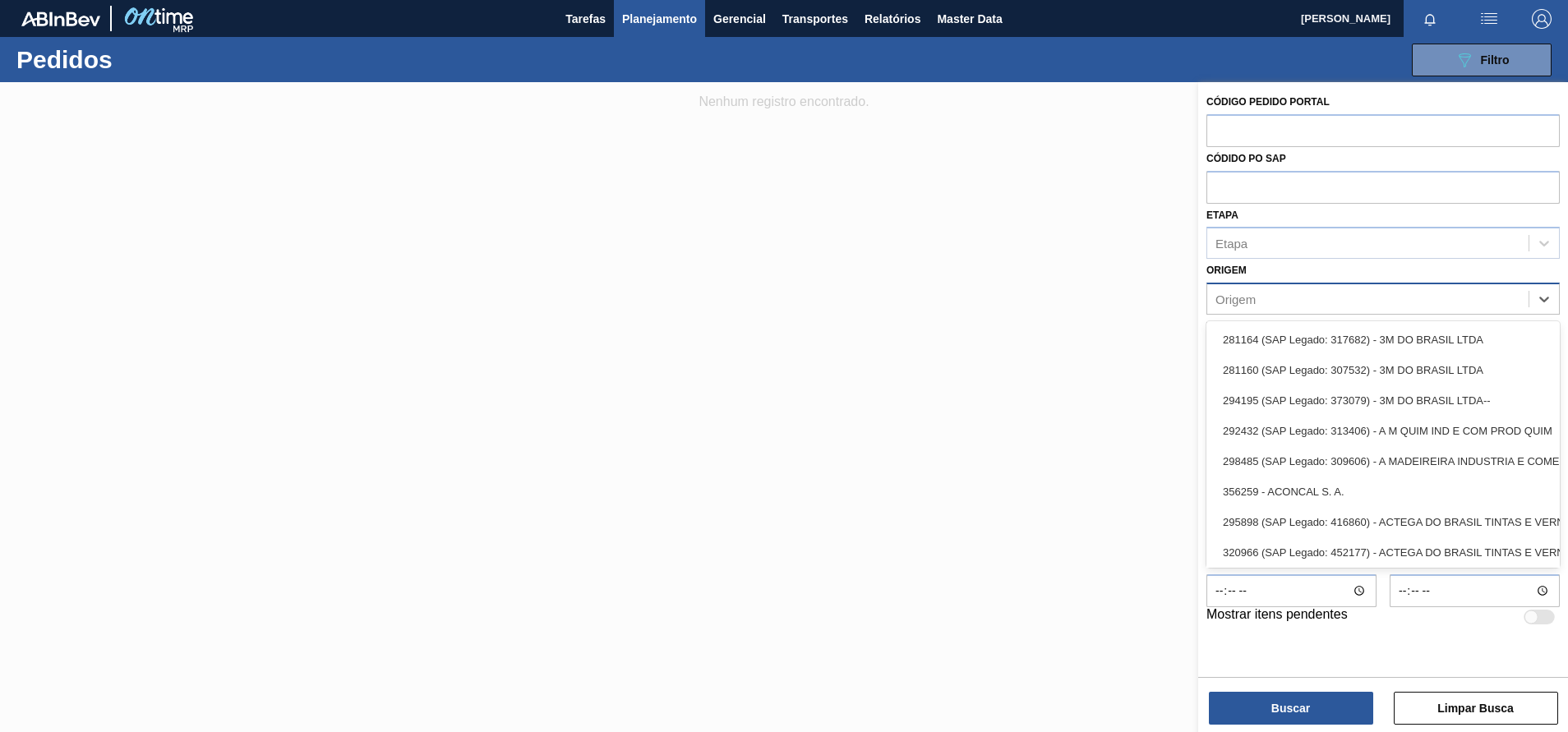
click at [1261, 274] on div "Origem option PBR09 (SAP Legado: 111) - BR34-Agudos, deselected. option 281164 …" at bounding box center [1382, 286] width 353 height 56
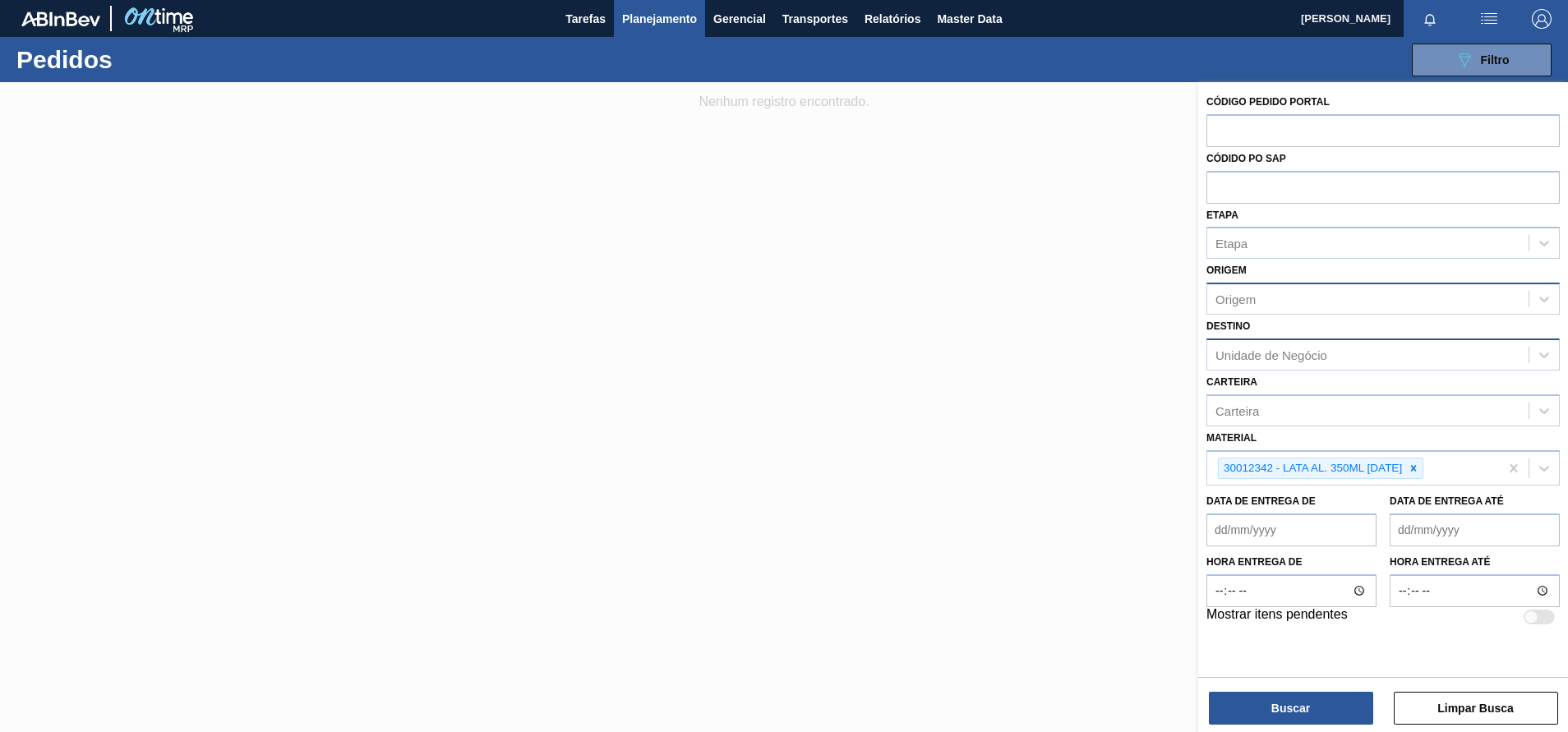
click at [1262, 361] on div "Unidade de Negócio" at bounding box center [1271, 355] width 112 height 14
type input "agudos"
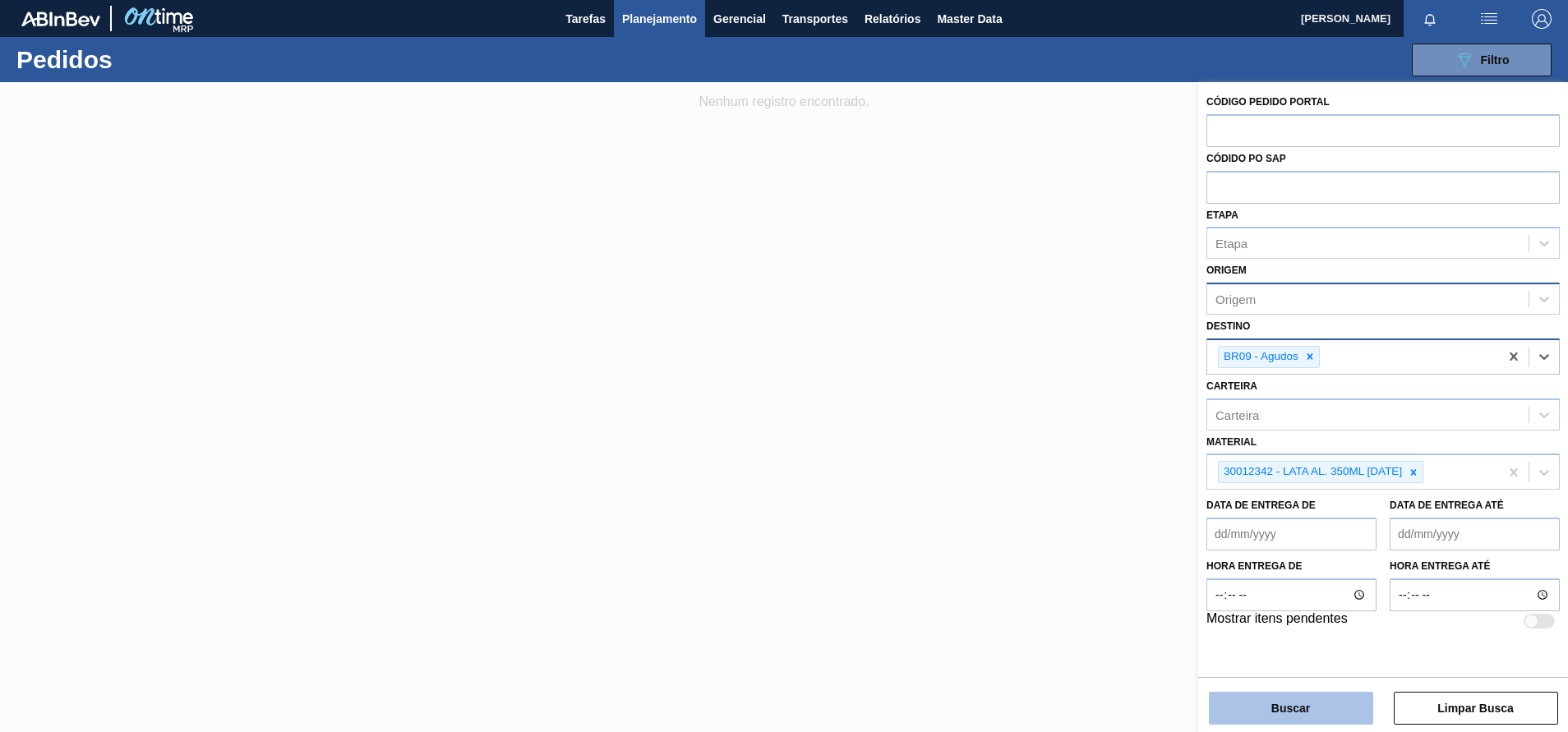
click at [1290, 704] on button "Buscar" at bounding box center [1291, 708] width 164 height 32
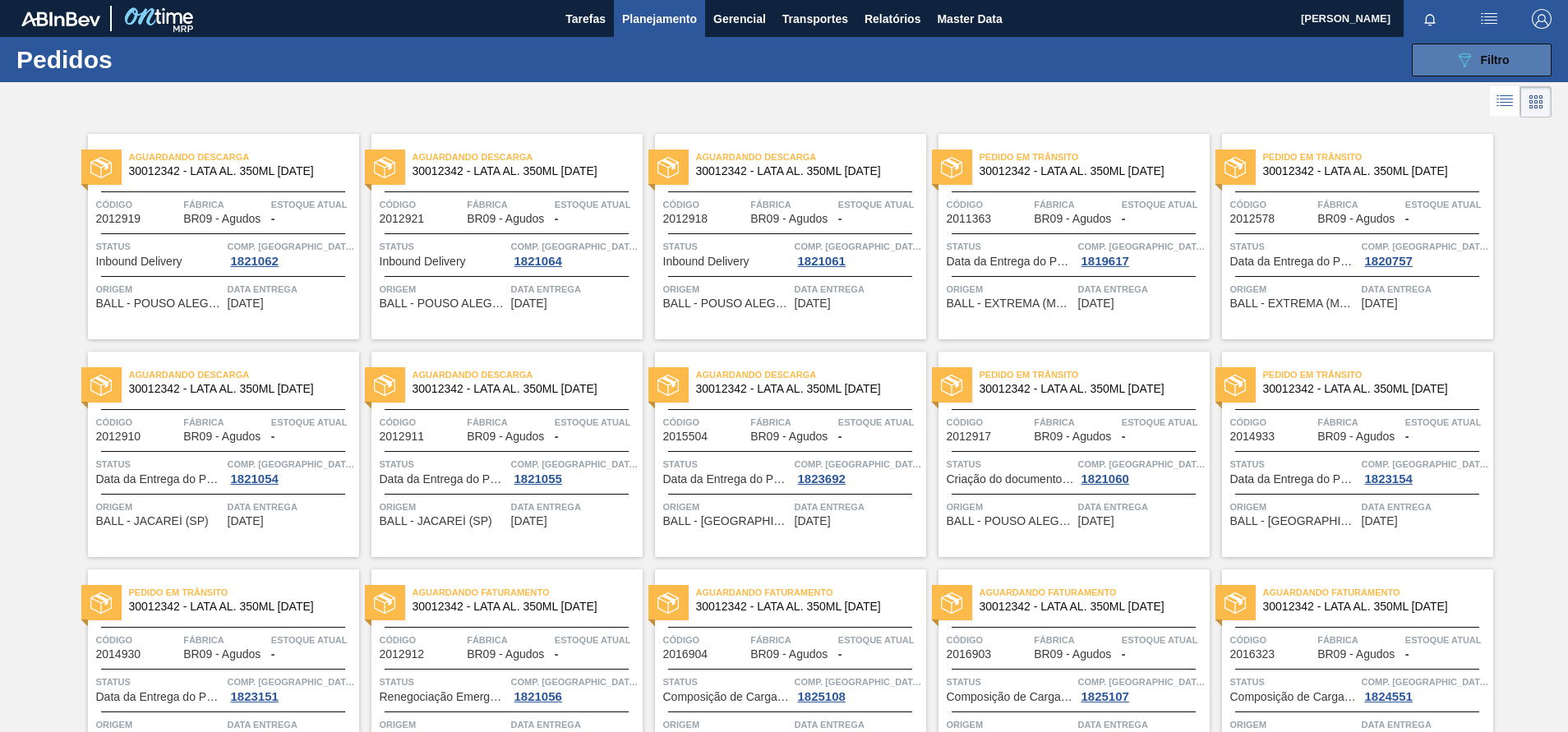
click at [1466, 46] on button "089F7B8B-B2A5-4AFE-B5C0-19BA573D28AC Filtro" at bounding box center [1481, 59] width 140 height 32
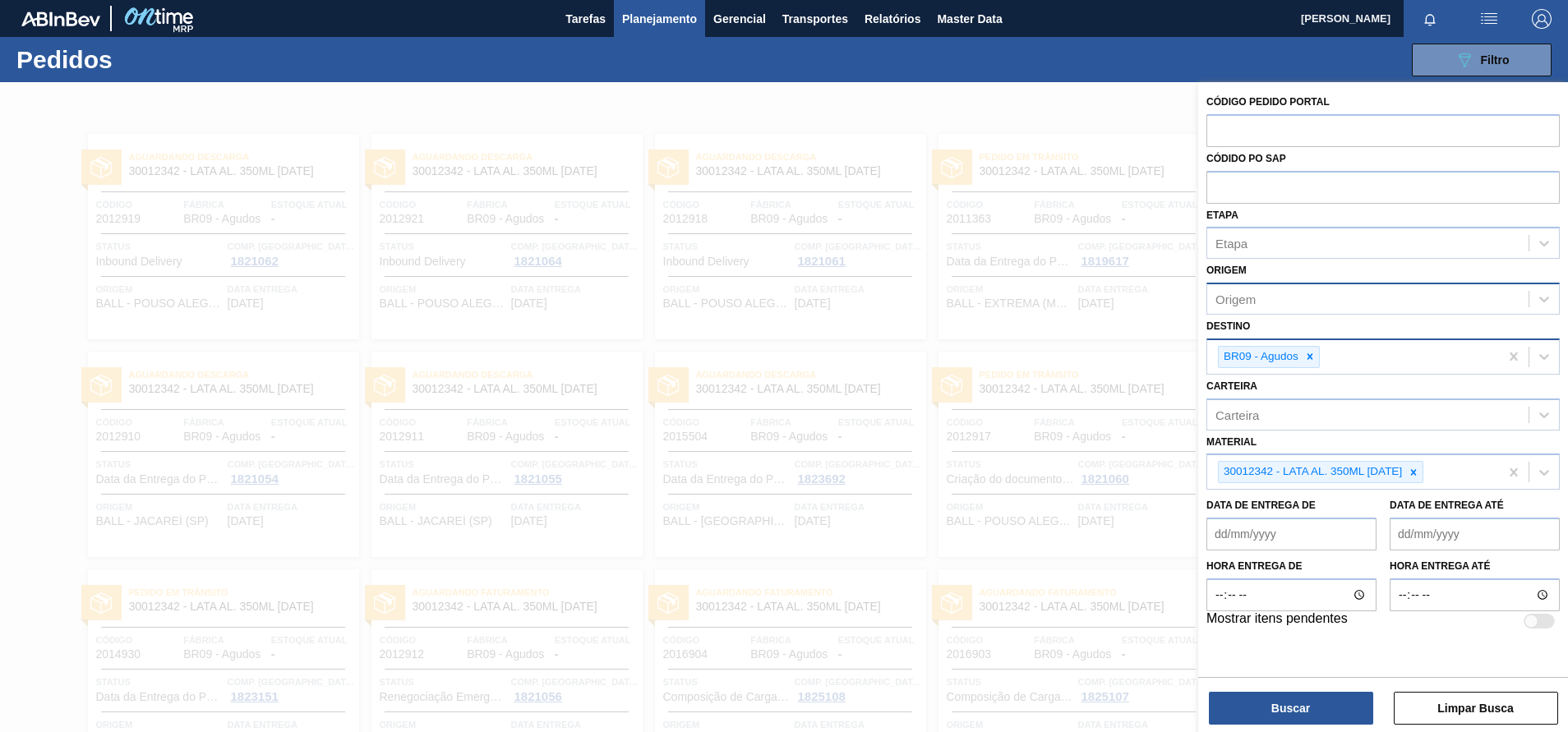
scroll to position [539, 0]
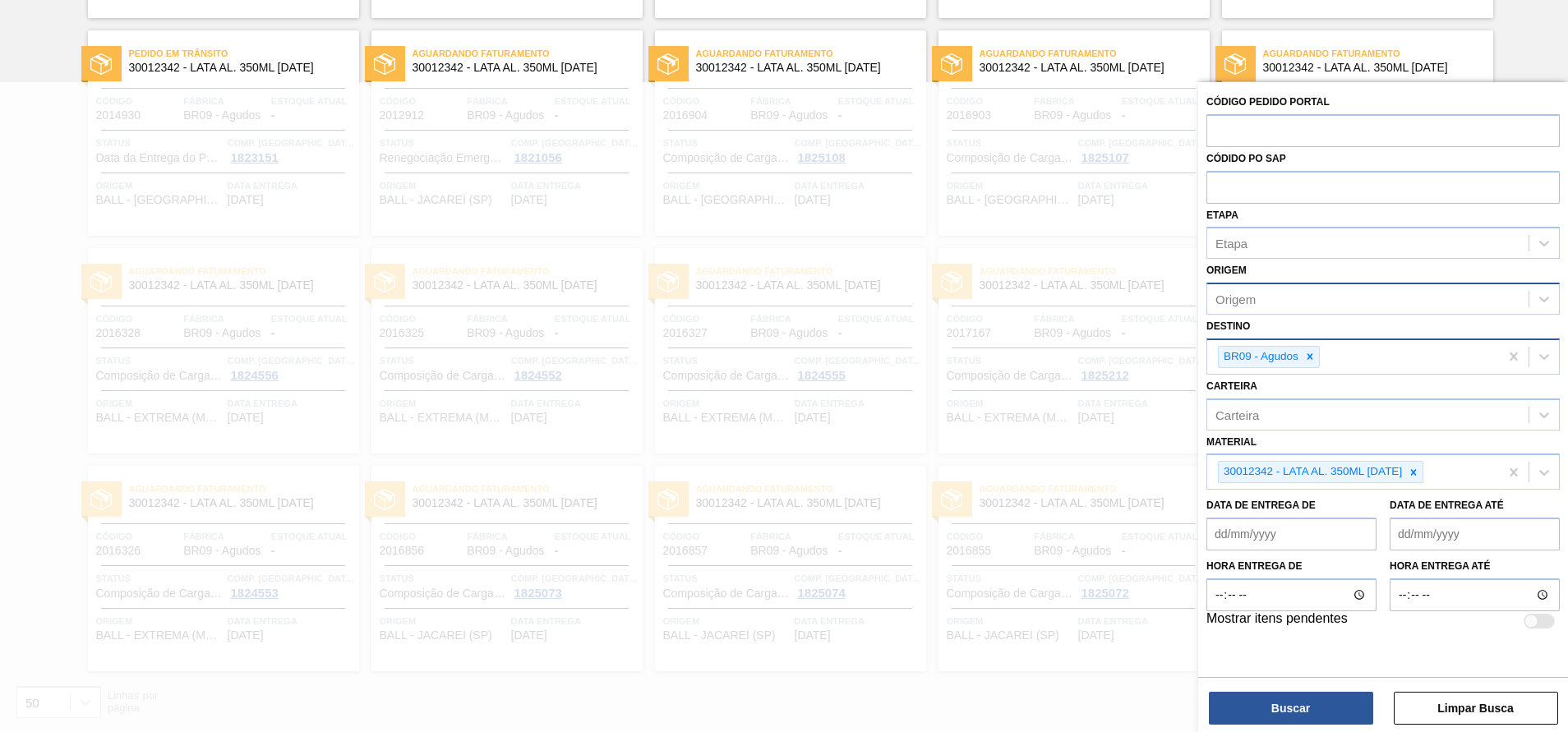
click at [930, 207] on div at bounding box center [784, 447] width 1568 height 732
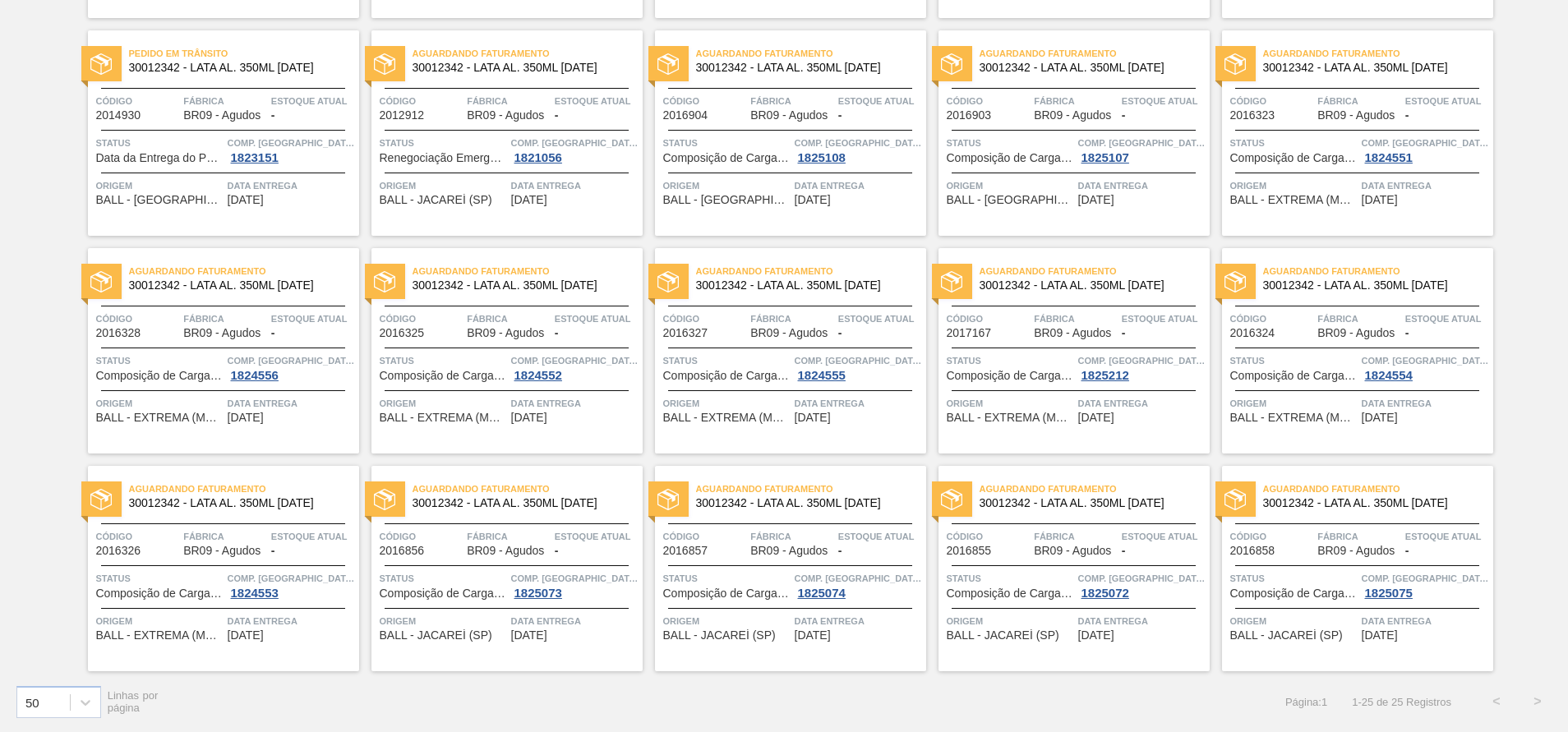
scroll to position [0, 0]
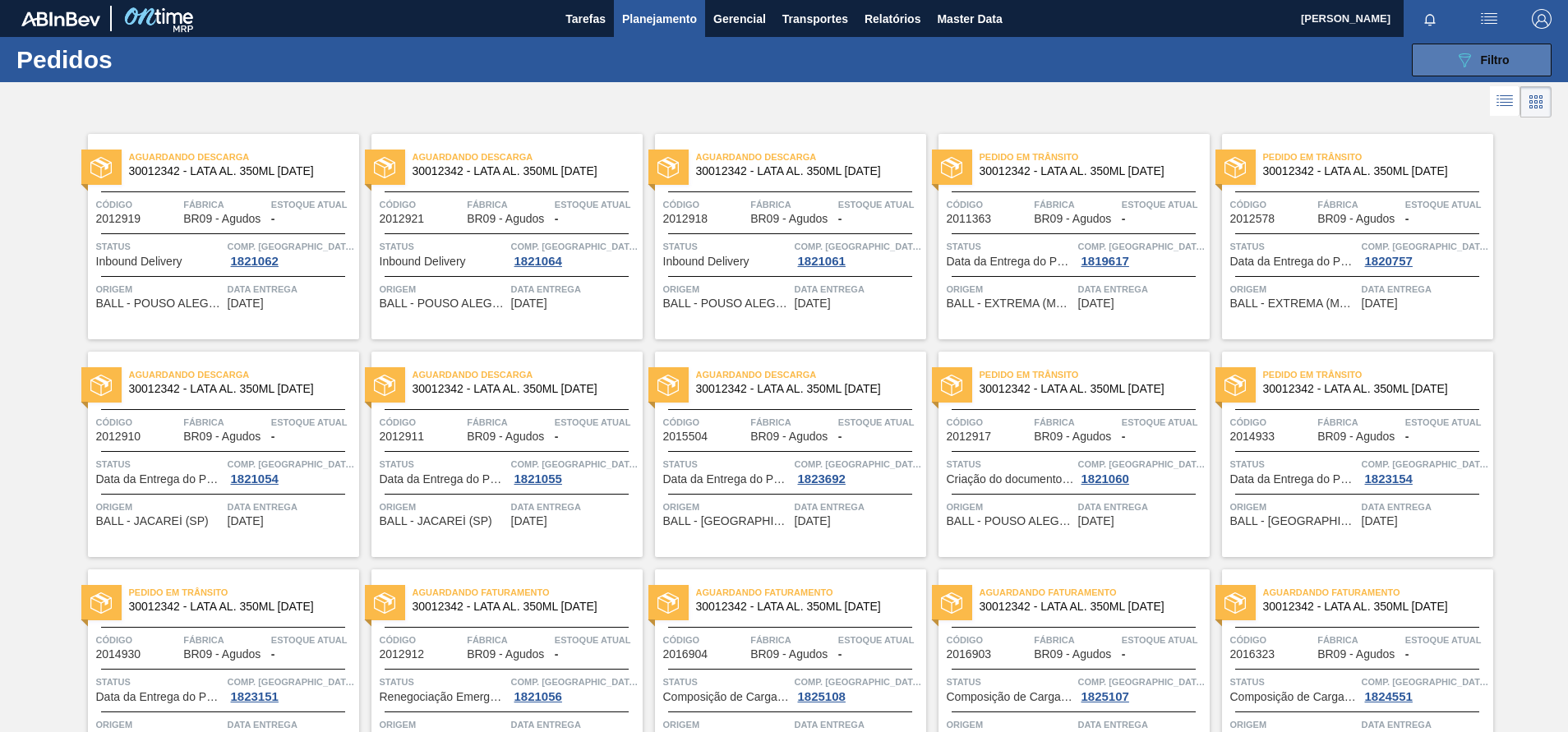
click at [1449, 56] on button "089F7B8B-B2A5-4AFE-B5C0-19BA573D28AC Filtro" at bounding box center [1481, 59] width 140 height 32
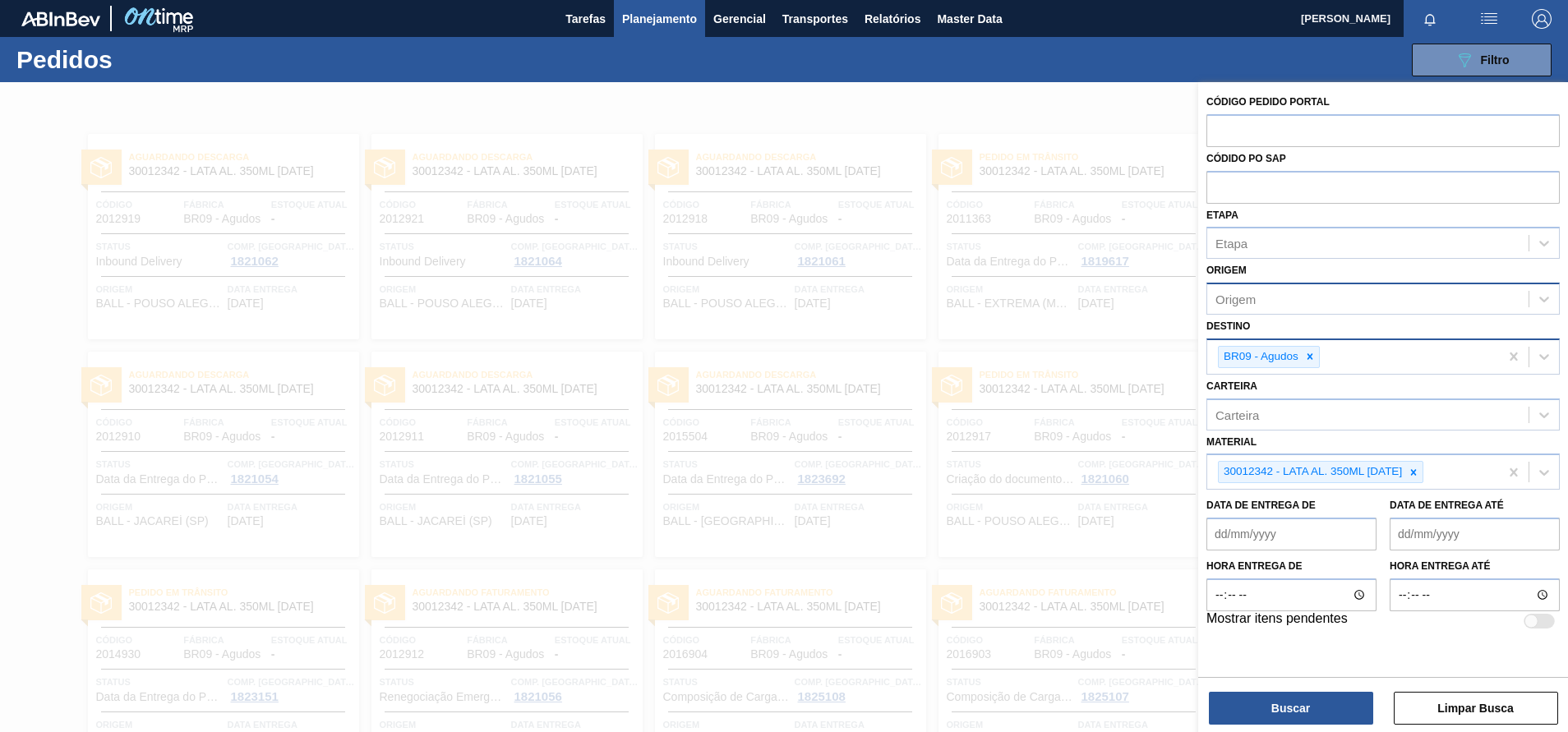
drag, startPoint x: 952, startPoint y: 326, endPoint x: 1185, endPoint y: 497, distance: 289.0
click at [1185, 497] on div at bounding box center [784, 447] width 1568 height 732
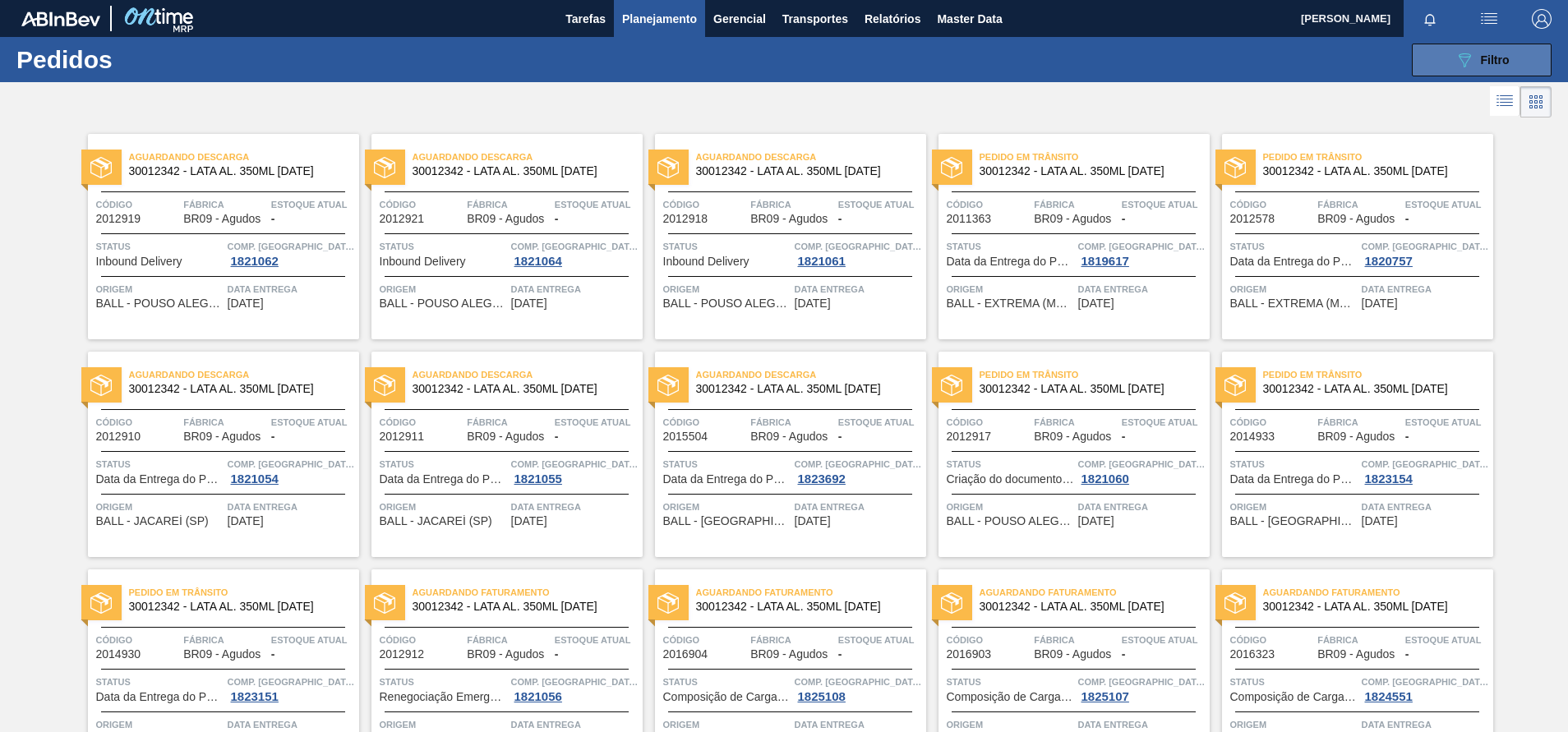
click at [1445, 56] on button "089F7B8B-B2A5-4AFE-B5C0-19BA573D28AC Filtro" at bounding box center [1481, 59] width 140 height 32
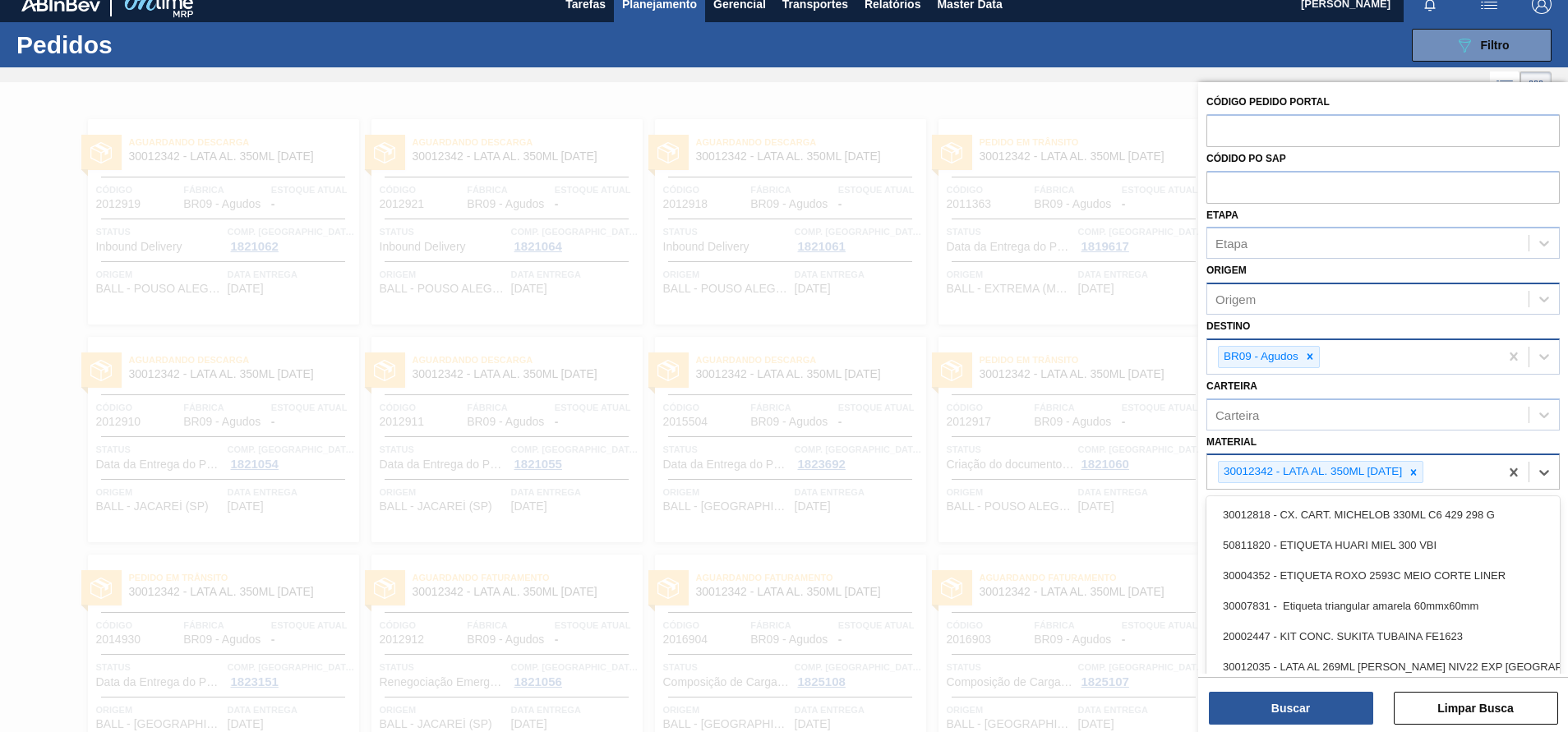
click at [1447, 465] on div "30012342 - LATA AL. 350ML [DATE]" at bounding box center [1353, 471] width 292 height 33
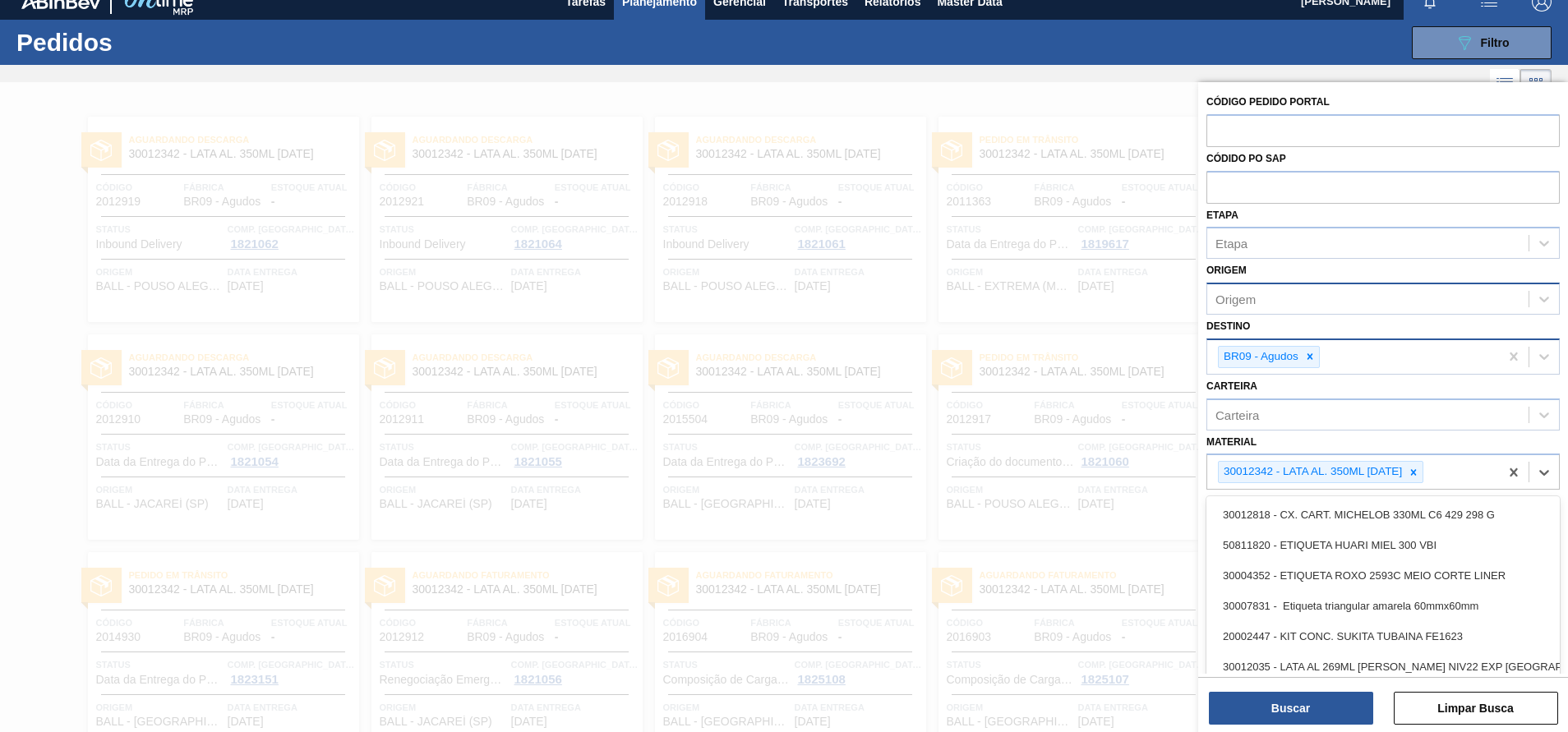
click at [1068, 66] on div "089F7B8B-B2A5-4AFE-B5C0-19BA573D28AC Filtro Código Pedido Portal Códido PO SAP …" at bounding box center [911, 42] width 1298 height 50
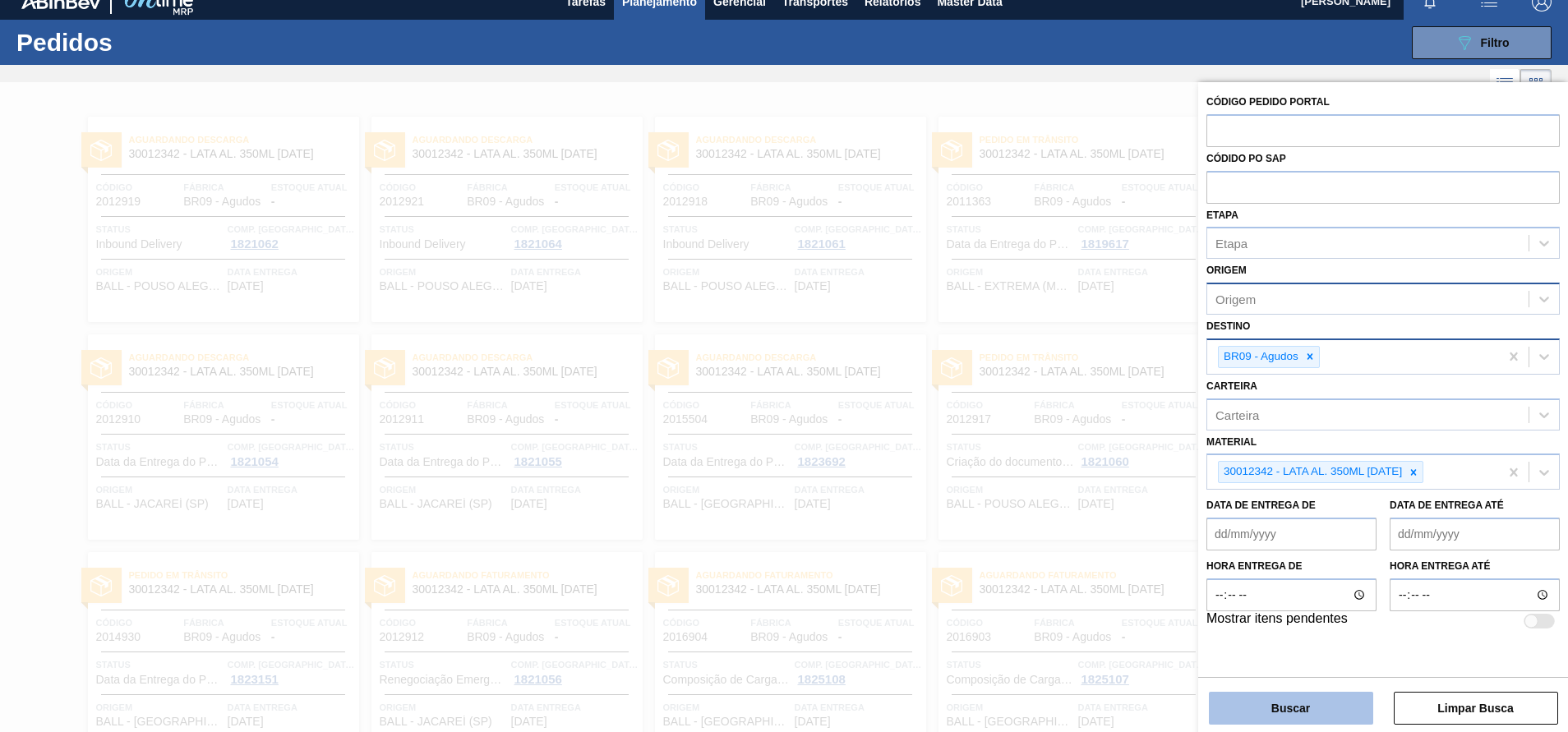
click at [1298, 710] on button "Buscar" at bounding box center [1291, 708] width 164 height 32
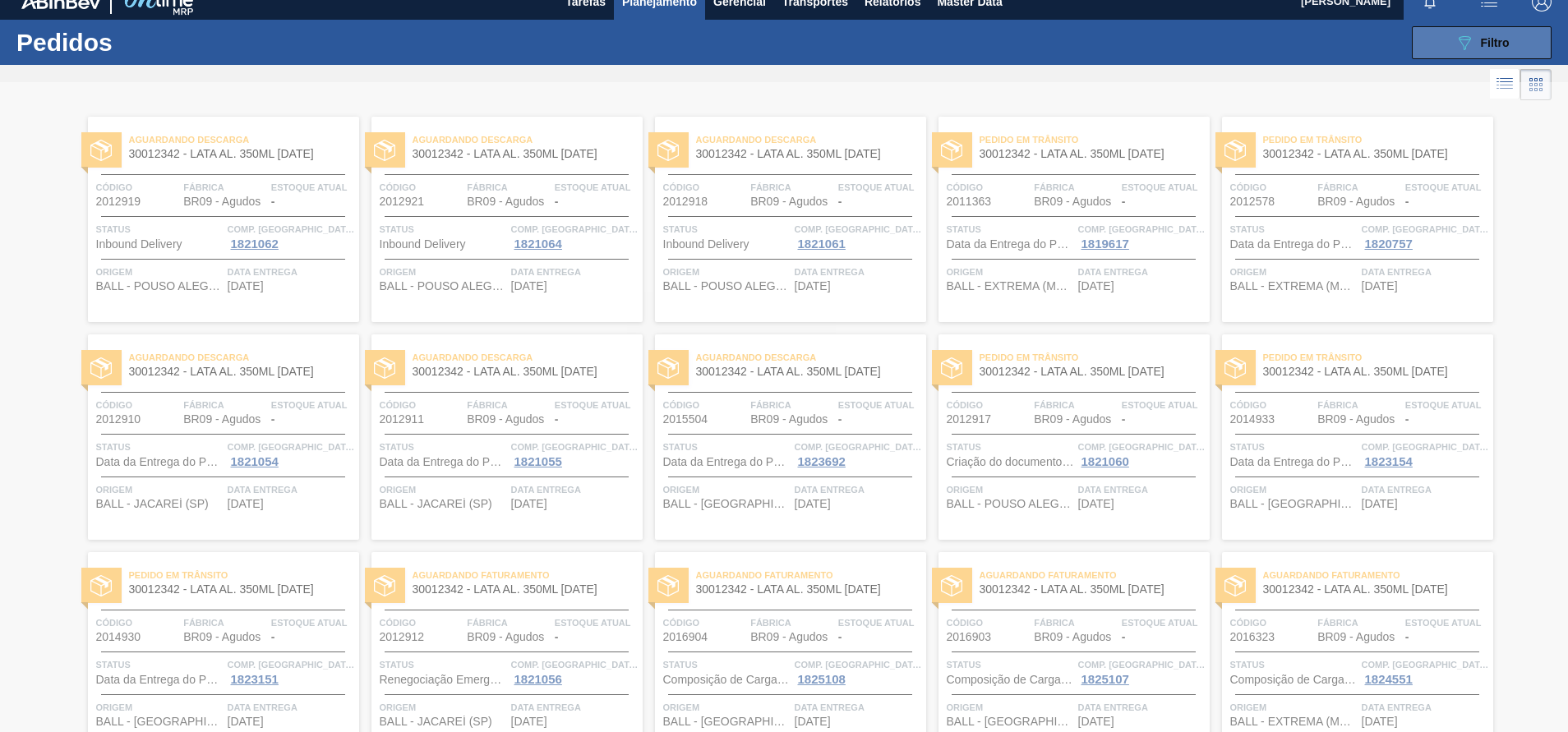
click at [1464, 56] on button "089F7B8B-B2A5-4AFE-B5C0-19BA573D28AC Filtro" at bounding box center [1481, 42] width 140 height 32
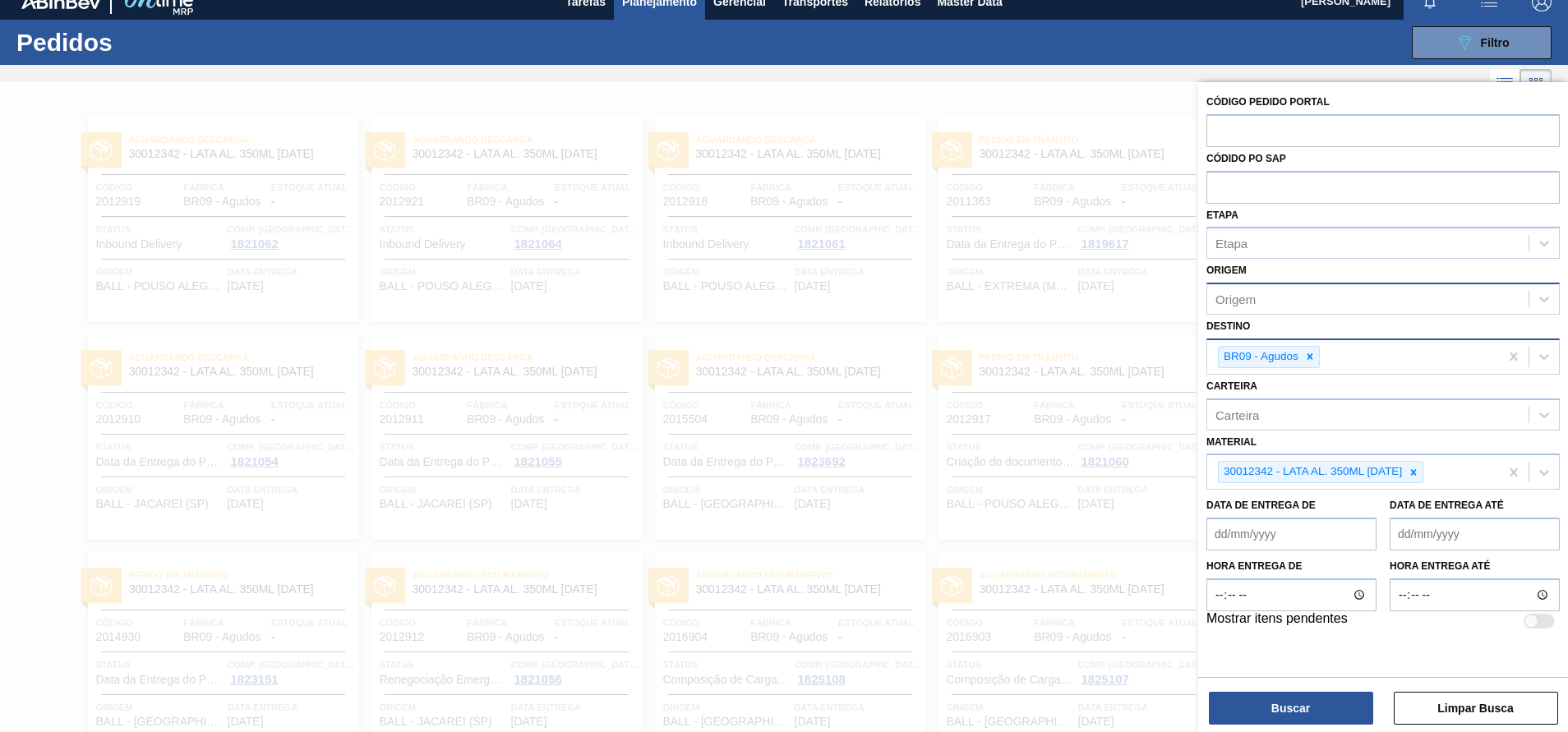
click at [1076, 170] on div at bounding box center [784, 447] width 1568 height 732
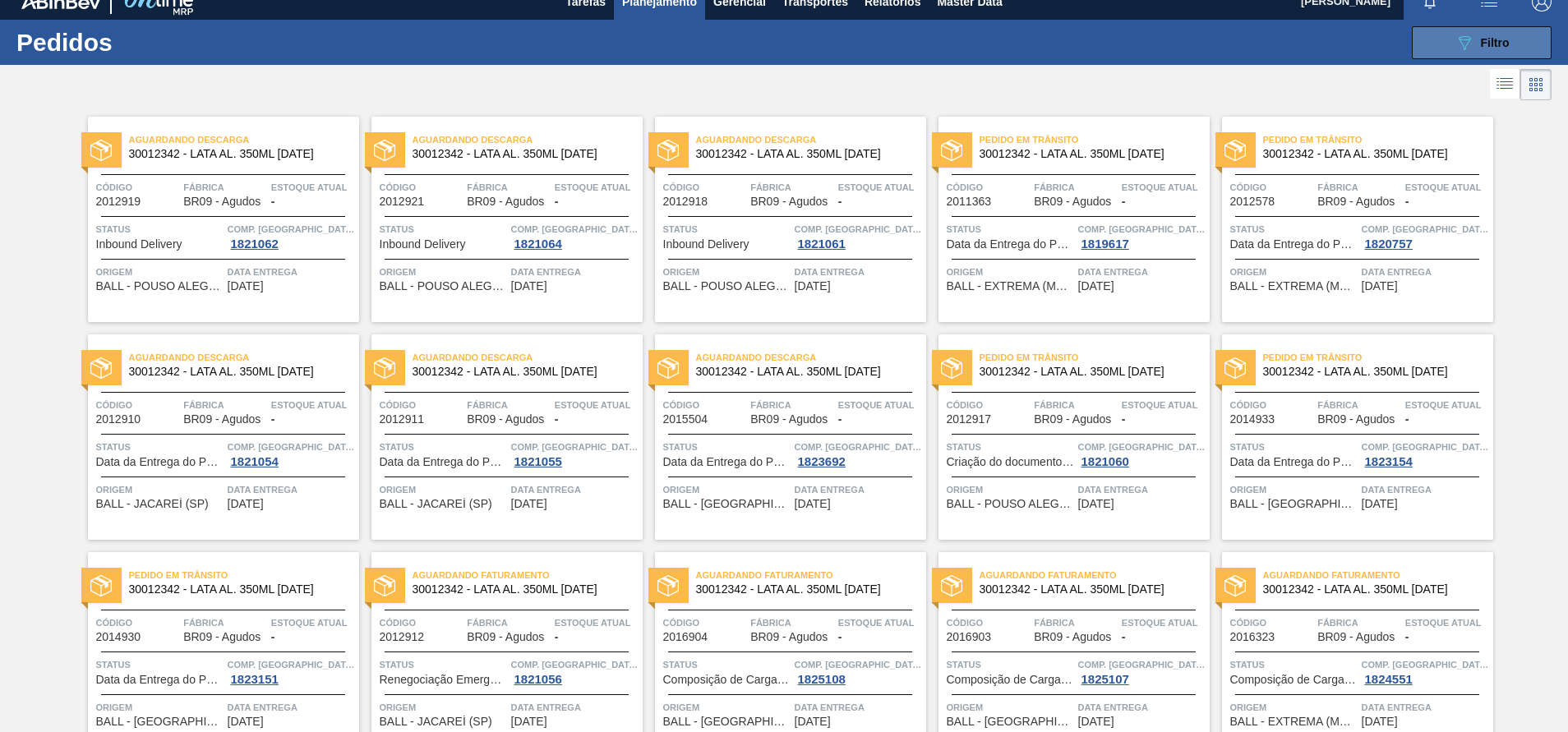
click at [1463, 47] on icon at bounding box center [1465, 43] width 13 height 14
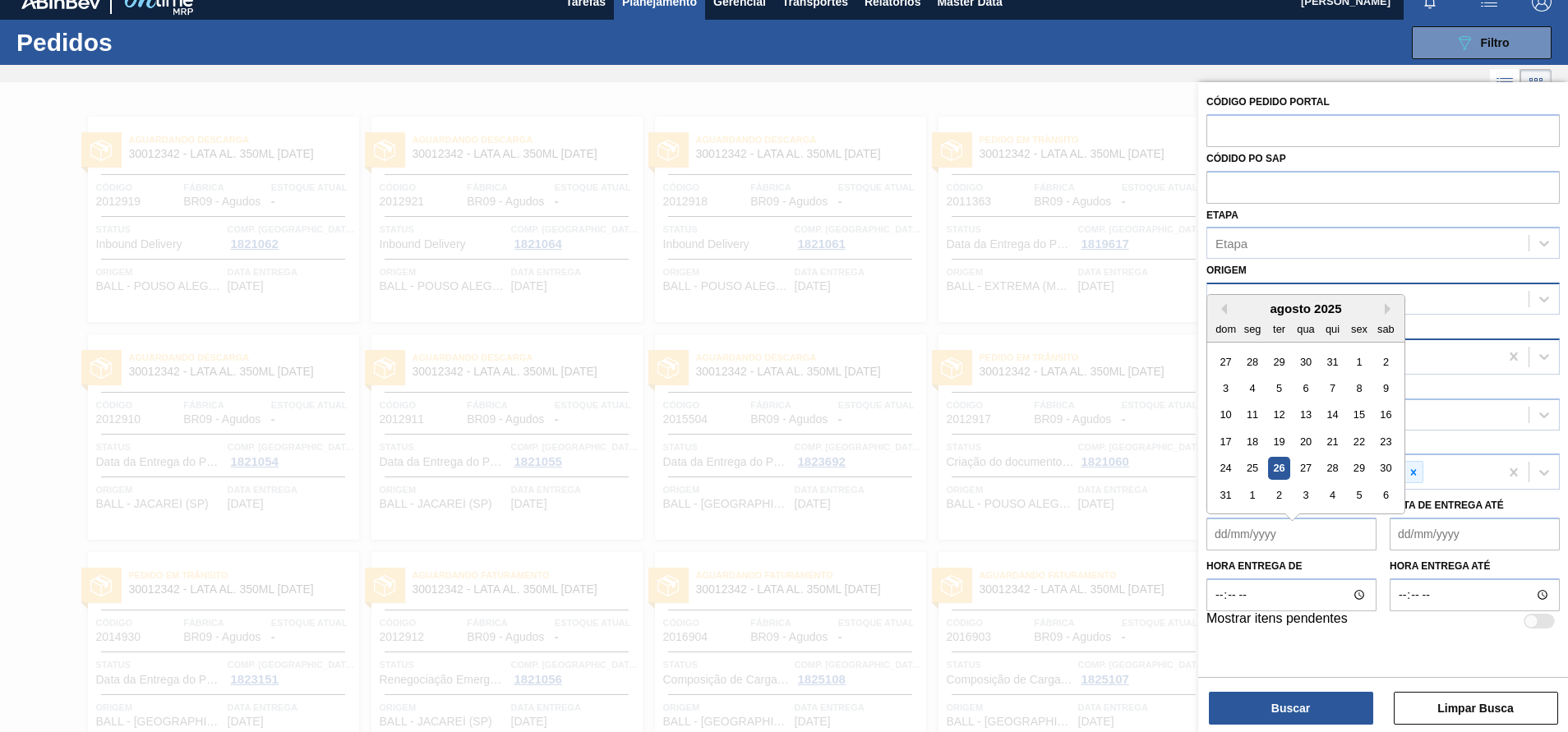
click at [1218, 535] on de "Data de Entrega de" at bounding box center [1291, 534] width 170 height 32
click at [1291, 454] on div "24 25 26 27 28 29 30" at bounding box center [1305, 459] width 186 height 26
click at [1286, 456] on div "26" at bounding box center [1279, 460] width 23 height 23
type de "[DATE]"
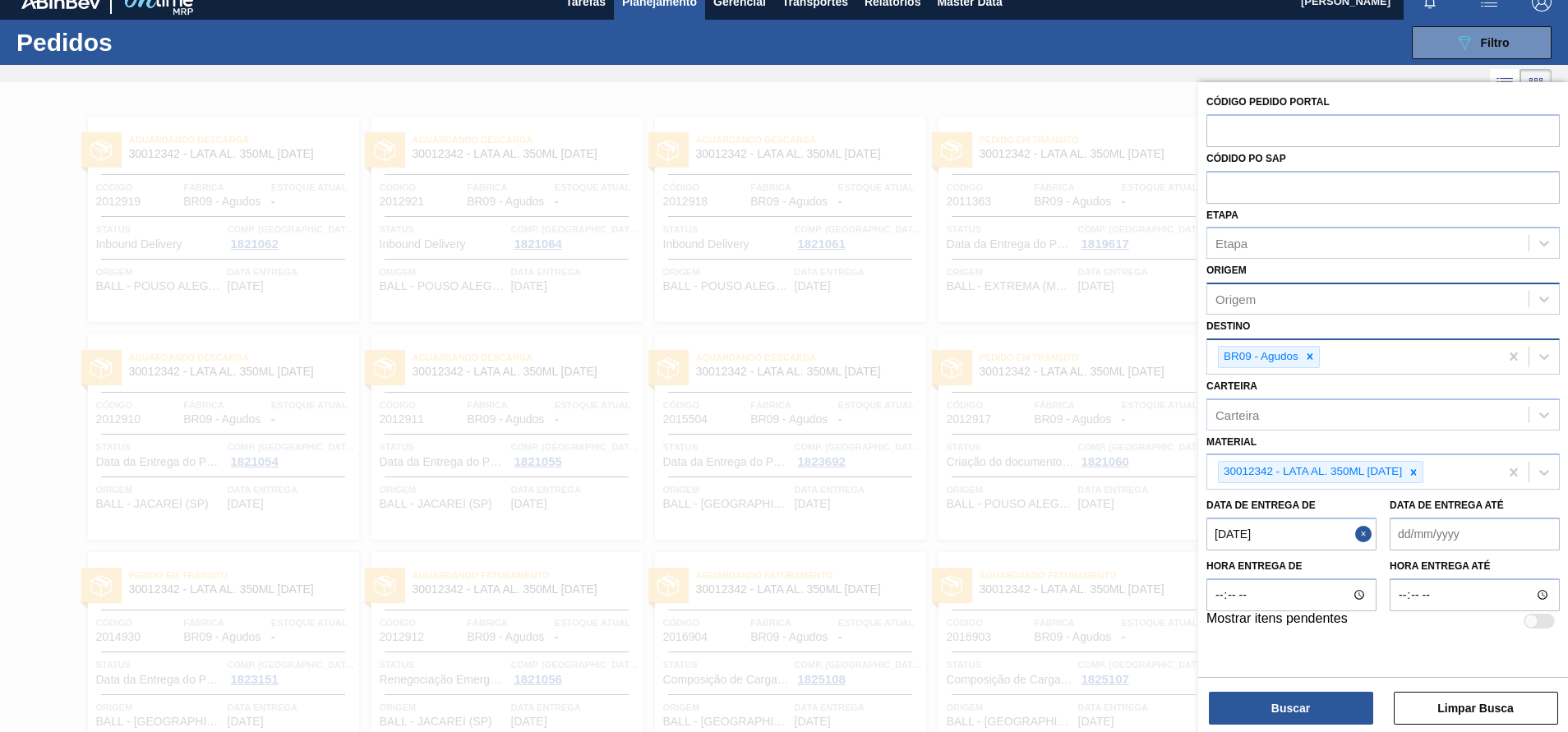
click at [1406, 534] on até "Data de Entrega até" at bounding box center [1474, 534] width 170 height 32
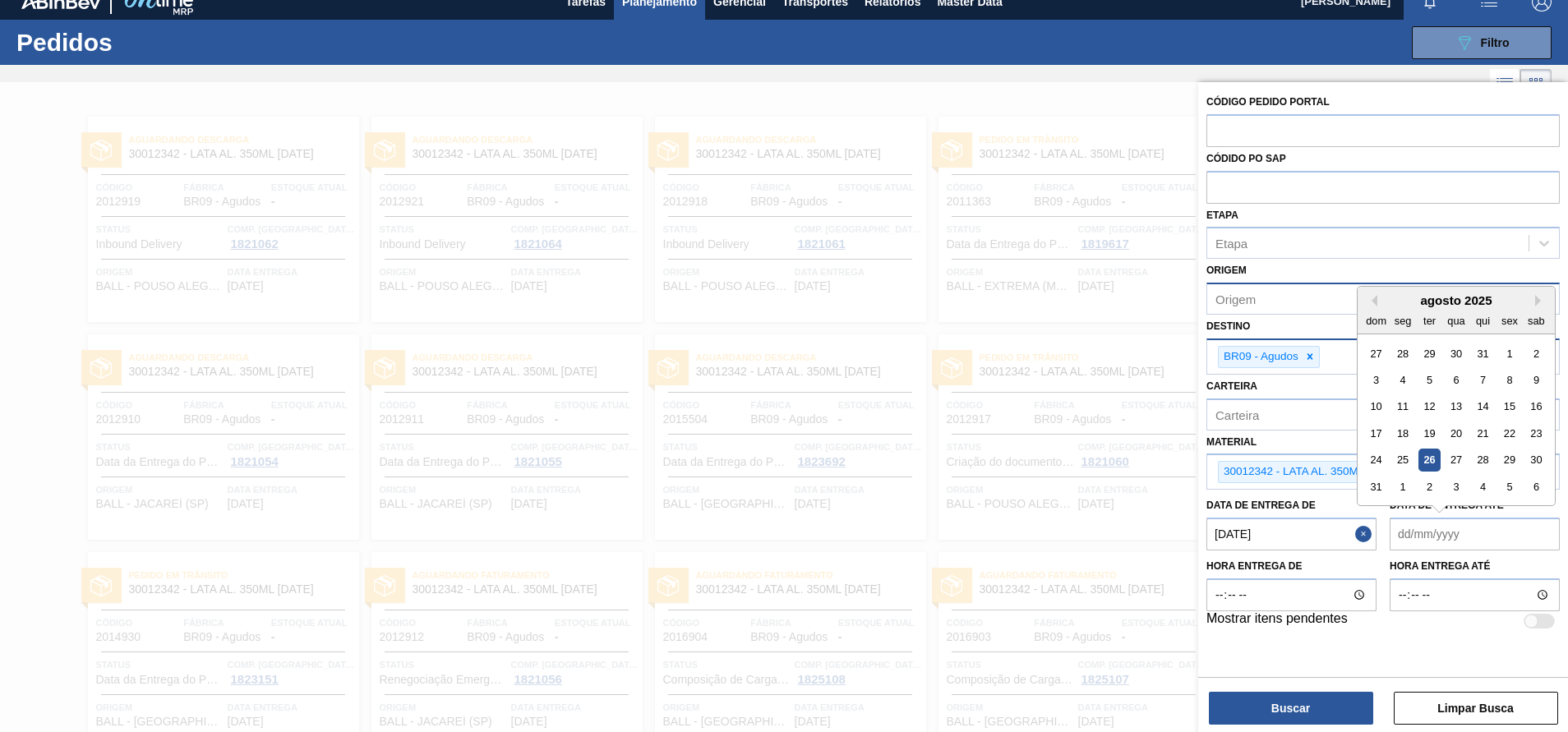
click at [1426, 456] on div "26" at bounding box center [1429, 460] width 23 height 23
type até "[DATE]"
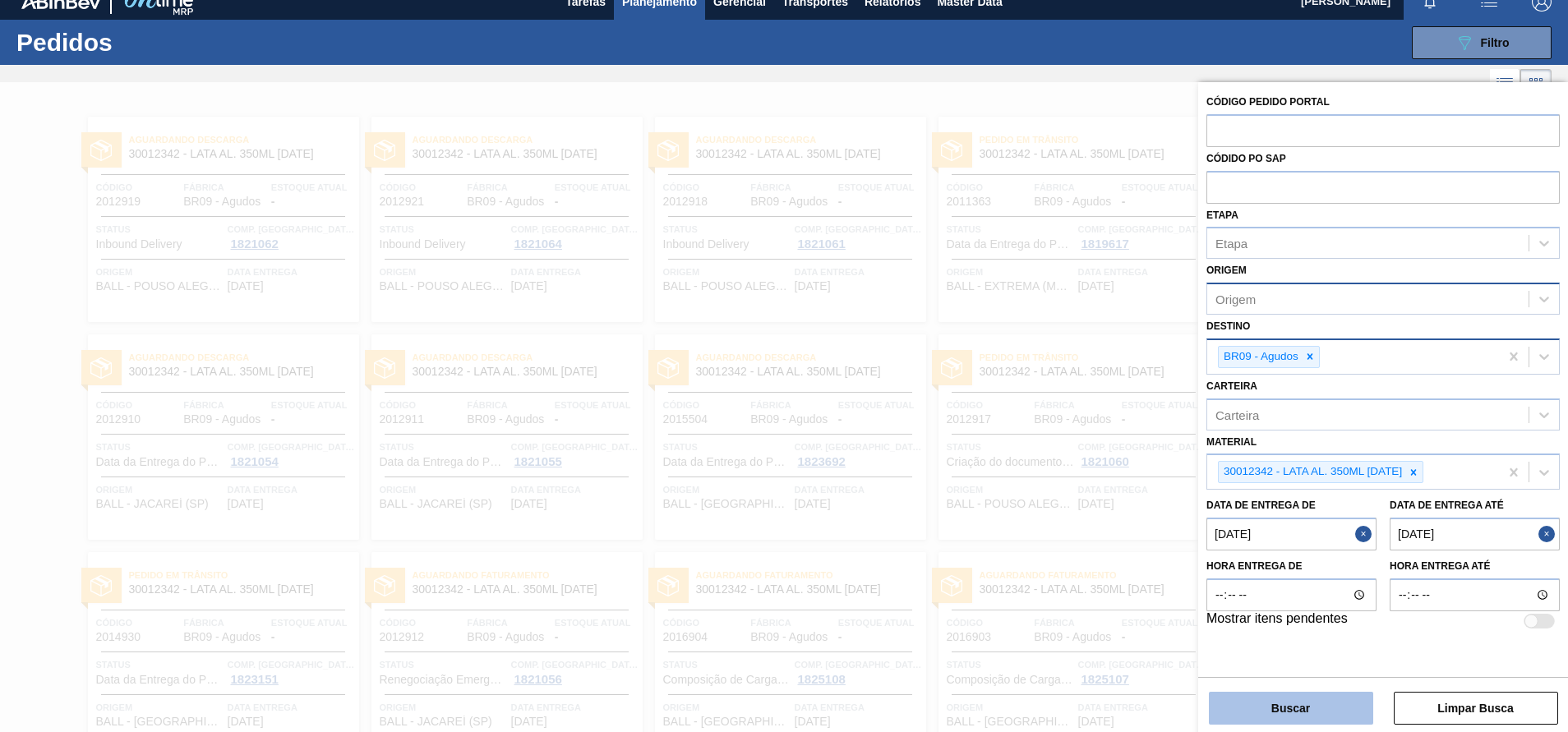
click at [1261, 717] on button "Buscar" at bounding box center [1291, 708] width 164 height 32
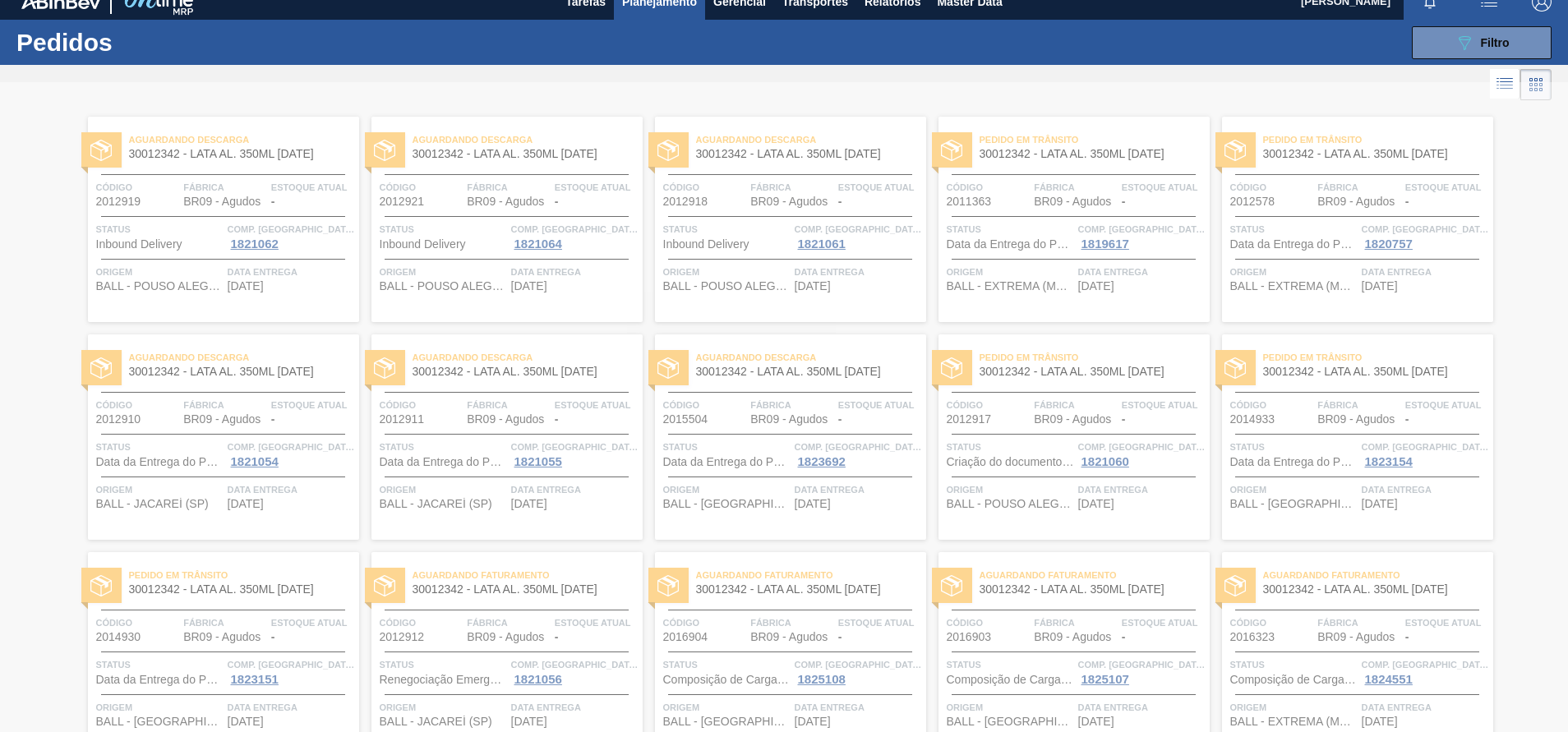
drag, startPoint x: 1506, startPoint y: 390, endPoint x: 1557, endPoint y: 349, distance: 65.4
click at [1557, 349] on div at bounding box center [784, 407] width 1568 height 650
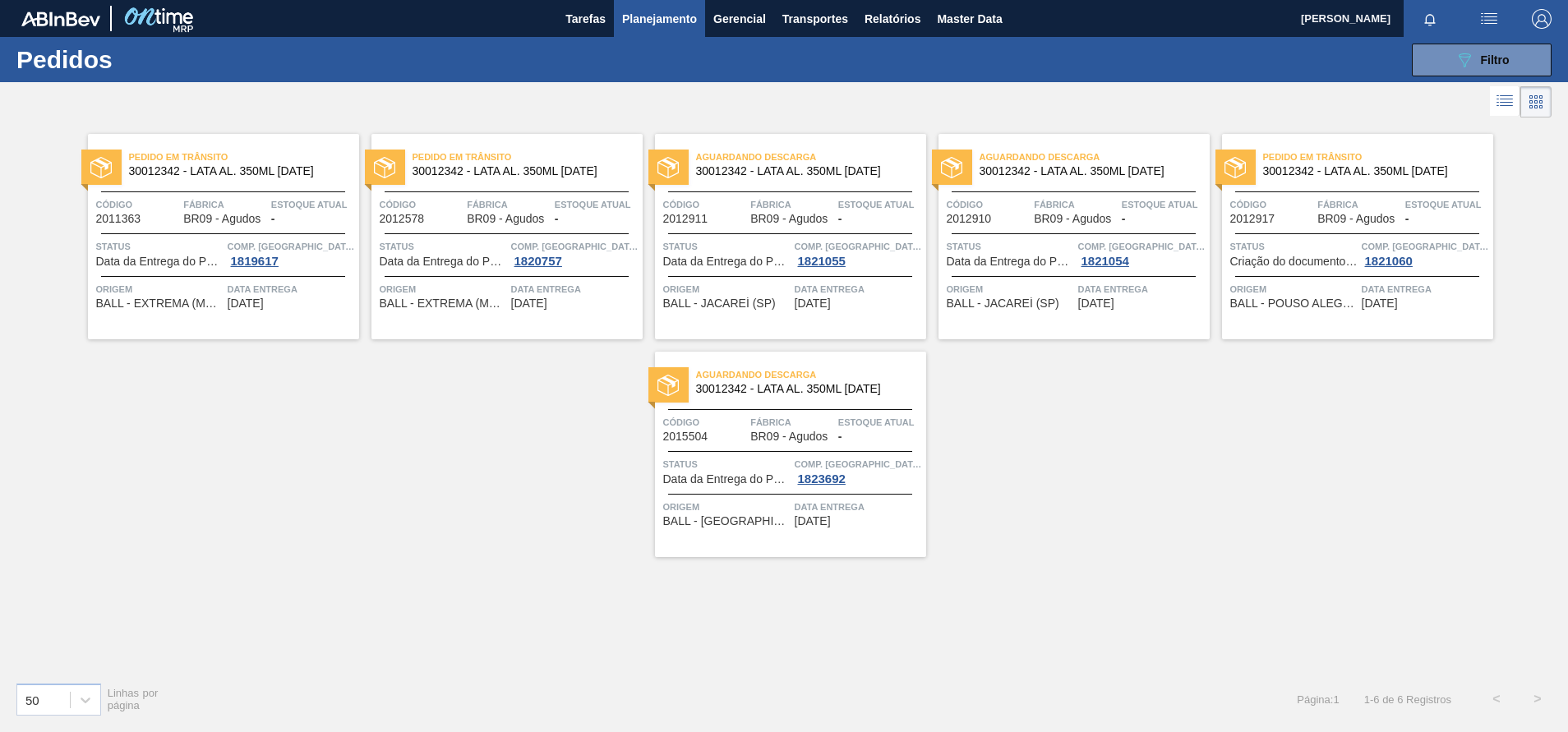
click at [876, 407] on div "Aguardando Descarga 30012342 - LATA AL. 350ML [DATE] Código 2015504 Fábrica BR0…" at bounding box center [790, 455] width 271 height 205
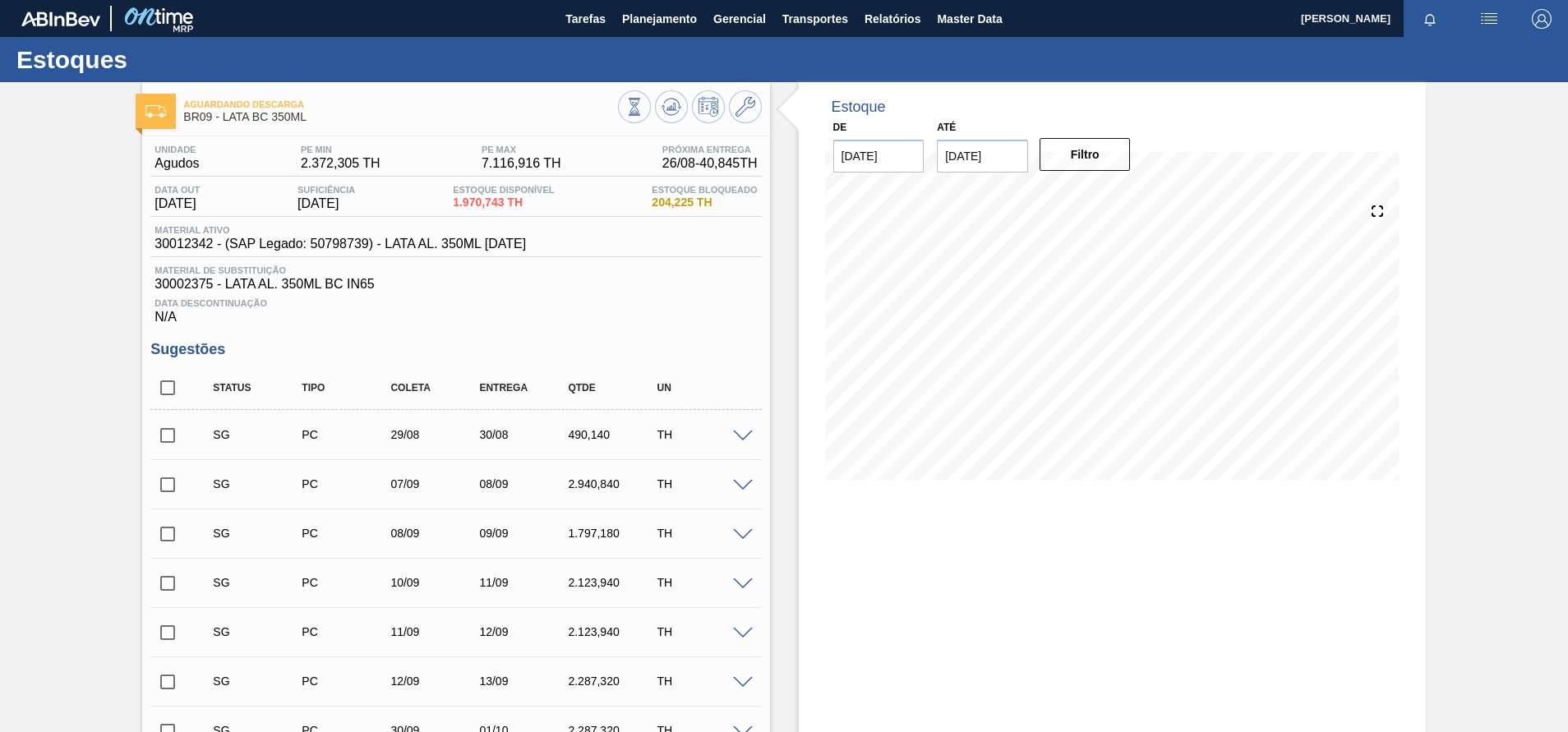
click at [739, 434] on span at bounding box center [743, 437] width 20 height 13
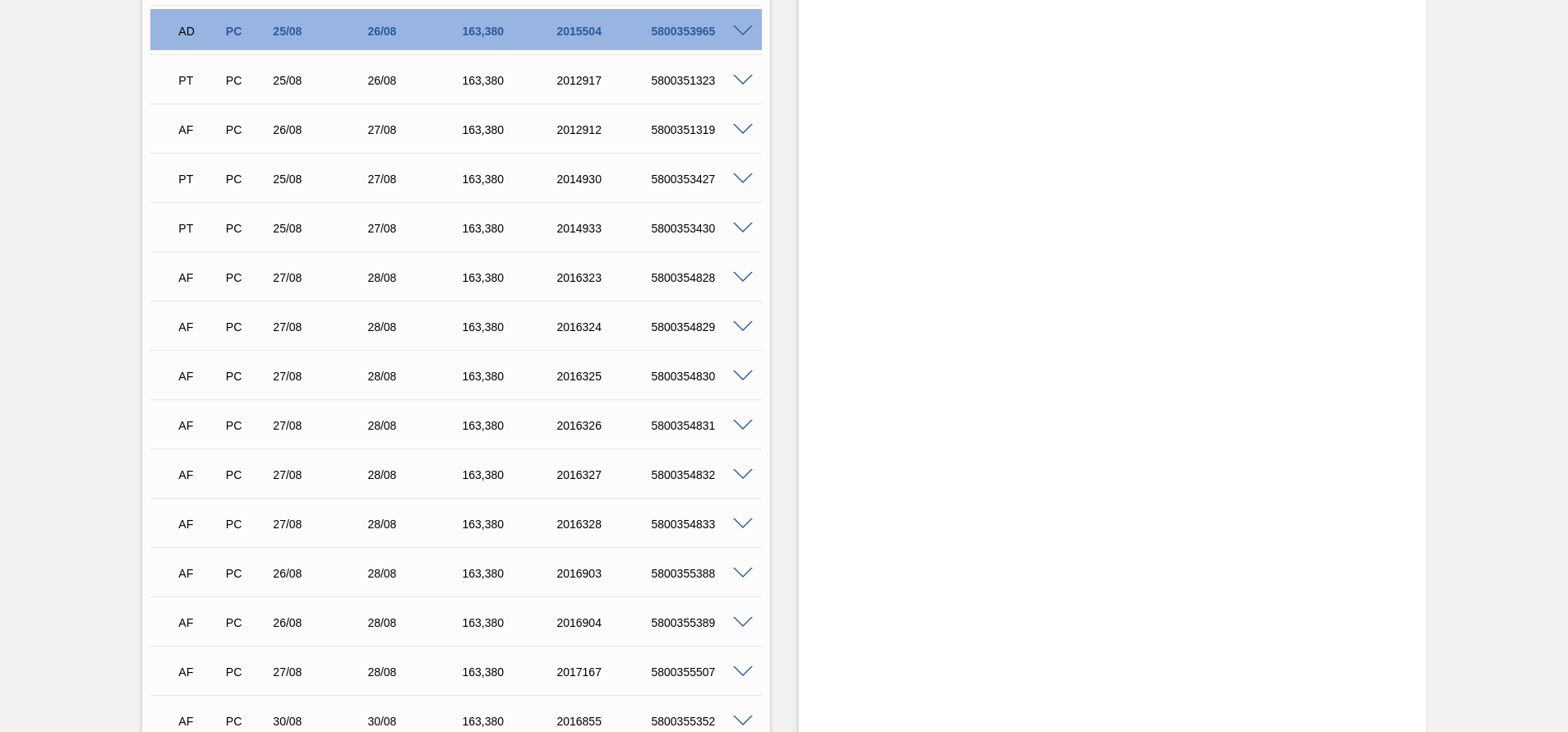
scroll to position [2259, 0]
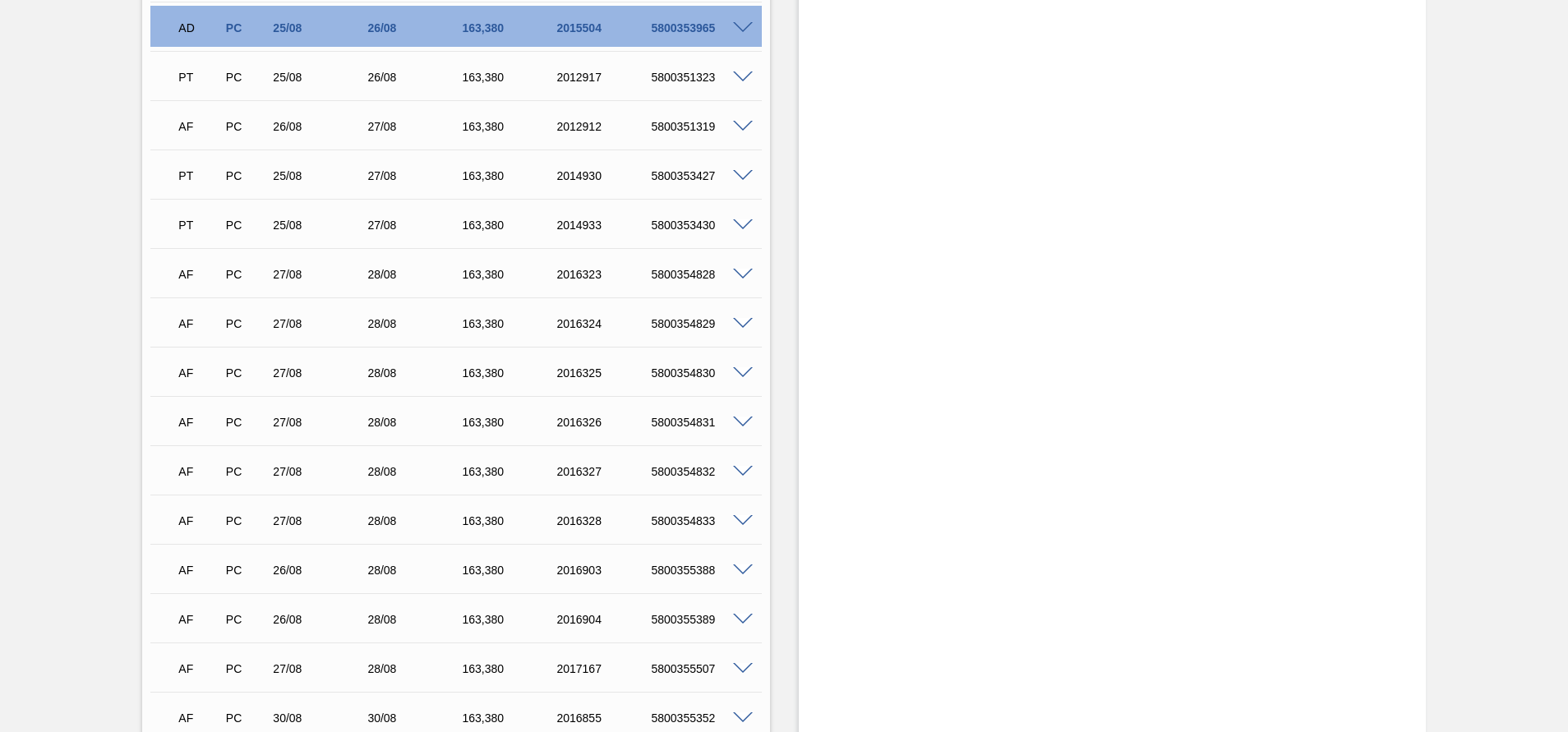
click at [736, 76] on span at bounding box center [743, 77] width 20 height 13
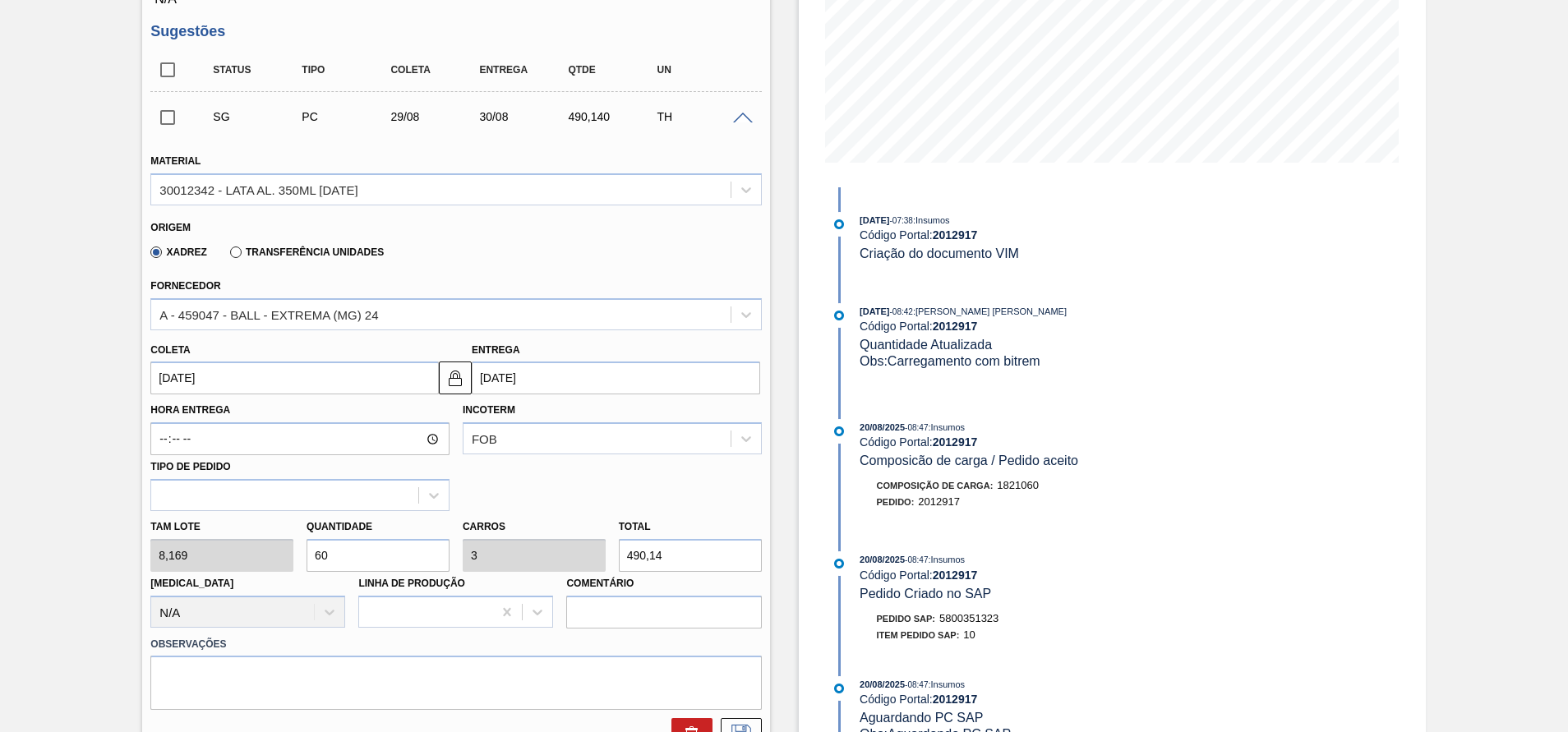
scroll to position [310, 0]
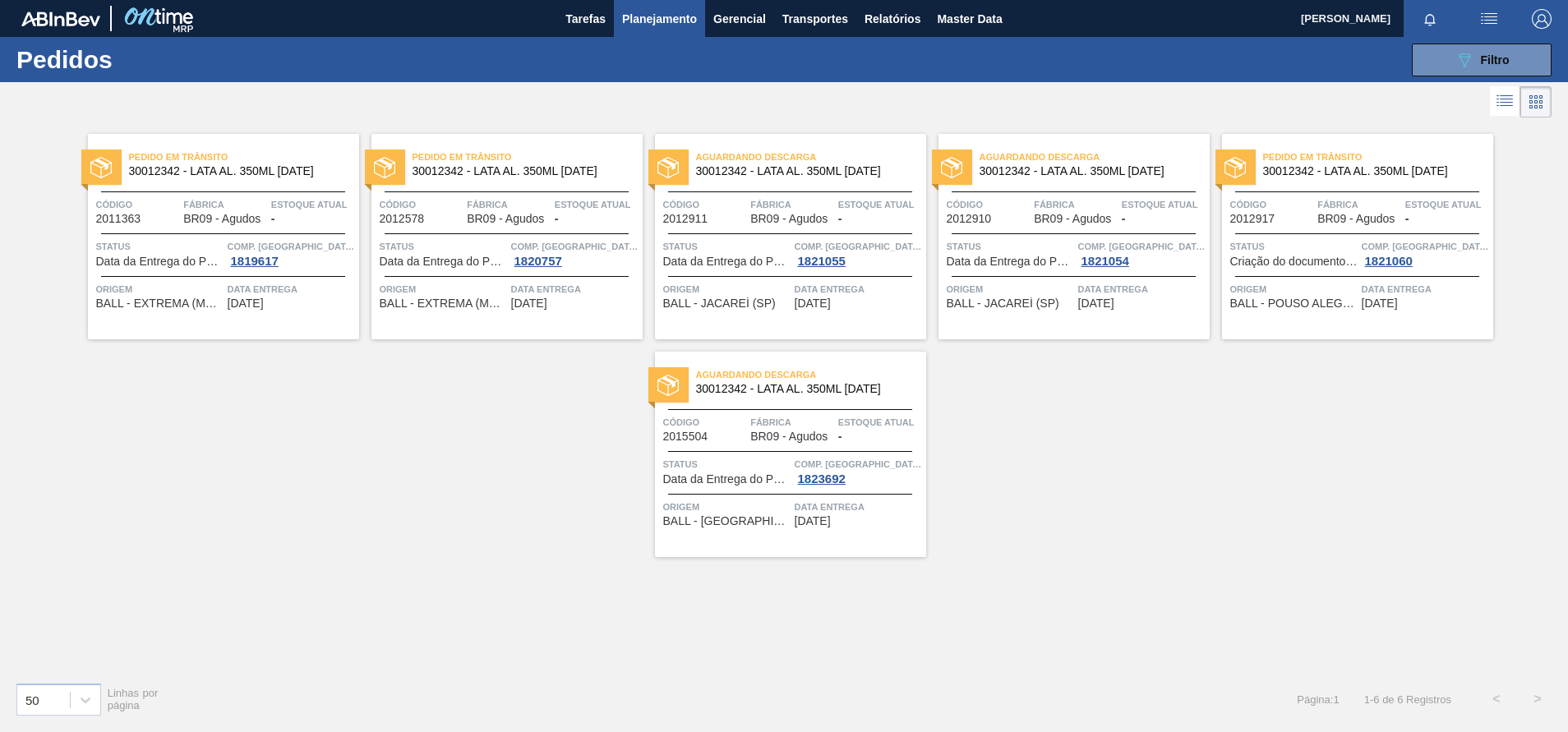
click at [816, 204] on span "Fábrica" at bounding box center [792, 204] width 84 height 16
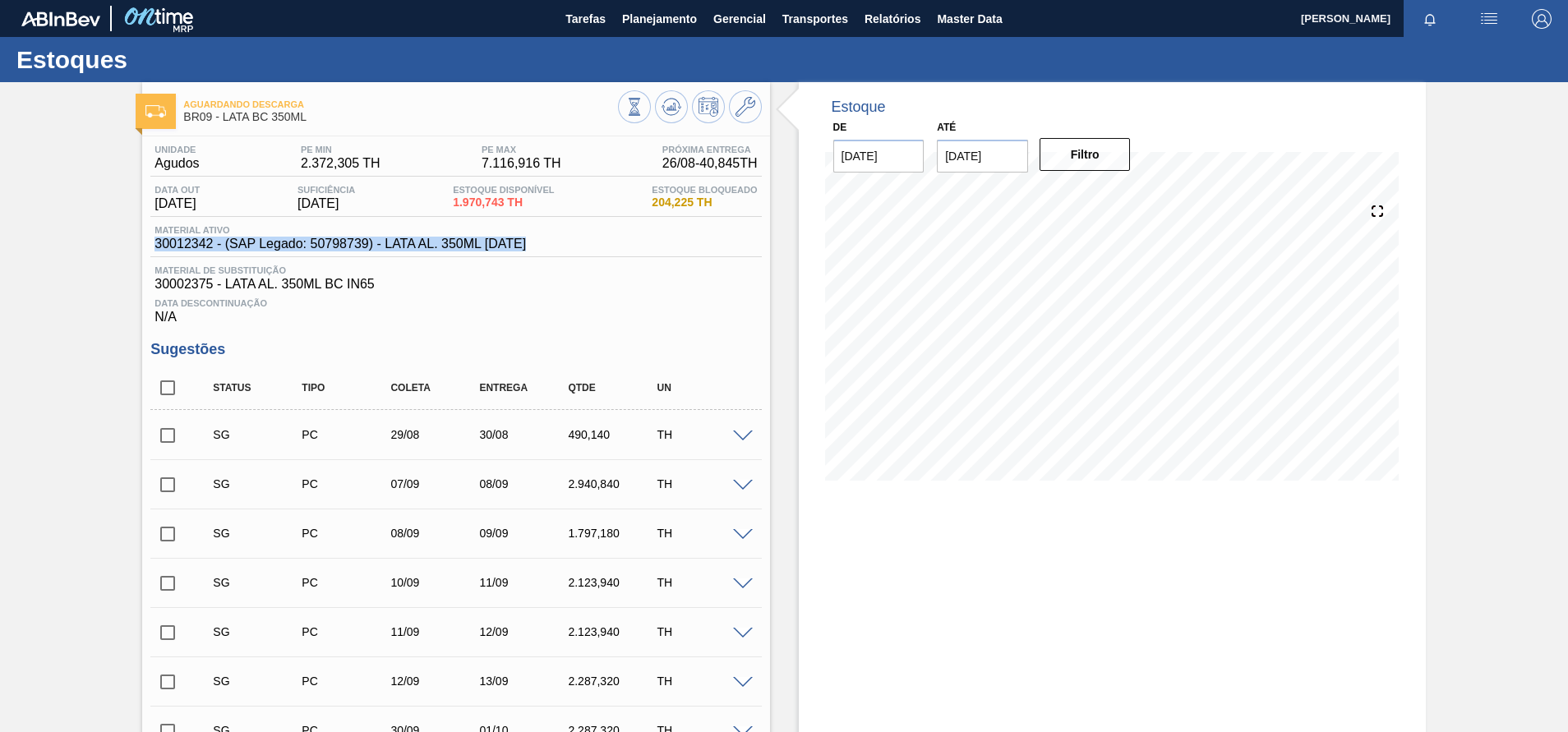
drag, startPoint x: 525, startPoint y: 239, endPoint x: 144, endPoint y: 246, distance: 381.1
copy span "30012342 - (SAP Legado: 50798739) - LATA AL. 350ML [DATE]"
click at [639, 27] on span "Planejamento" at bounding box center [659, 19] width 75 height 20
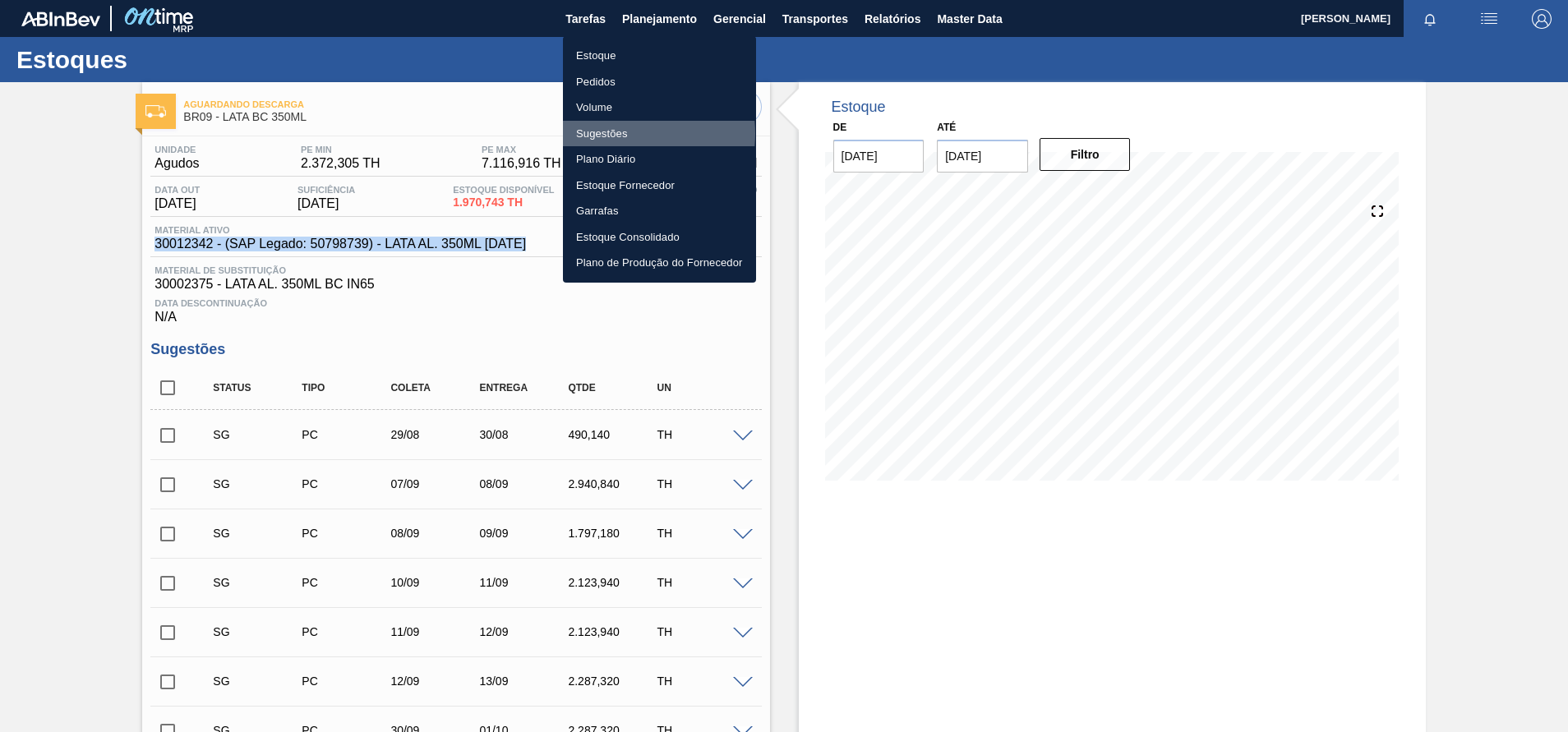
click at [615, 133] on li "Sugestões" at bounding box center [659, 133] width 193 height 26
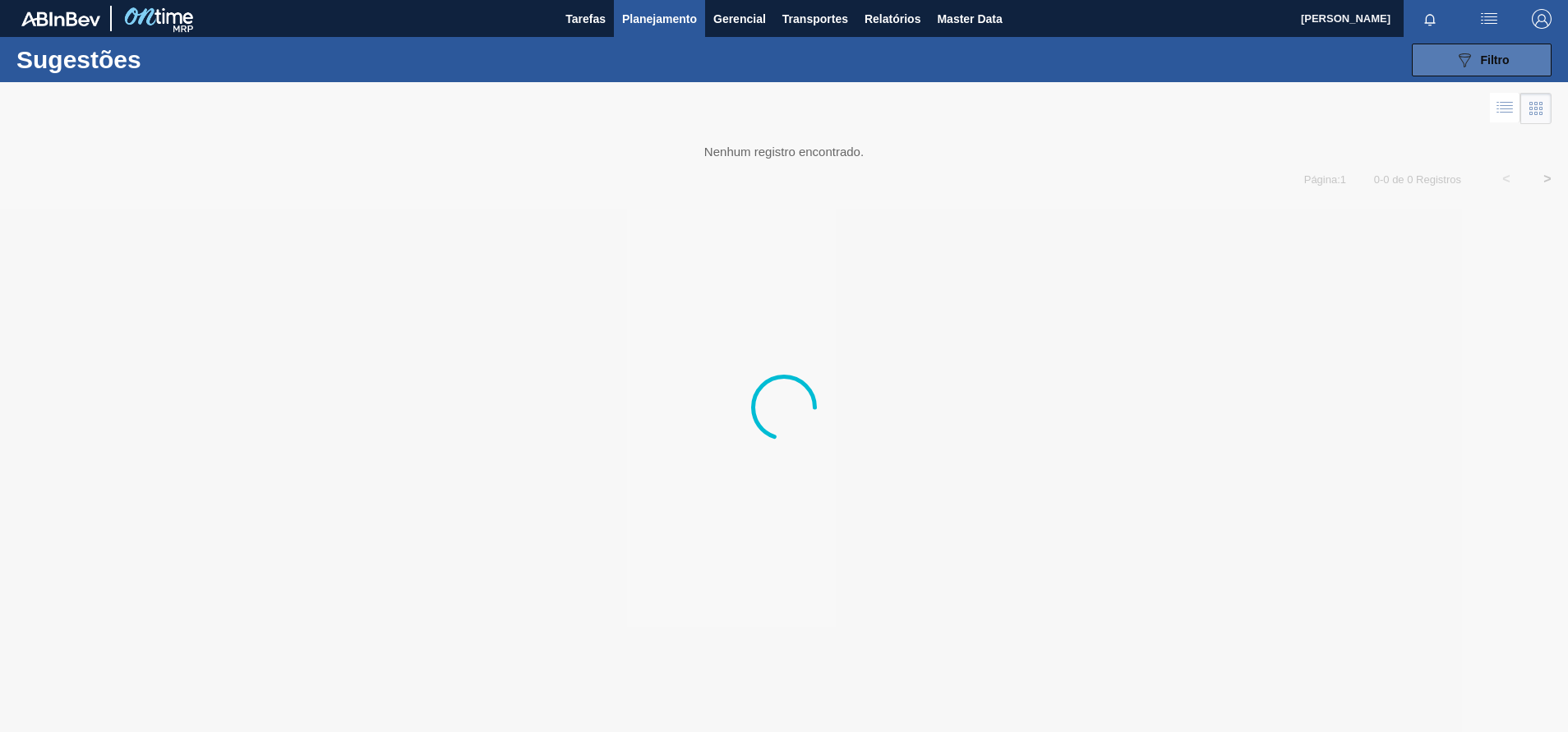
click at [1431, 59] on button "089F7B8B-B2A5-4AFE-B5C0-19BA573D28AC Filtro" at bounding box center [1481, 59] width 140 height 32
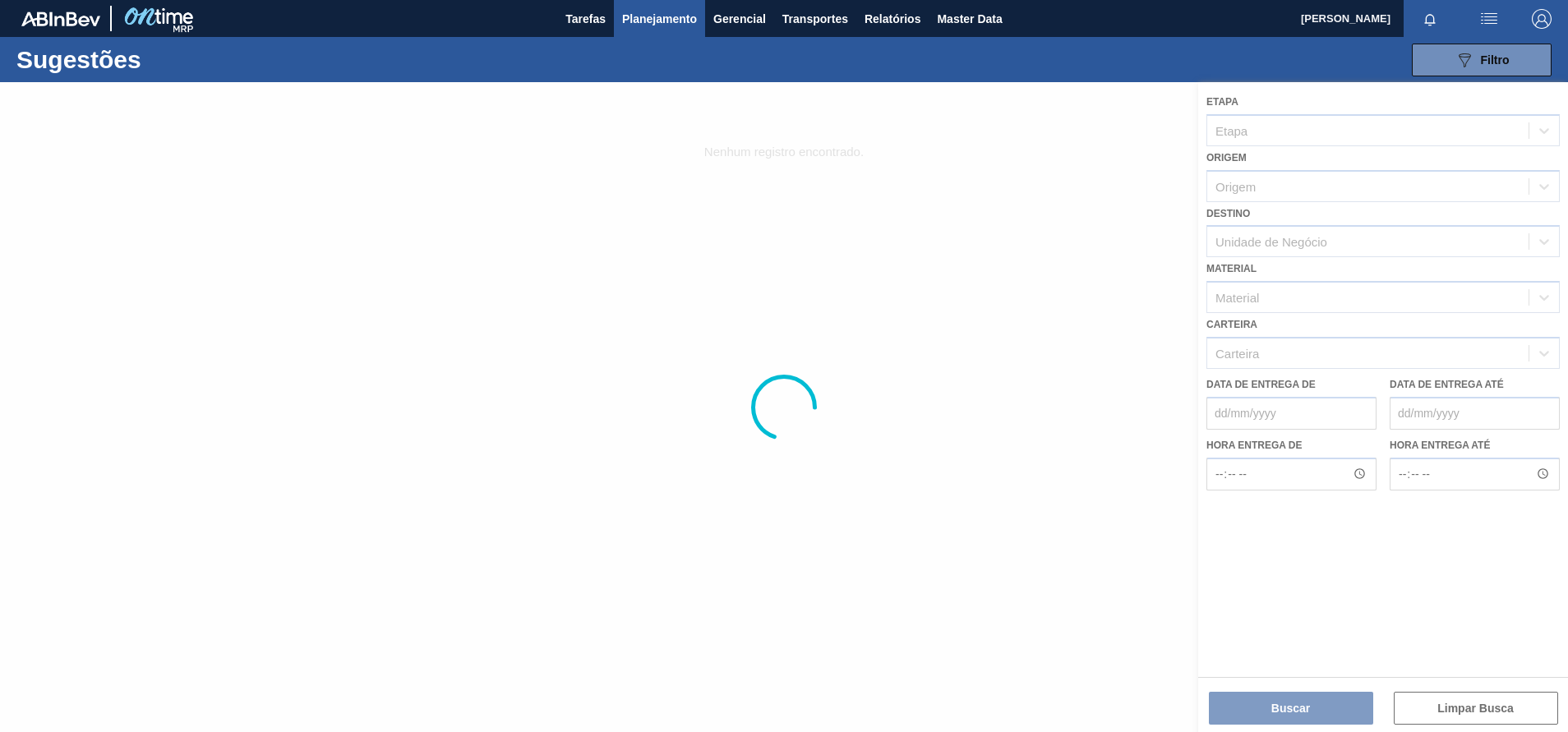
click at [1290, 301] on div at bounding box center [784, 407] width 1568 height 650
click at [1252, 302] on div at bounding box center [784, 407] width 1568 height 650
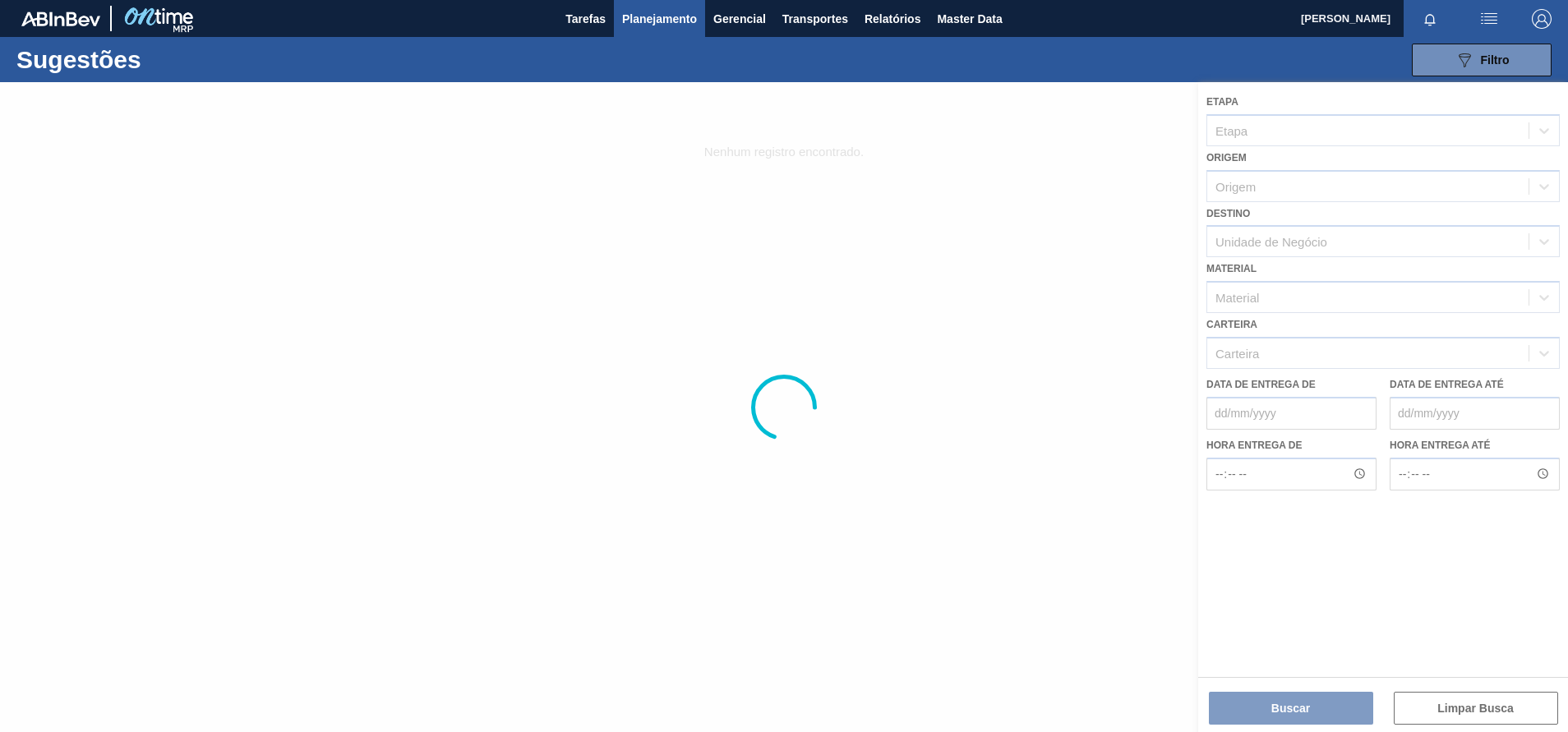
click at [1252, 302] on div at bounding box center [784, 407] width 1568 height 650
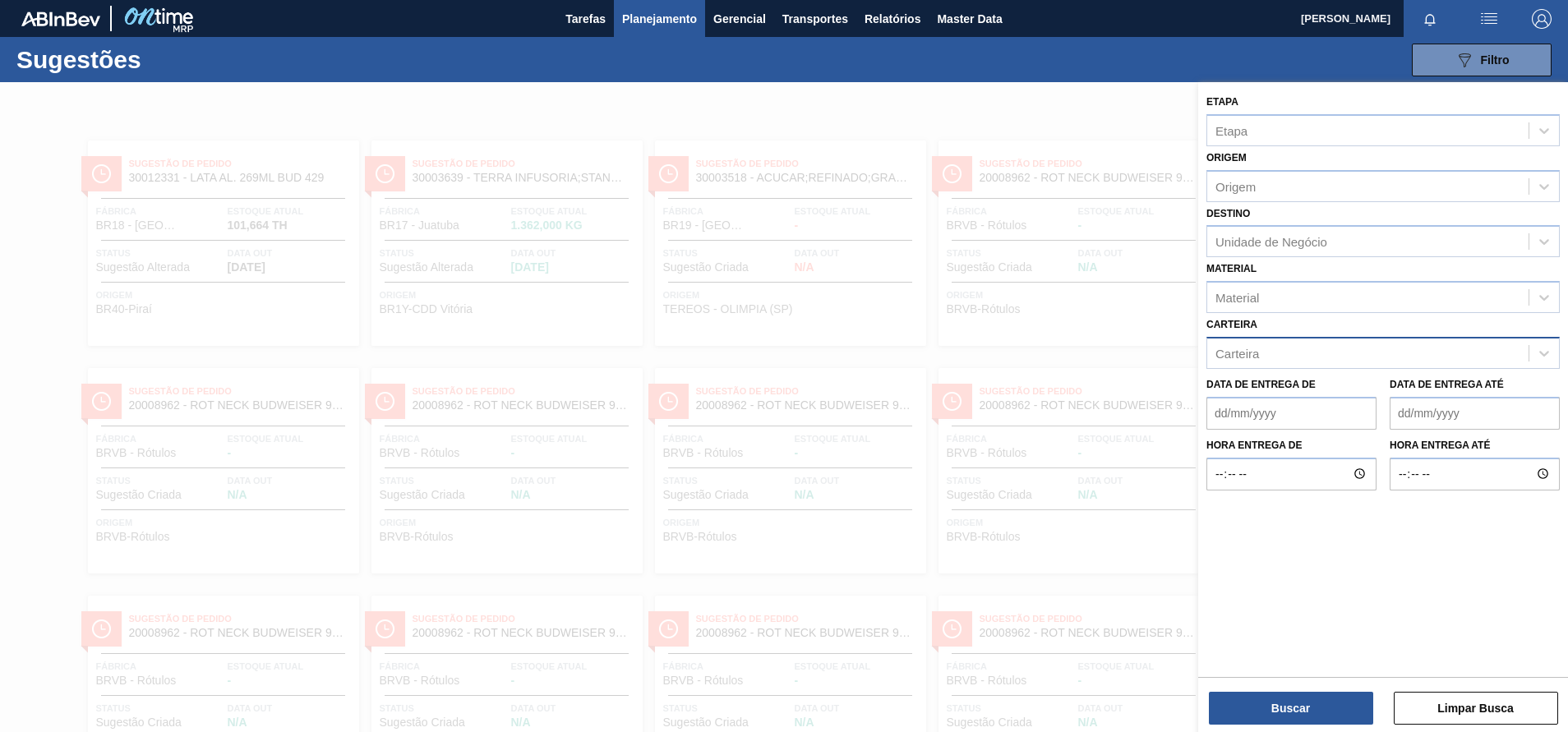
click at [1256, 358] on div "Carteira" at bounding box center [1237, 353] width 43 height 14
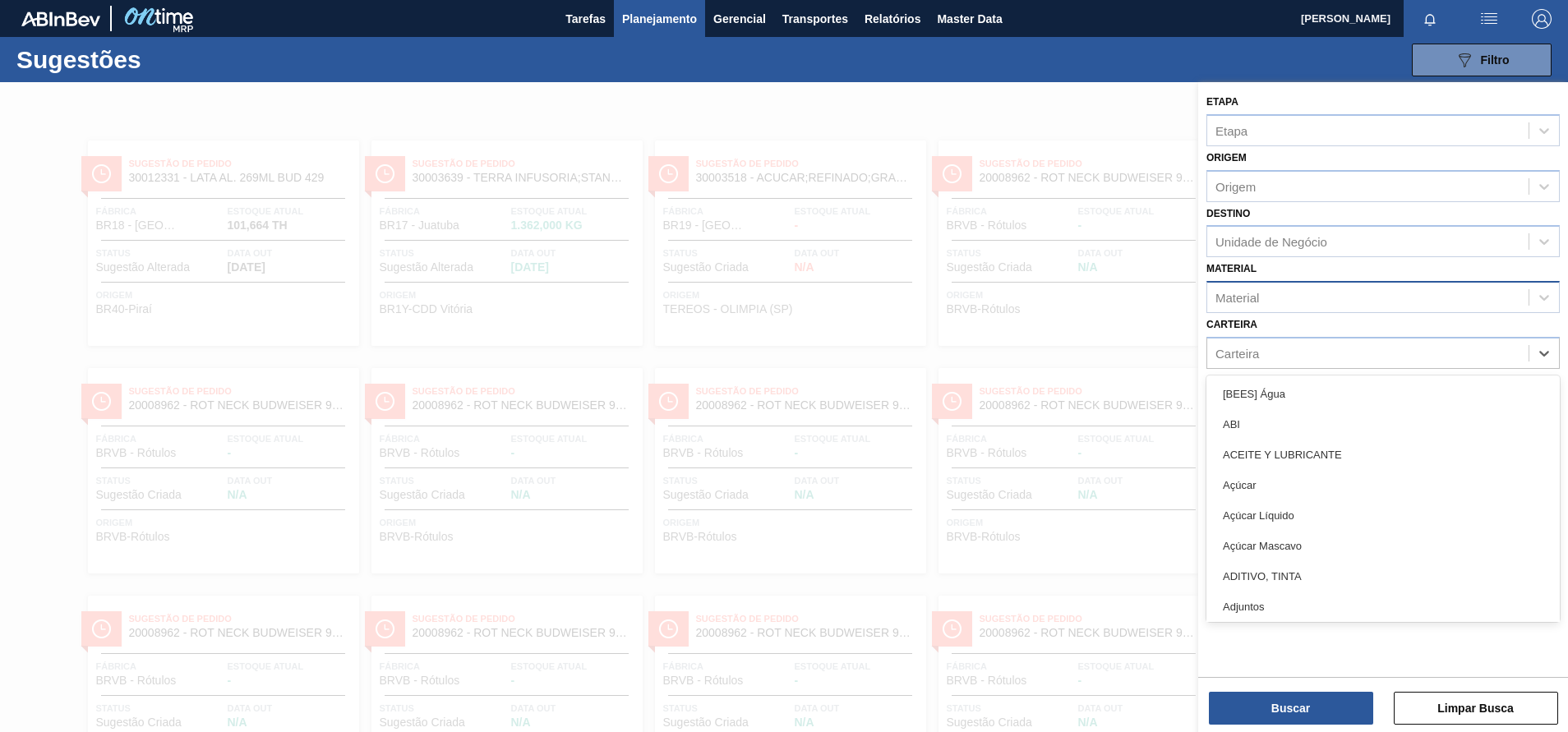
click at [1287, 304] on div "Material" at bounding box center [1367, 298] width 322 height 23
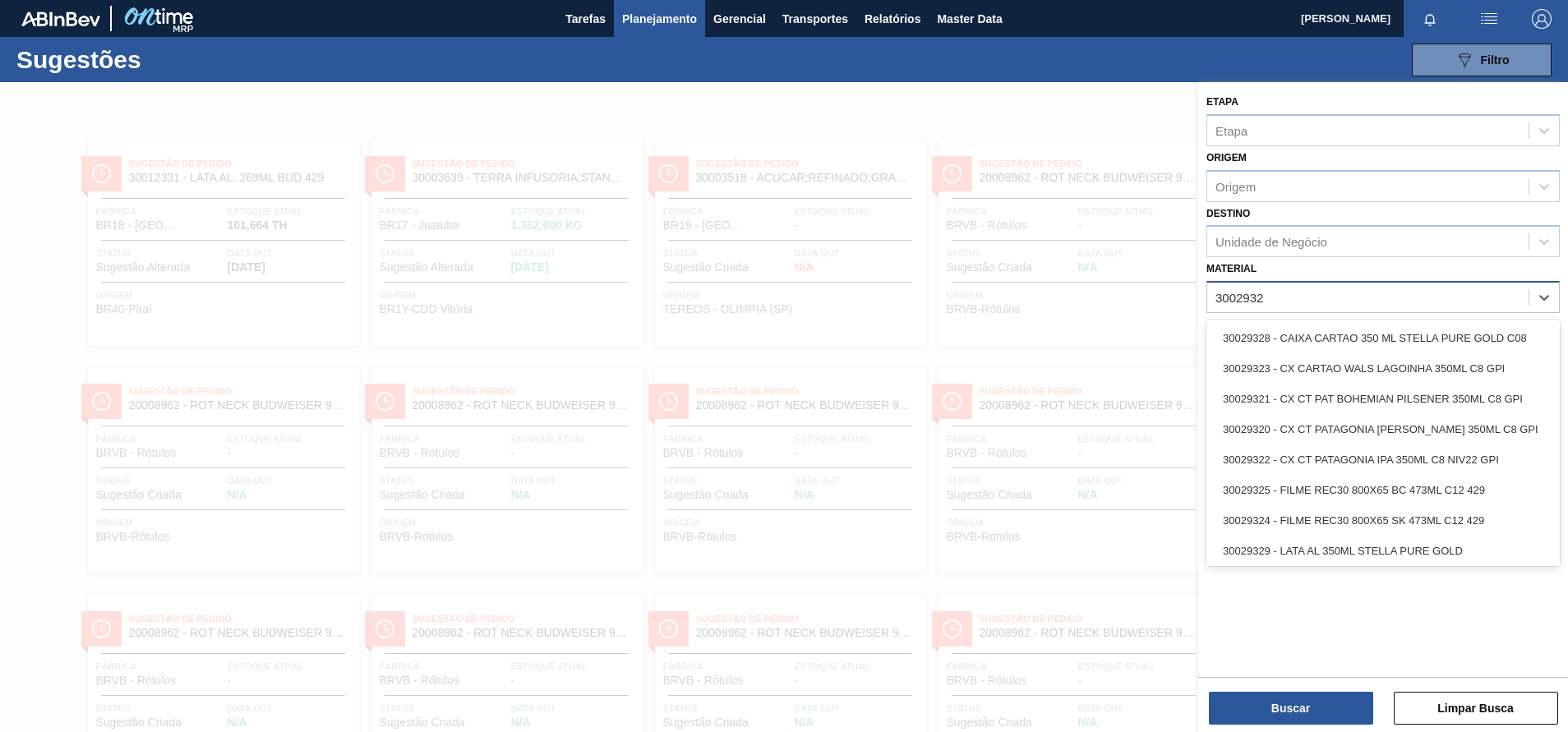
type input "30029329"
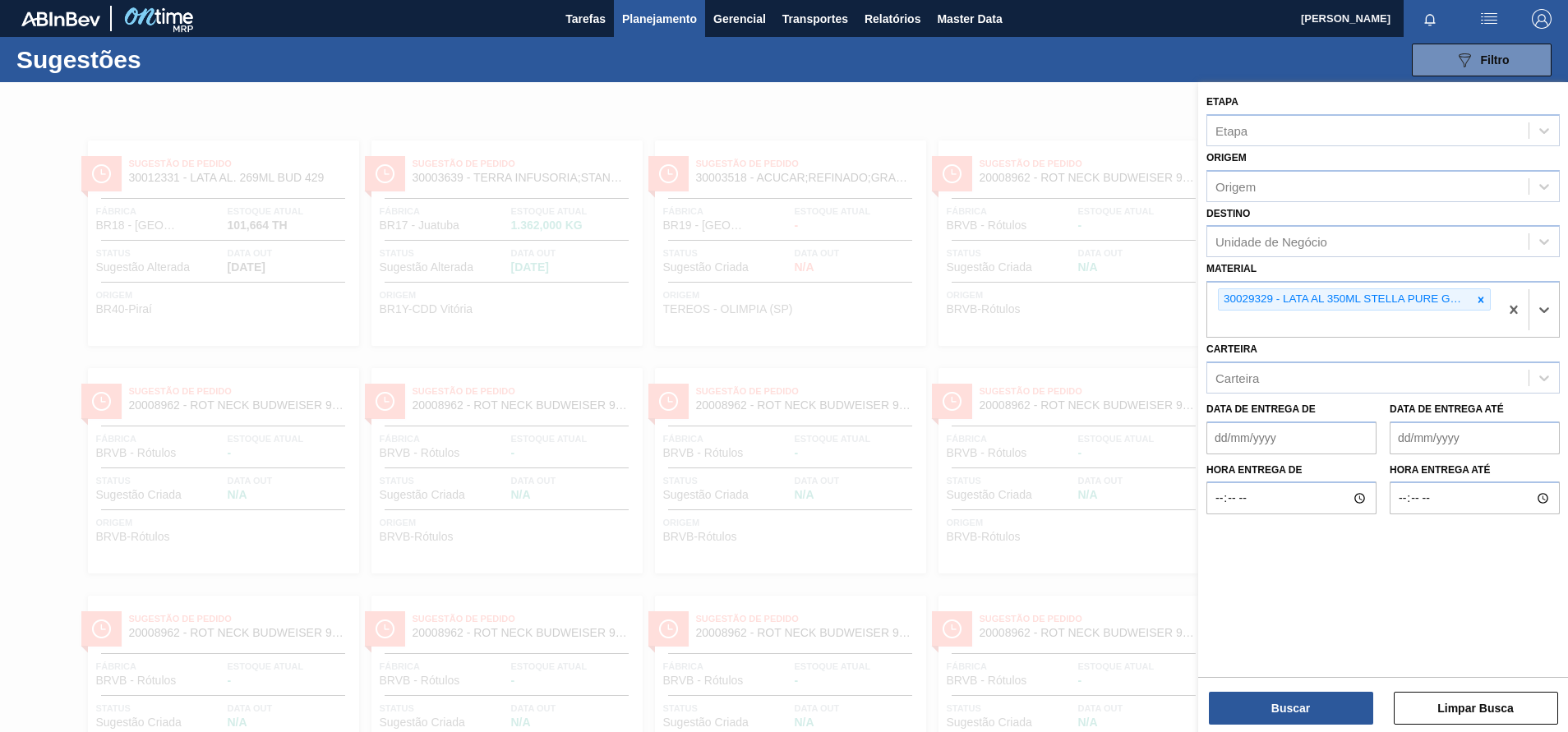
click at [1232, 216] on label "Destino" at bounding box center [1228, 213] width 43 height 12
click at [1217, 235] on input "Destino" at bounding box center [1216, 242] width 2 height 14
click at [1233, 224] on div "Destino Select is focused ,type to refine list, press Down to open the menu, pr…" at bounding box center [1382, 230] width 353 height 56
click at [1314, 239] on div "Unidade de Negócio" at bounding box center [1271, 242] width 112 height 14
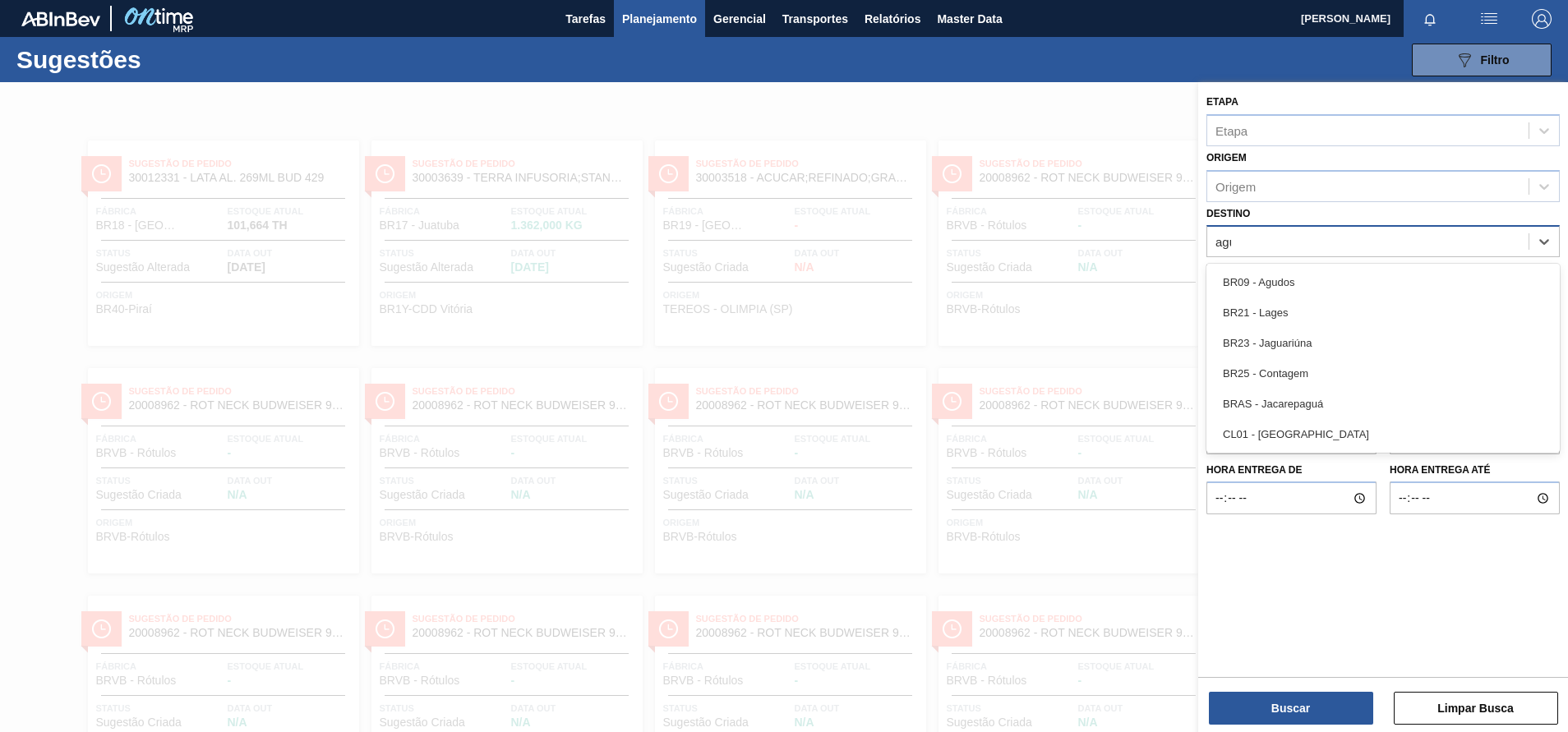
type input "agud"
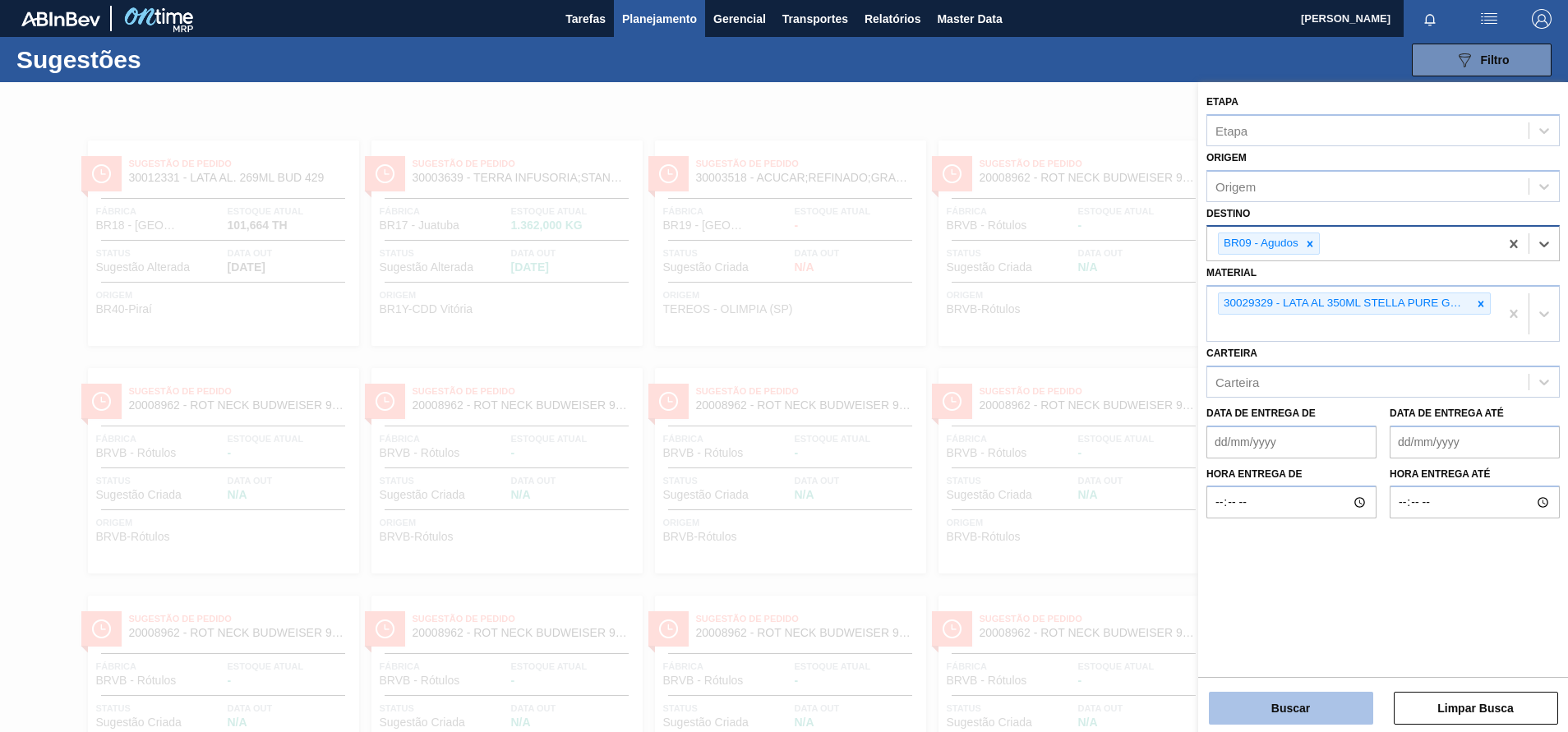
click at [1266, 702] on button "Buscar" at bounding box center [1291, 708] width 164 height 32
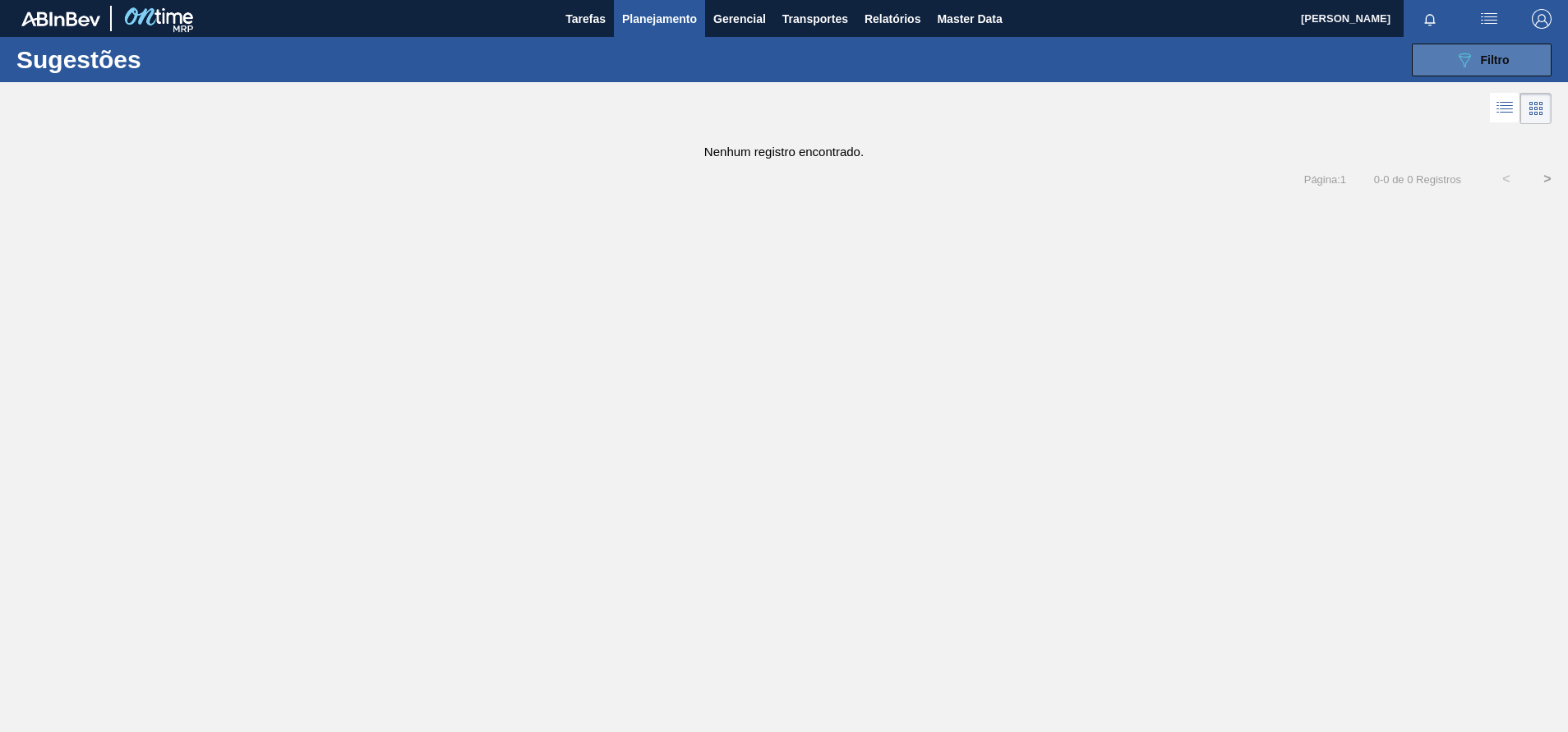
click at [1464, 49] on button "089F7B8B-B2A5-4AFE-B5C0-19BA573D28AC Filtro" at bounding box center [1481, 59] width 140 height 32
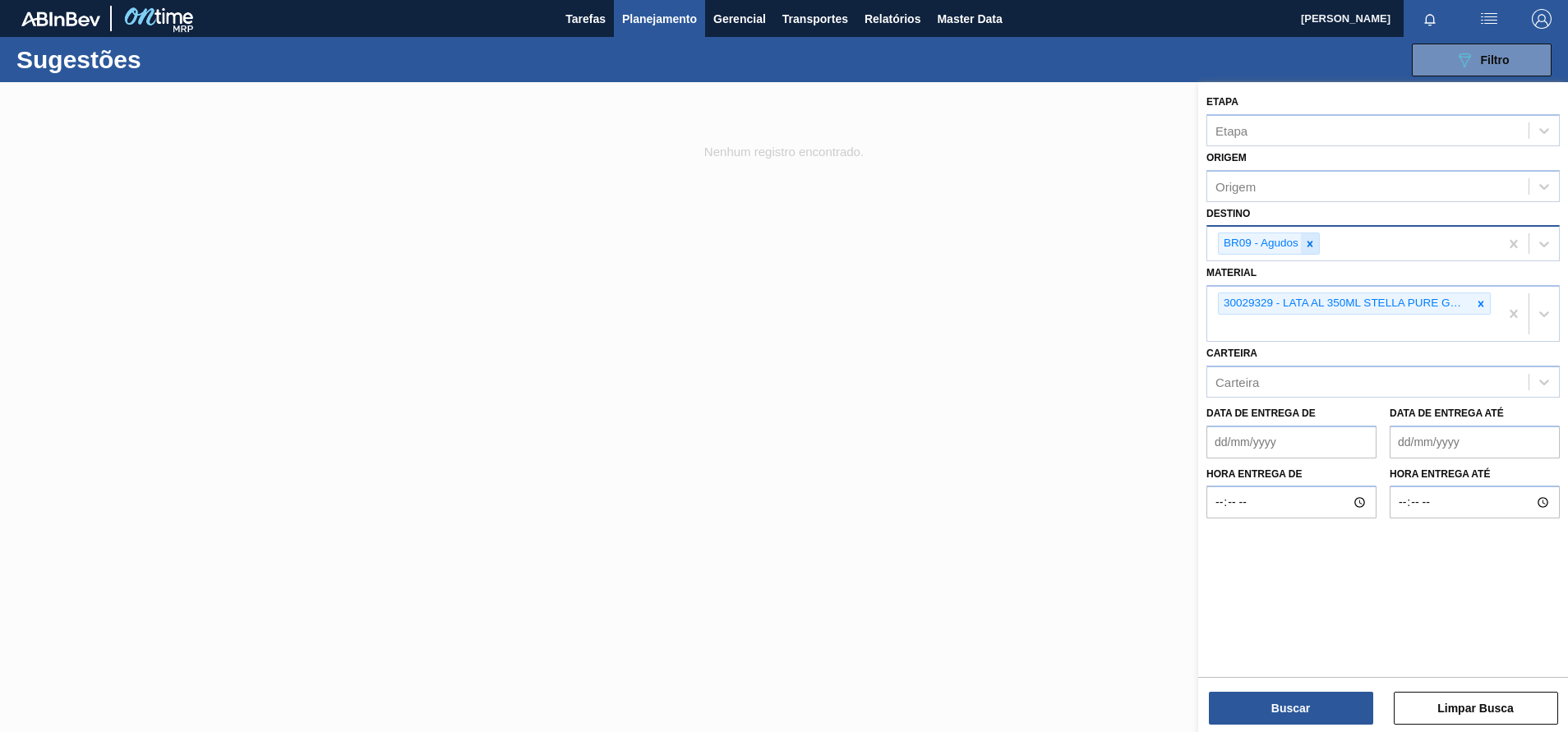
click at [1310, 245] on icon at bounding box center [1310, 243] width 5 height 5
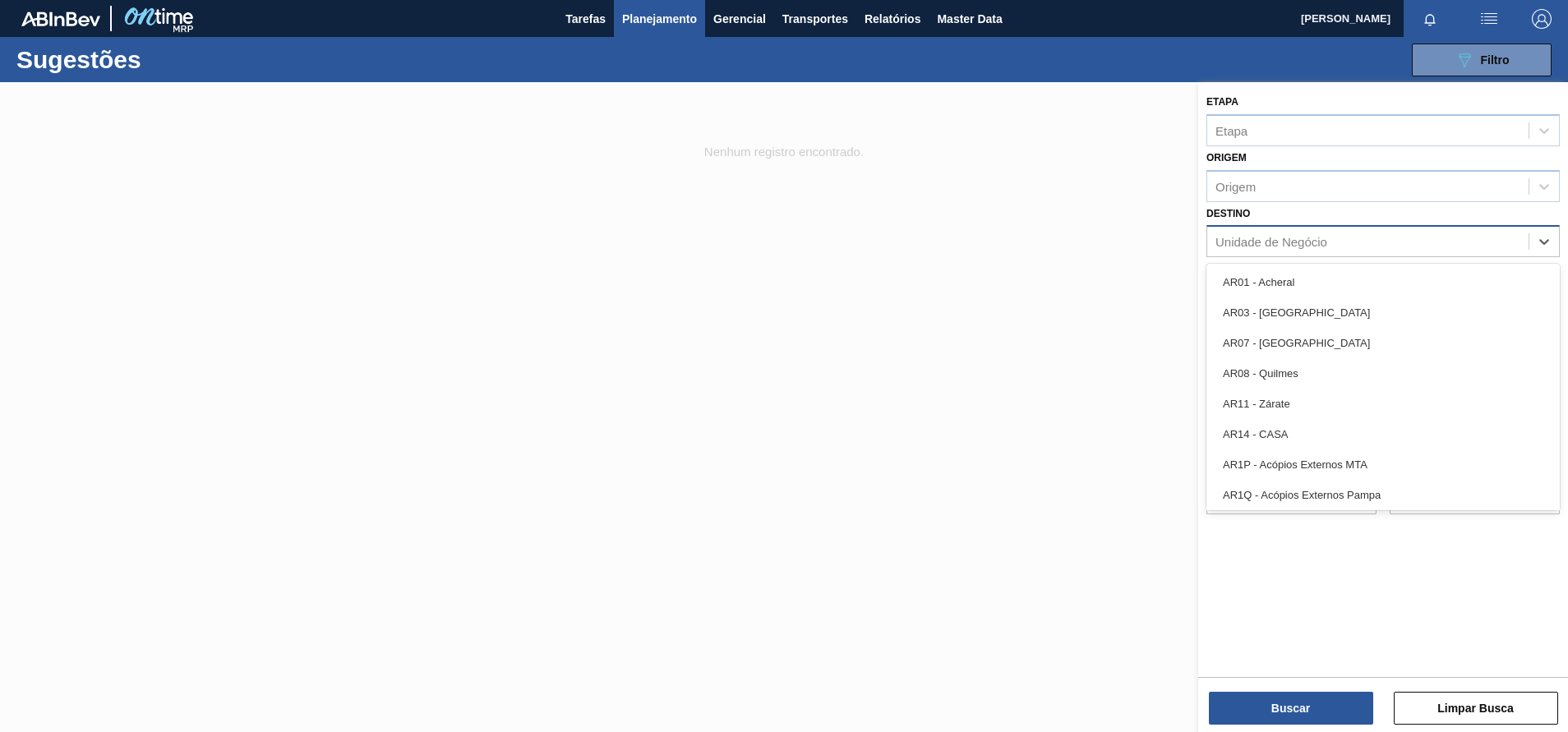
click at [1310, 245] on div "Unidade de Negócio" at bounding box center [1271, 242] width 112 height 14
type input "l"
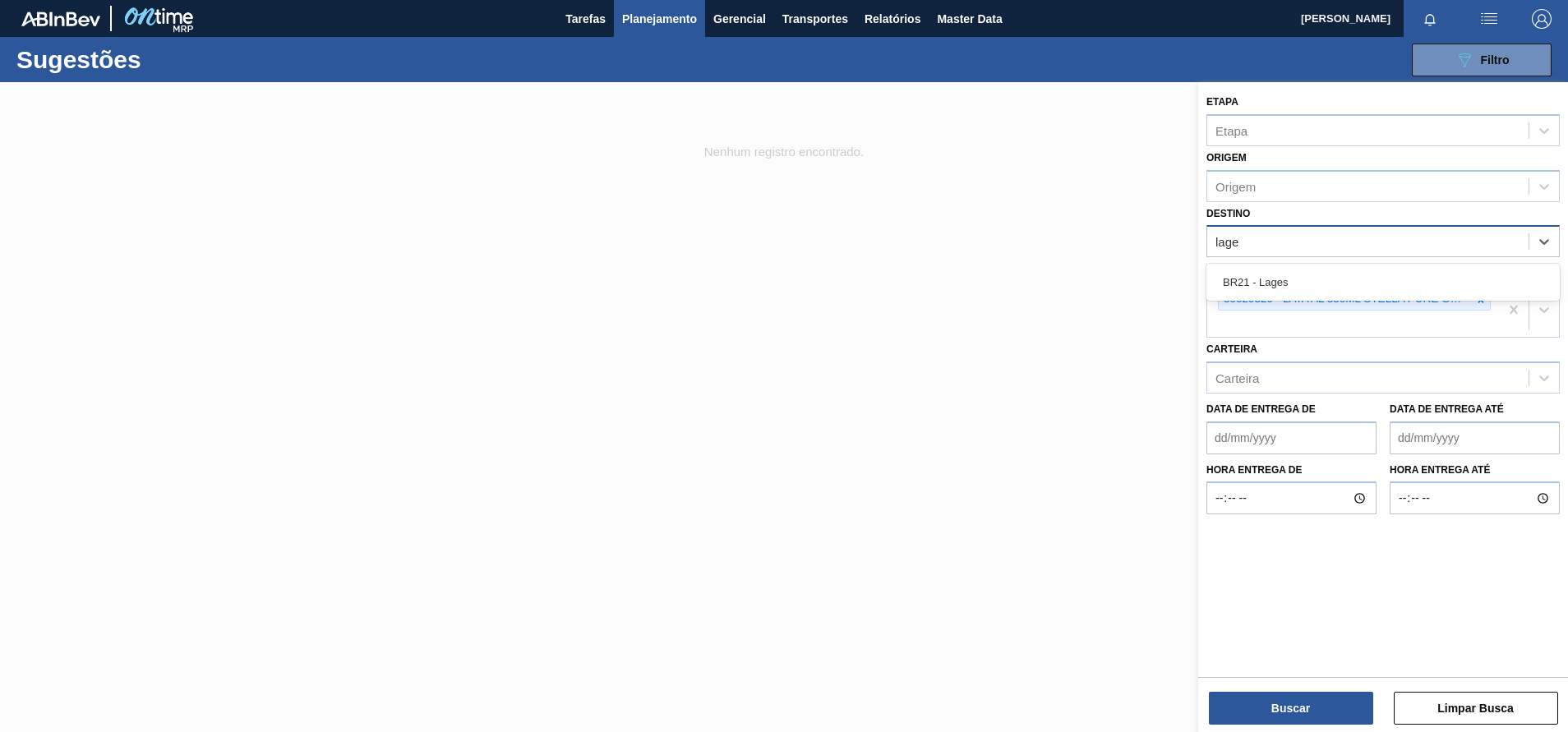
type input "lages"
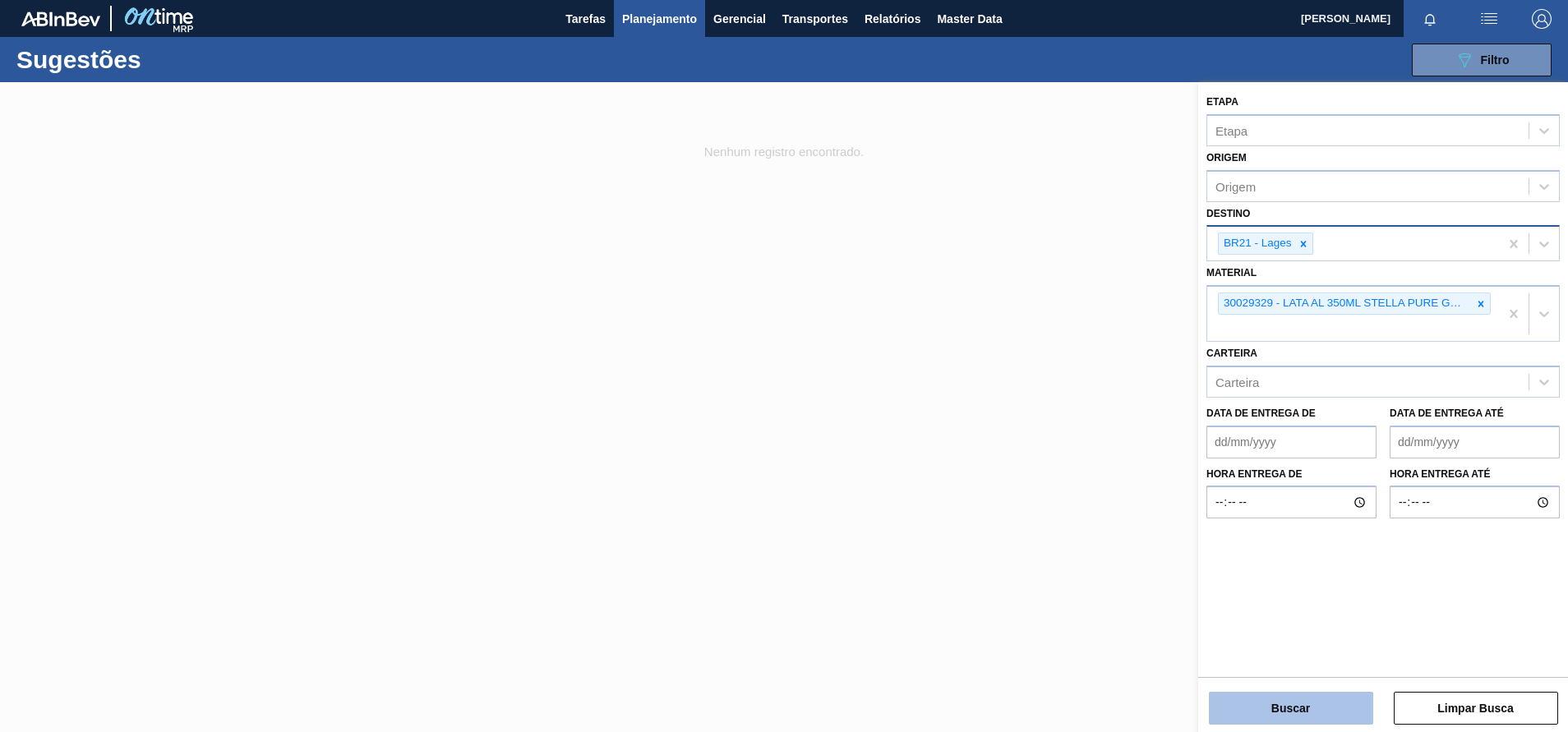
click at [1269, 714] on button "Buscar" at bounding box center [1291, 708] width 164 height 32
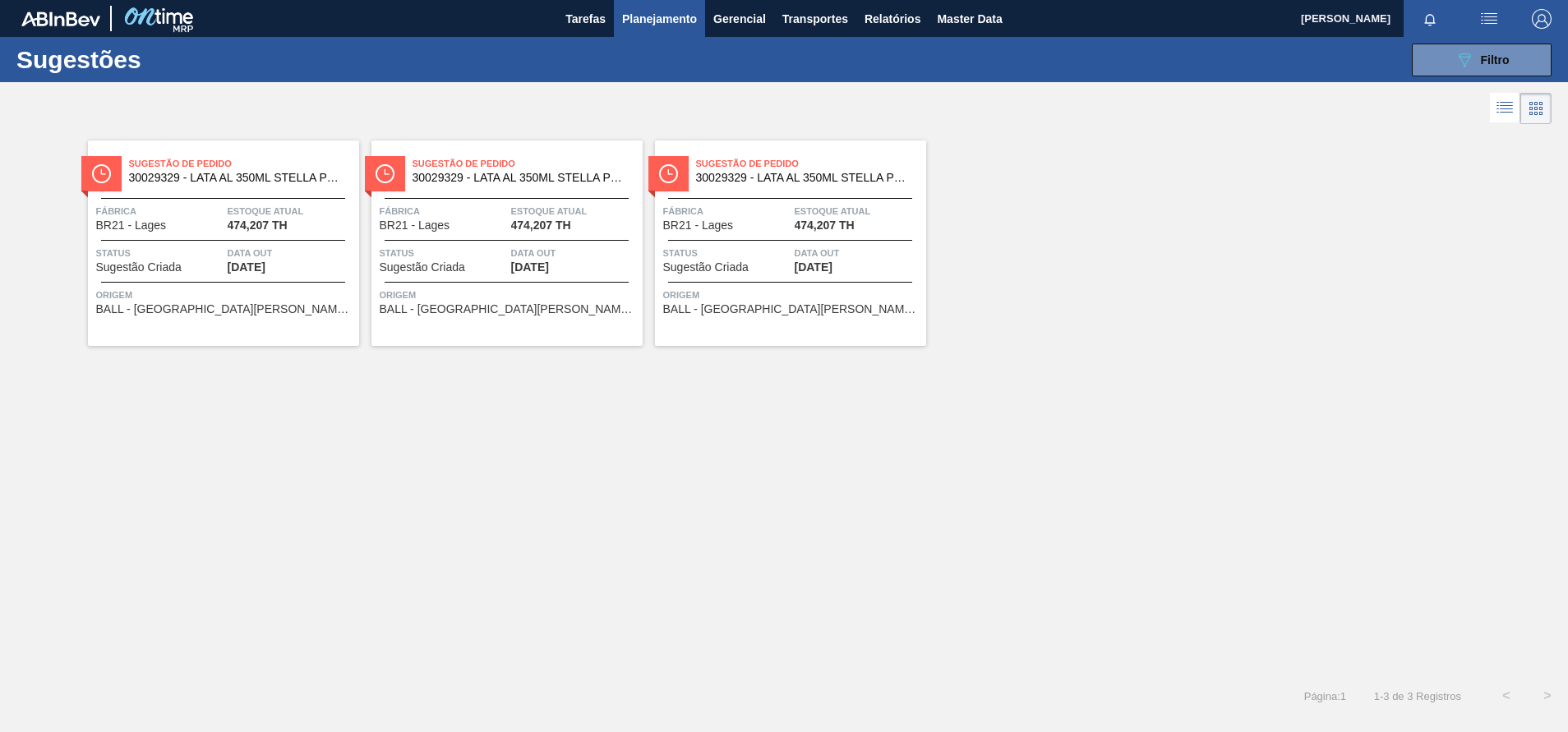
click at [548, 279] on div "Sugestão de Pedido 30029329 - LATA AL 350ML STELLA PURE GOLD Fábrica BR21 - Lag…" at bounding box center [506, 243] width 271 height 205
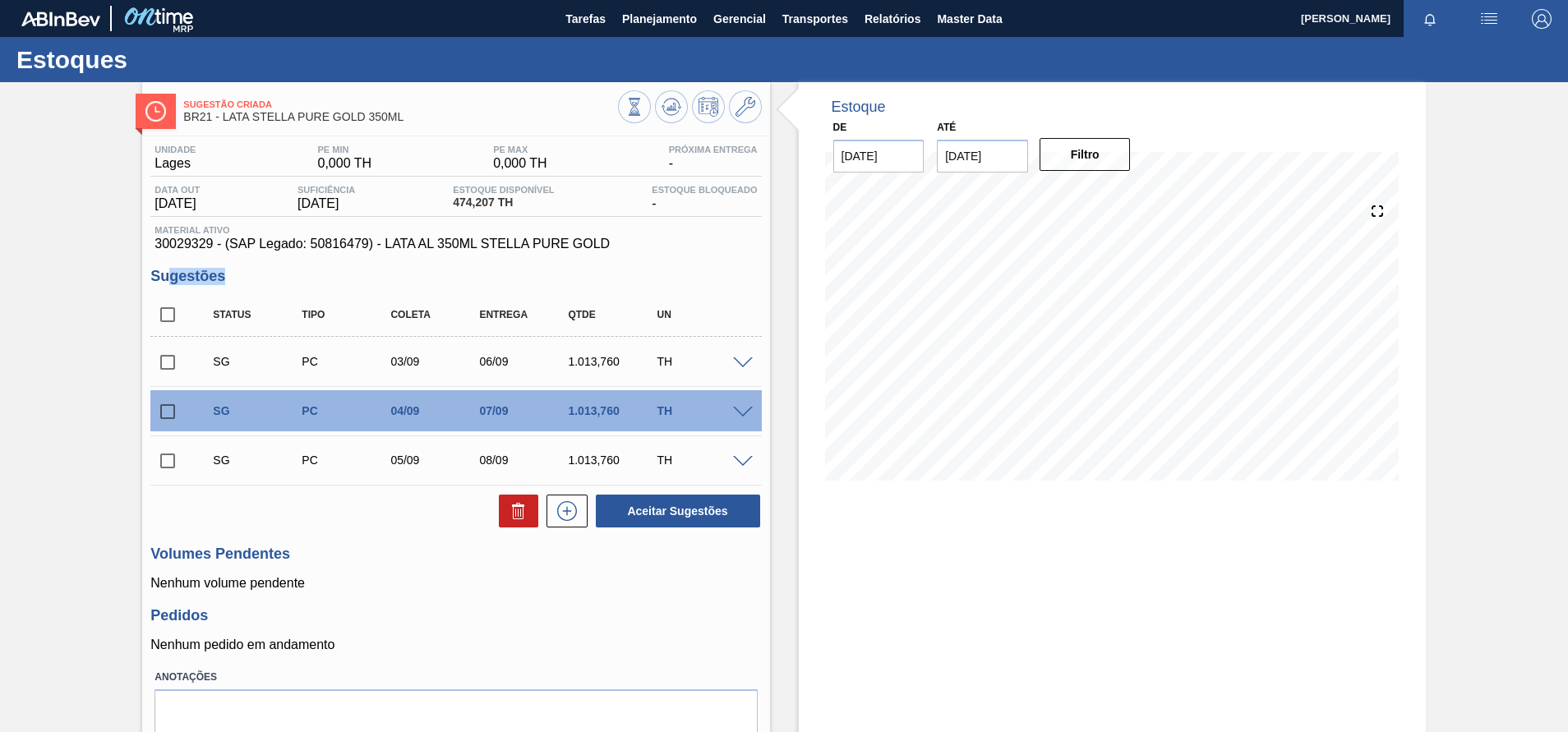
drag, startPoint x: 633, startPoint y: 251, endPoint x: 171, endPoint y: 261, distance: 462.1
click at [171, 261] on div "Unidade [PERSON_NAME] MIN 0,000 TH PE MAX 0,000 TH Próxima Entrega - Data out […" at bounding box center [456, 464] width 627 height 655
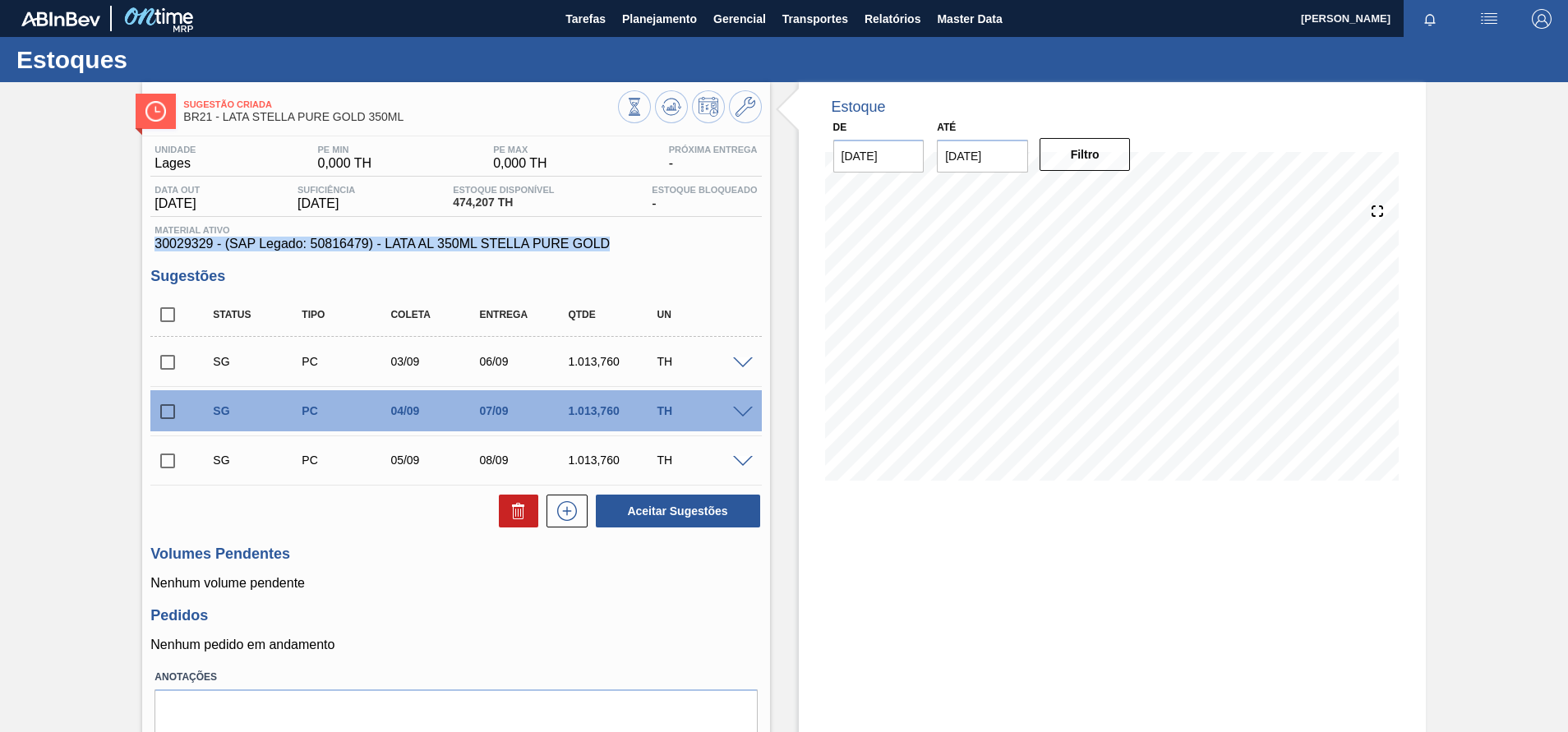
drag, startPoint x: 171, startPoint y: 261, endPoint x: 627, endPoint y: 246, distance: 456.2
click at [627, 246] on div "Unidade [PERSON_NAME] MIN 0,000 TH PE MAX 0,000 TH Próxima Entrega - Data out […" at bounding box center [456, 464] width 627 height 655
copy span "30029329 - (SAP Legado: 50816479) - LATA AL 350ML STELLA PURE GOLD"
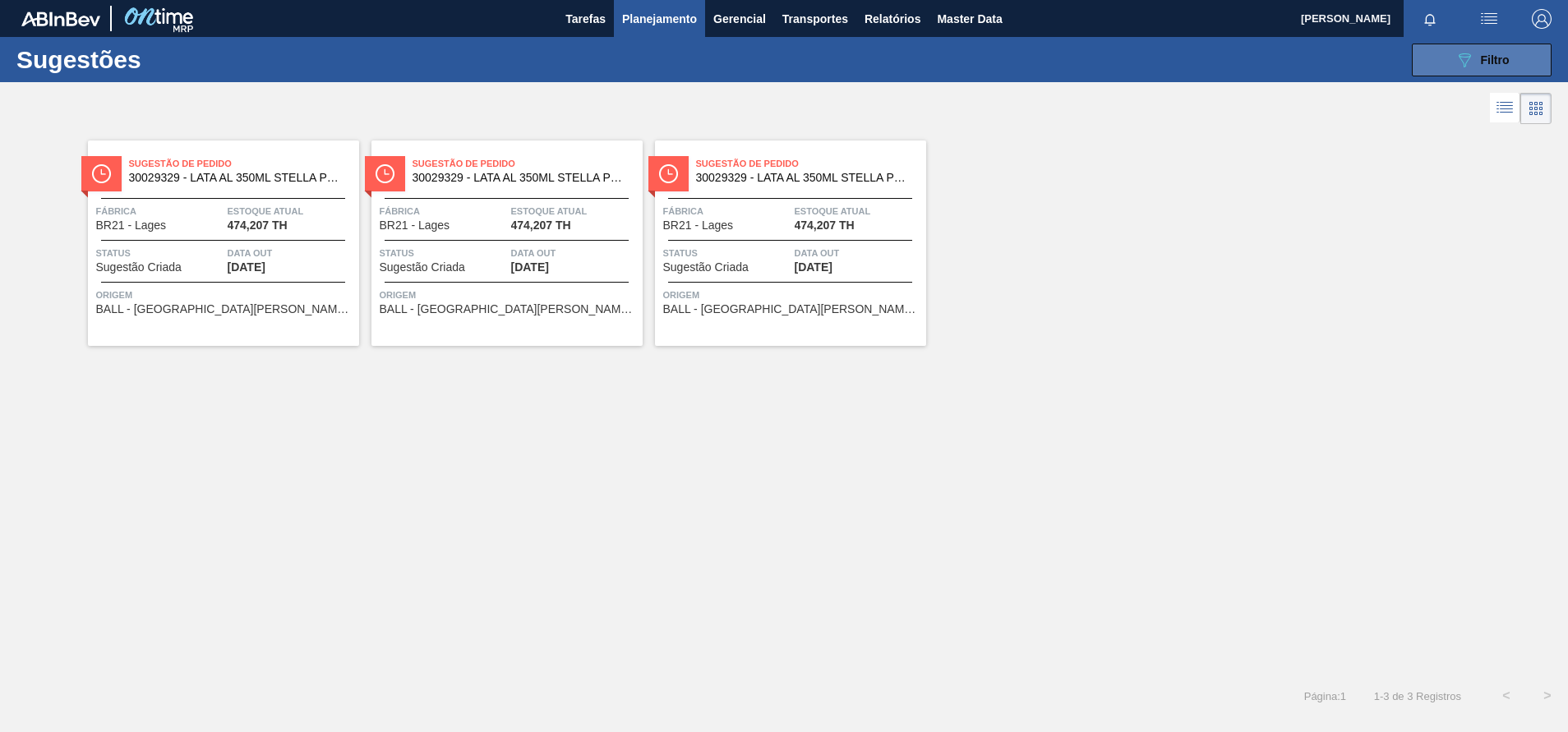
click at [1455, 61] on icon "089F7B8B-B2A5-4AFE-B5C0-19BA573D28AC" at bounding box center [1464, 60] width 20 height 20
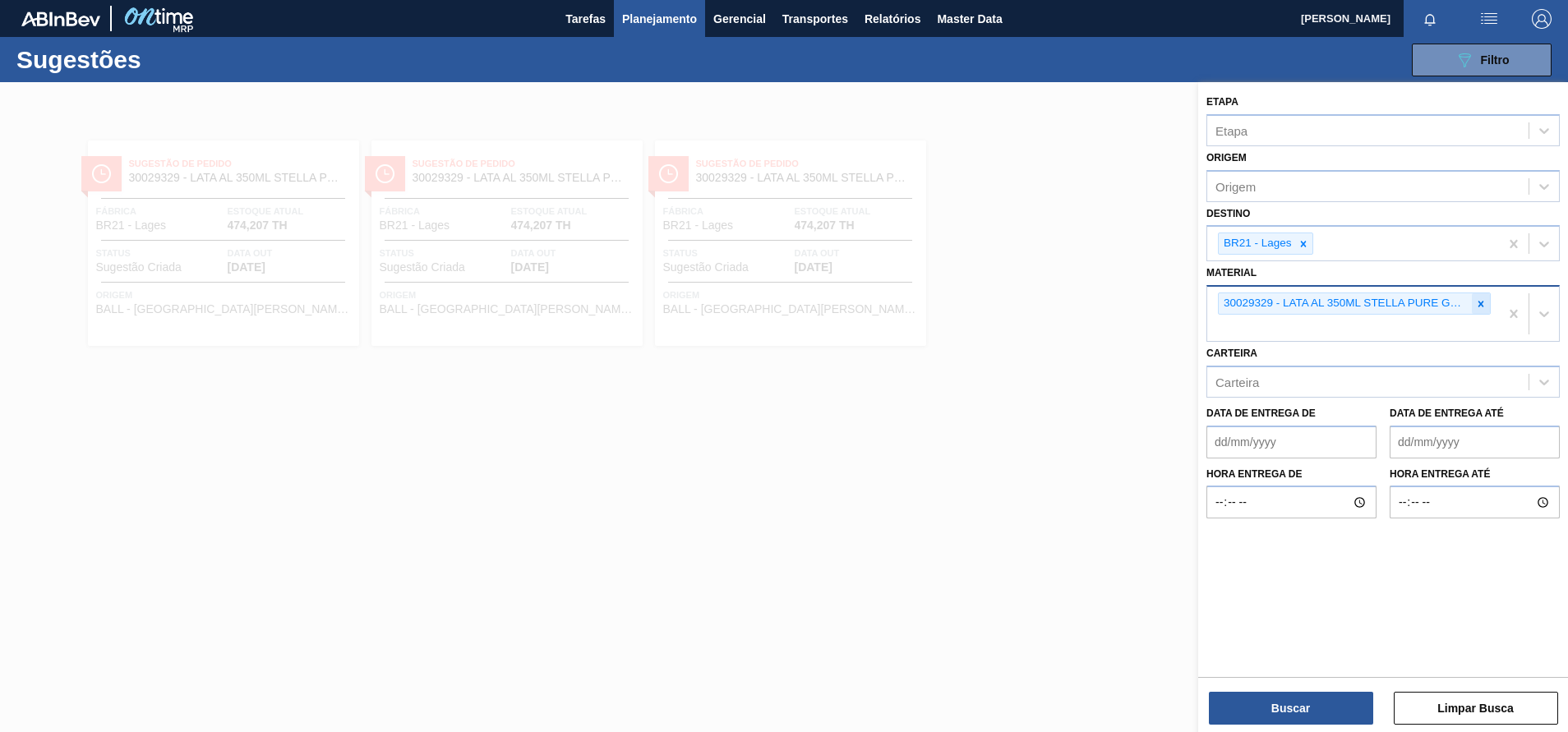
click at [1473, 296] on div at bounding box center [1481, 303] width 18 height 21
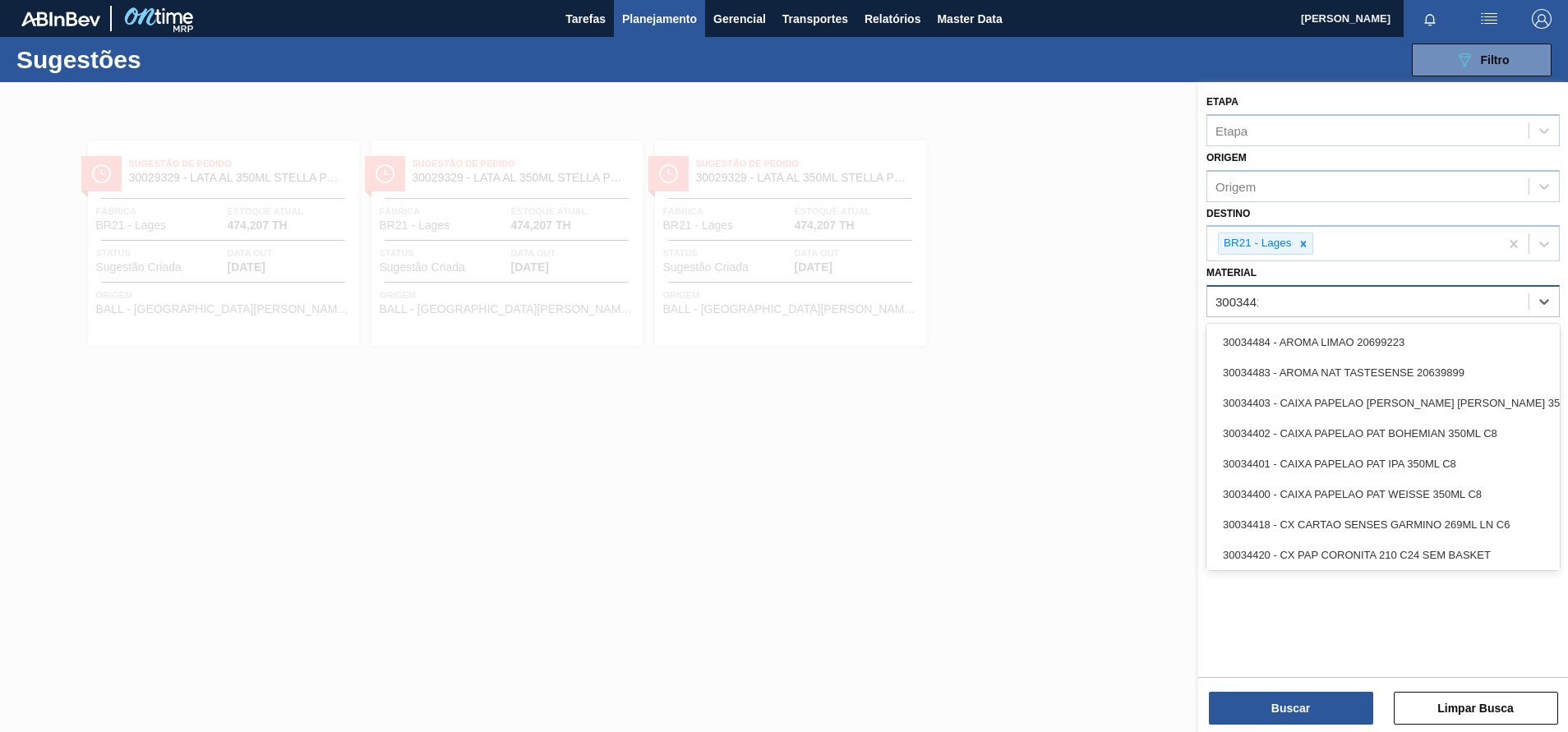
type input "30034410"
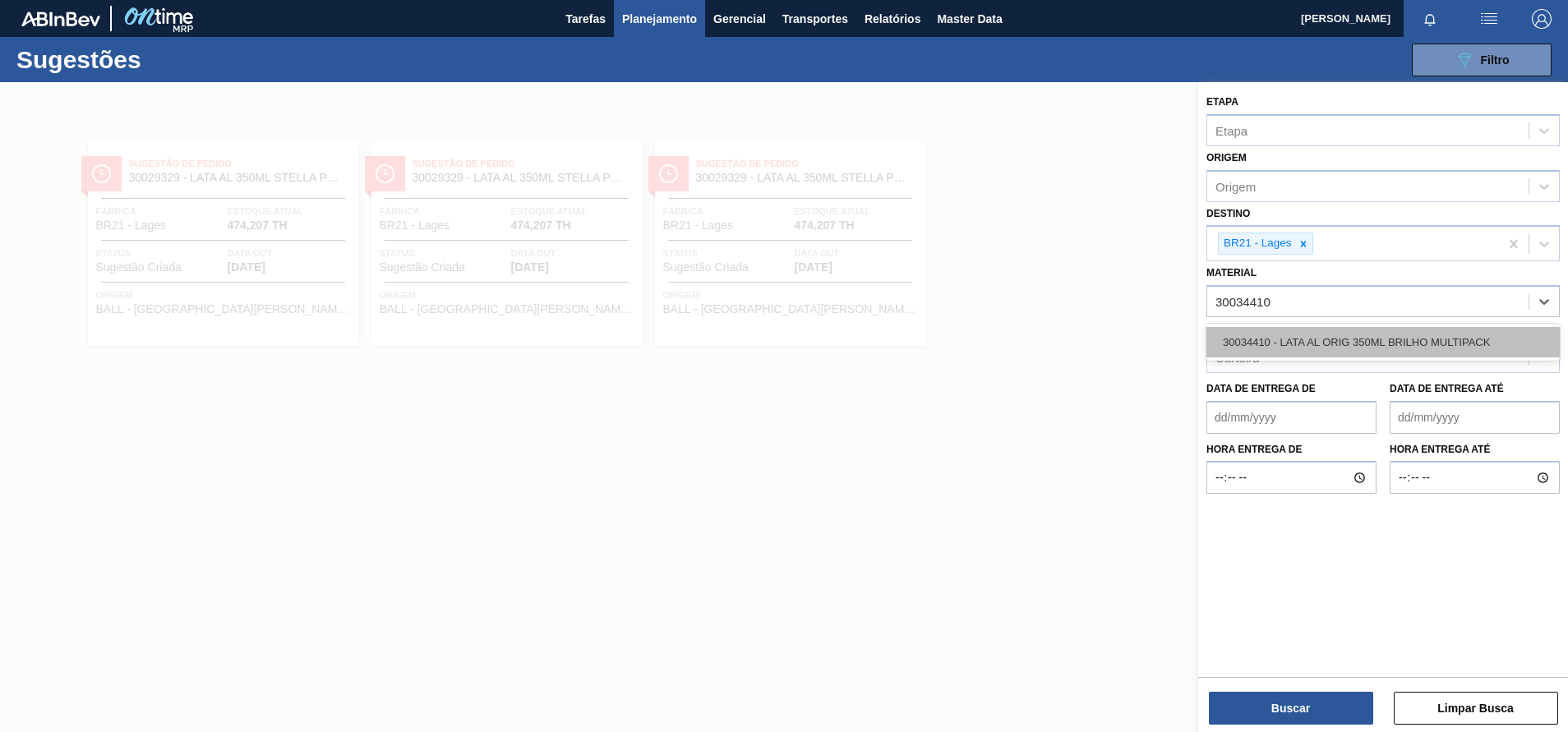
click at [1377, 329] on div "30034410 - LATA AL ORIG 350ML BRILHO MULTIPACK" at bounding box center [1382, 342] width 353 height 31
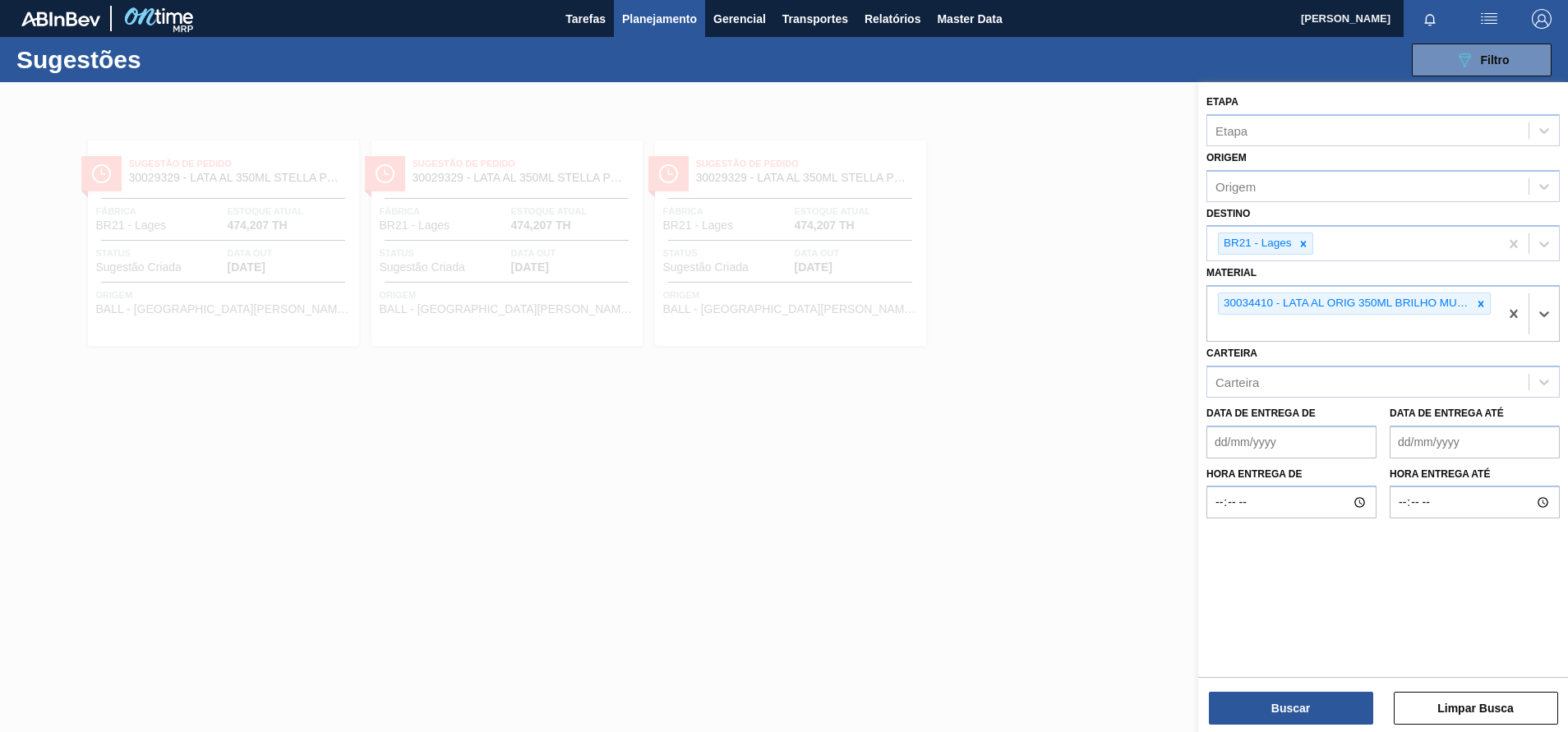
click at [1297, 689] on div "Buscar Limpar Busca" at bounding box center [1382, 700] width 370 height 46
click at [1273, 709] on button "Buscar" at bounding box center [1291, 708] width 164 height 32
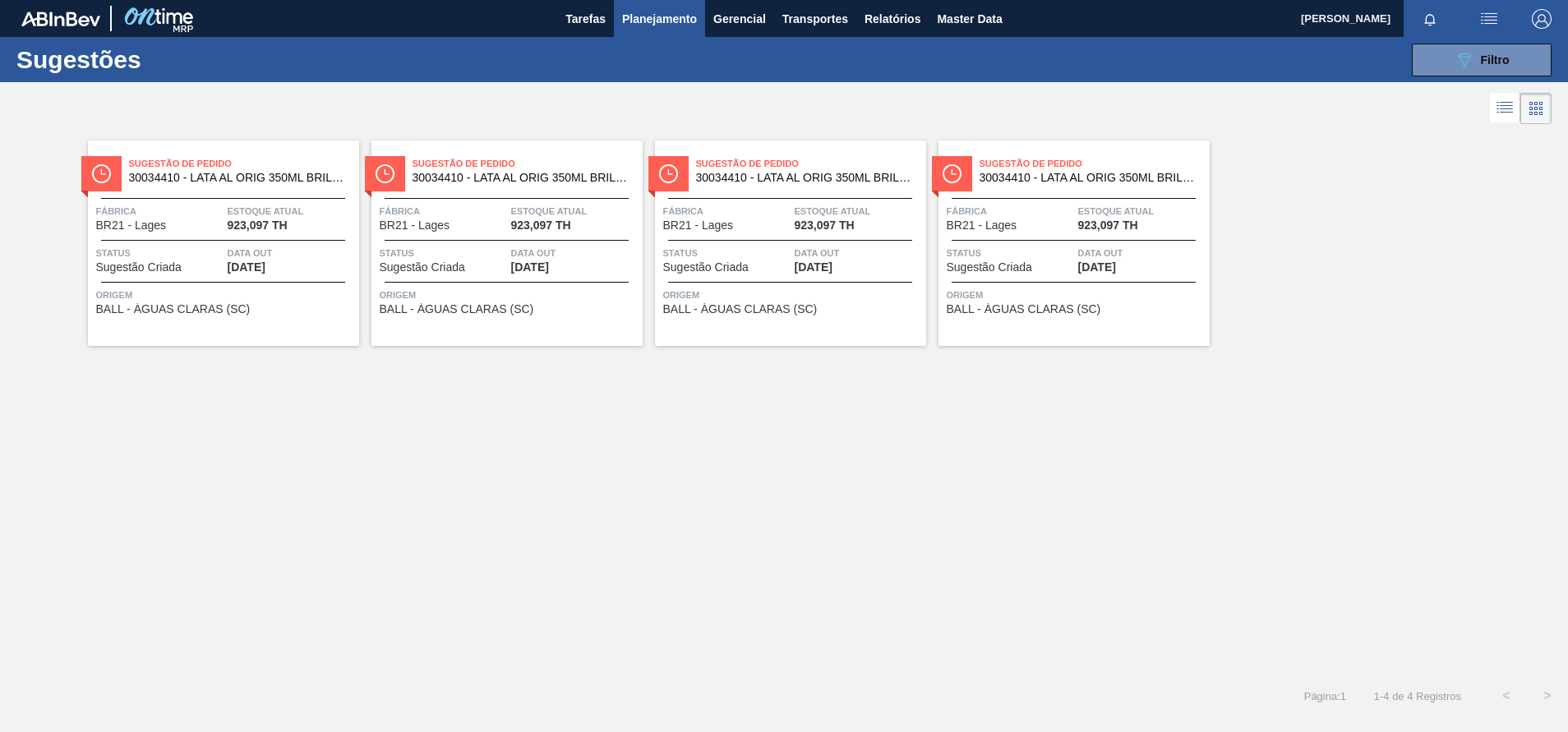
click at [529, 198] on div at bounding box center [506, 198] width 244 height 1
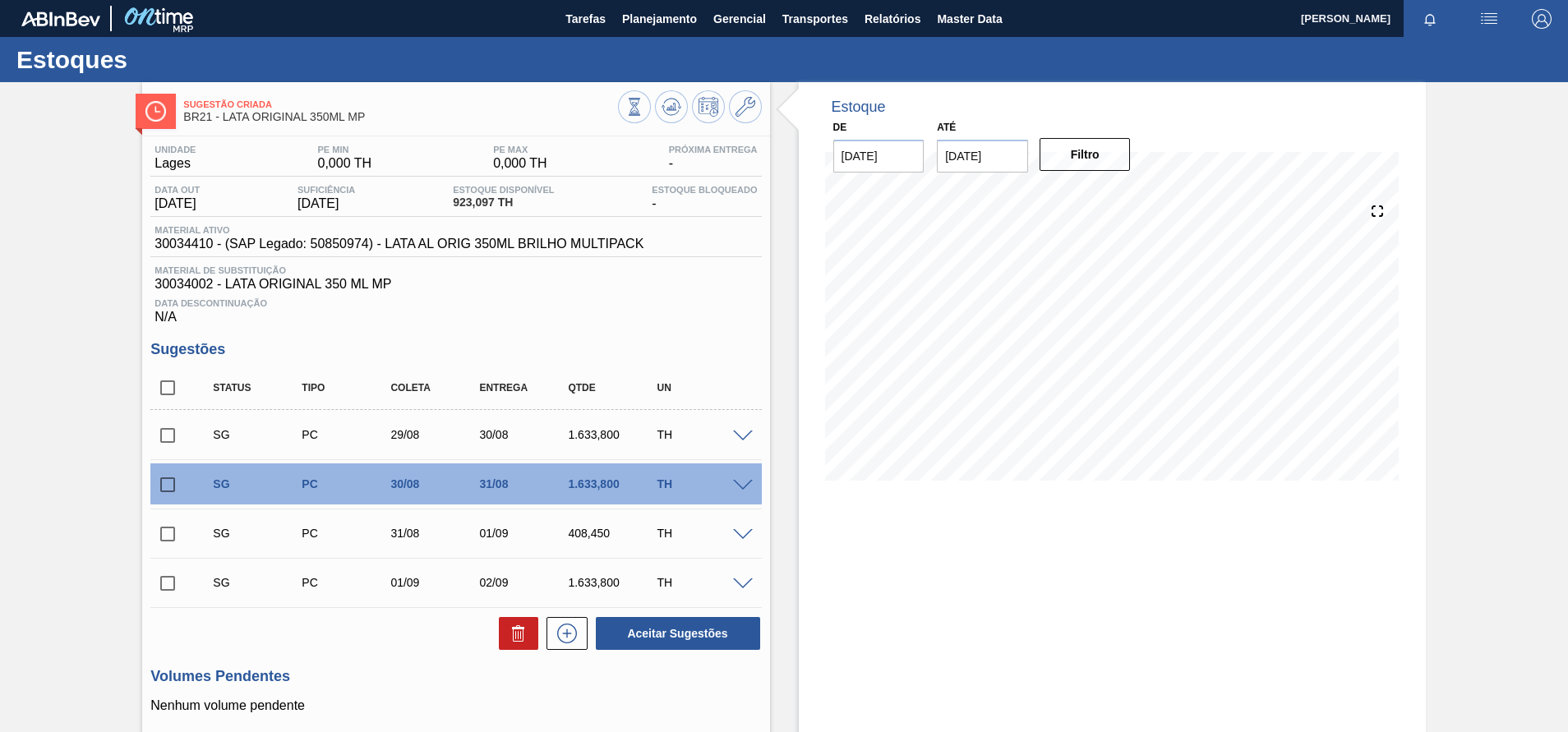
click at [0, 0] on html "Tarefas Planejamento Gerencial Transportes Relatórios Master Data [PERSON_NAME]…" at bounding box center [784, 0] width 1568 height 0
drag, startPoint x: 702, startPoint y: 243, endPoint x: 154, endPoint y: 252, distance: 548.1
click at [154, 252] on div "Material ativo 30034410 - (SAP Legado: 50850974) - LATA AL ORIG 350ML BRILHO MU…" at bounding box center [456, 241] width 611 height 32
copy span "30034410 - (SAP Legado: 50850974) - LATA AL ORIG 350ML BRILHO MULTIPACK"
